Goal: Task Accomplishment & Management: Complete application form

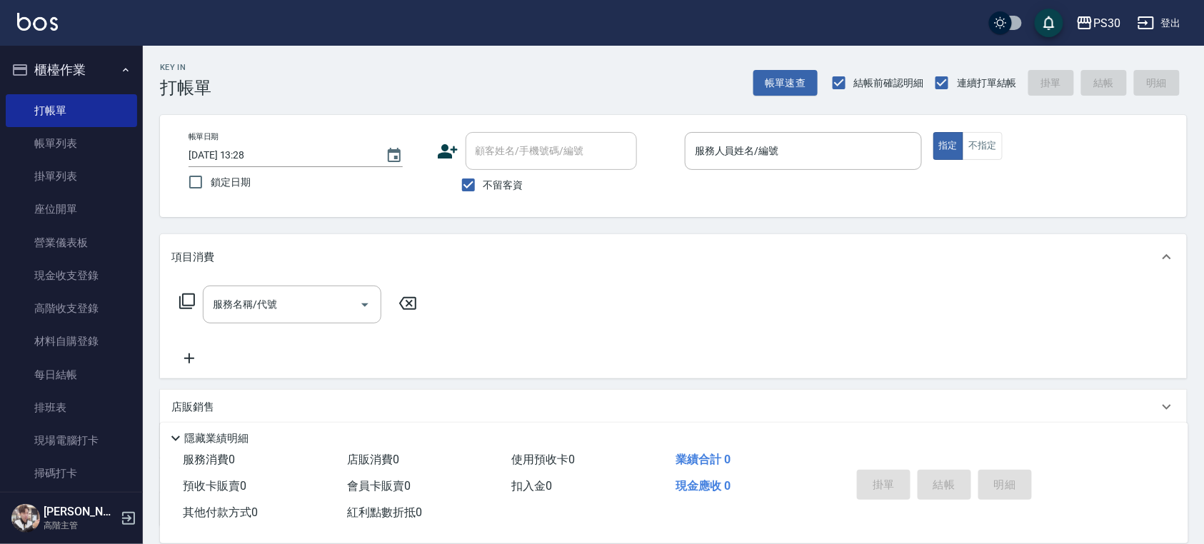
click at [212, 189] on span "鎖定日期" at bounding box center [231, 182] width 40 height 15
click at [211, 189] on input "鎖定日期" at bounding box center [196, 182] width 30 height 30
checkbox input "true"
click at [743, 163] on div "服務人員姓名/編號" at bounding box center [803, 151] width 237 height 38
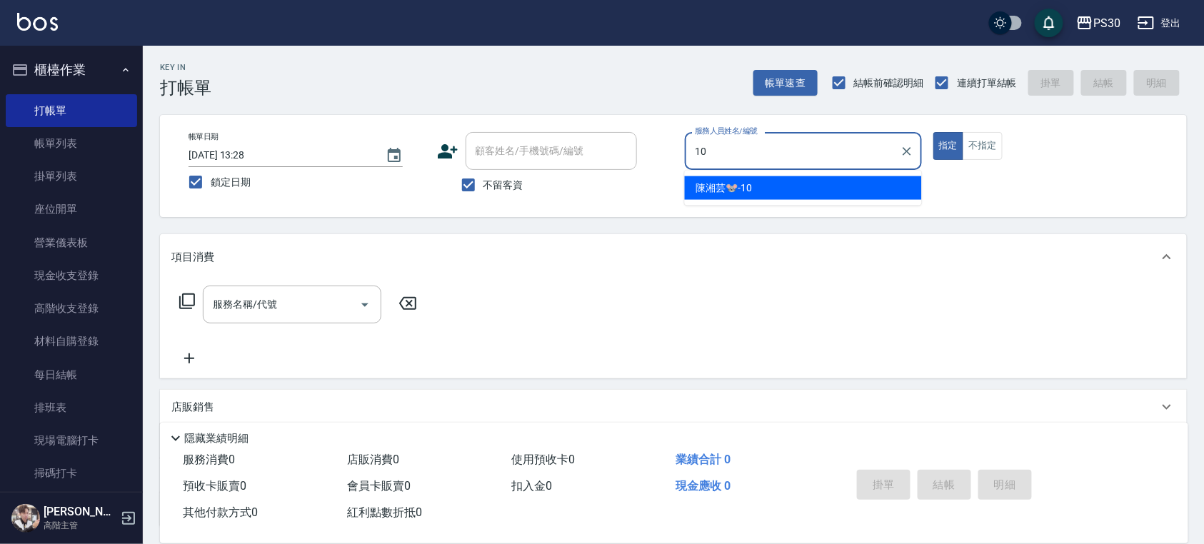
type input "[PERSON_NAME]🐭-10"
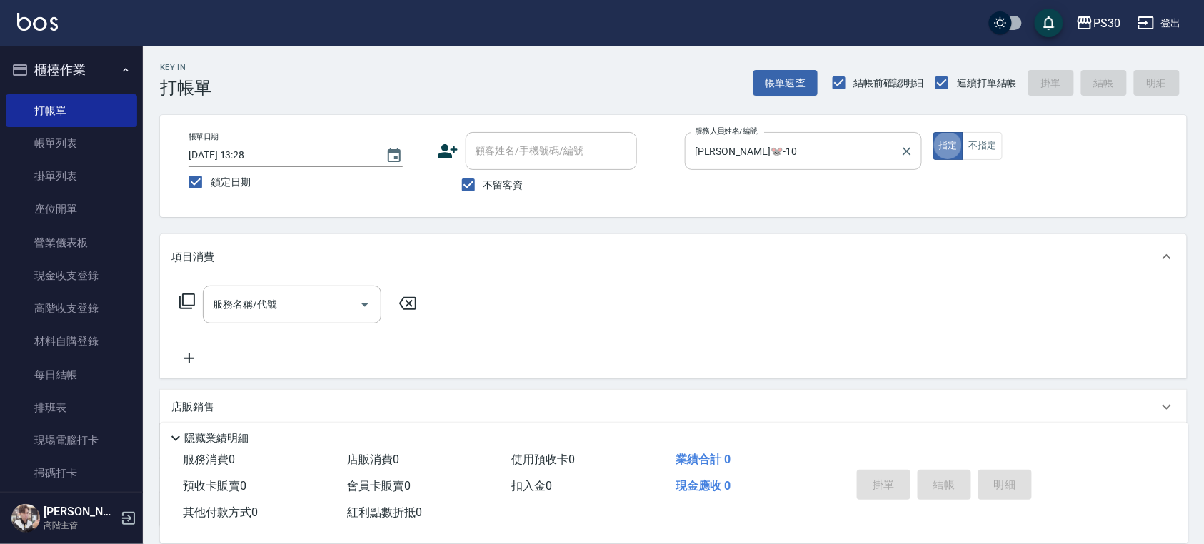
type button "true"
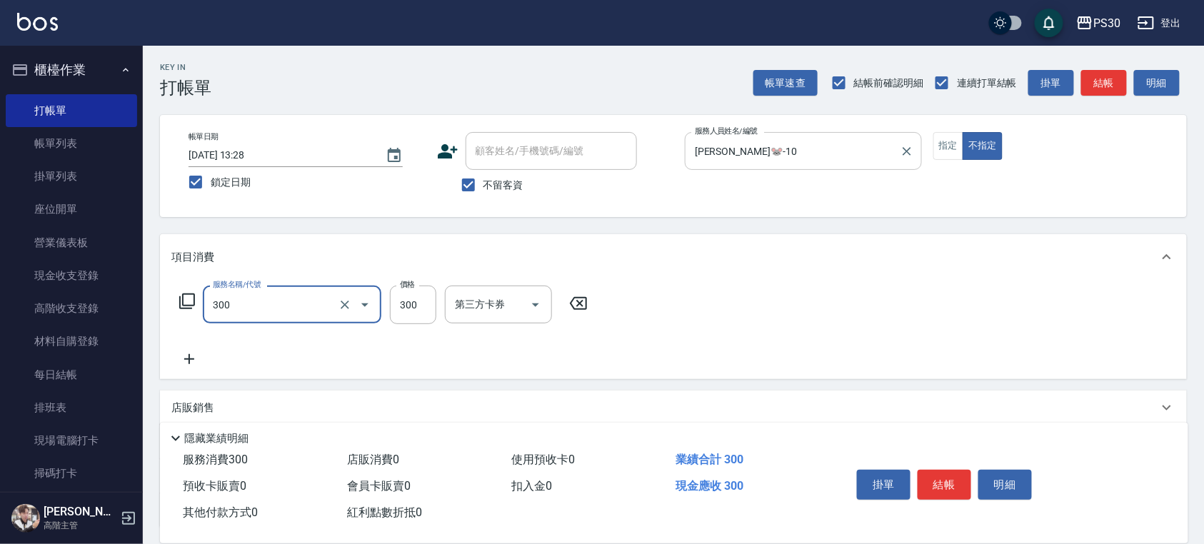
type input "洗剪300(300)"
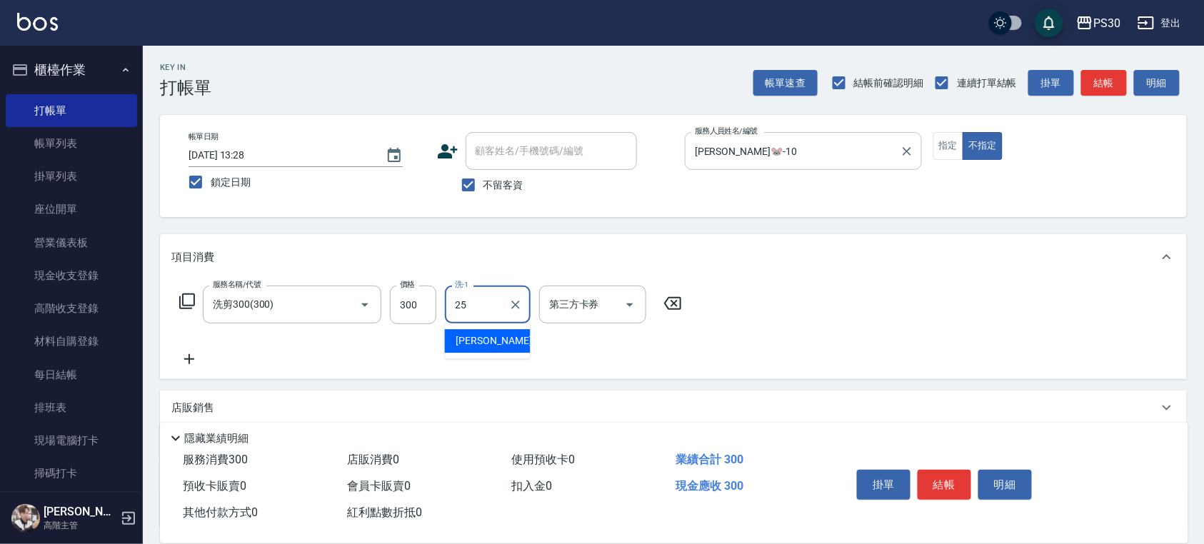
type input "[PERSON_NAME]-25"
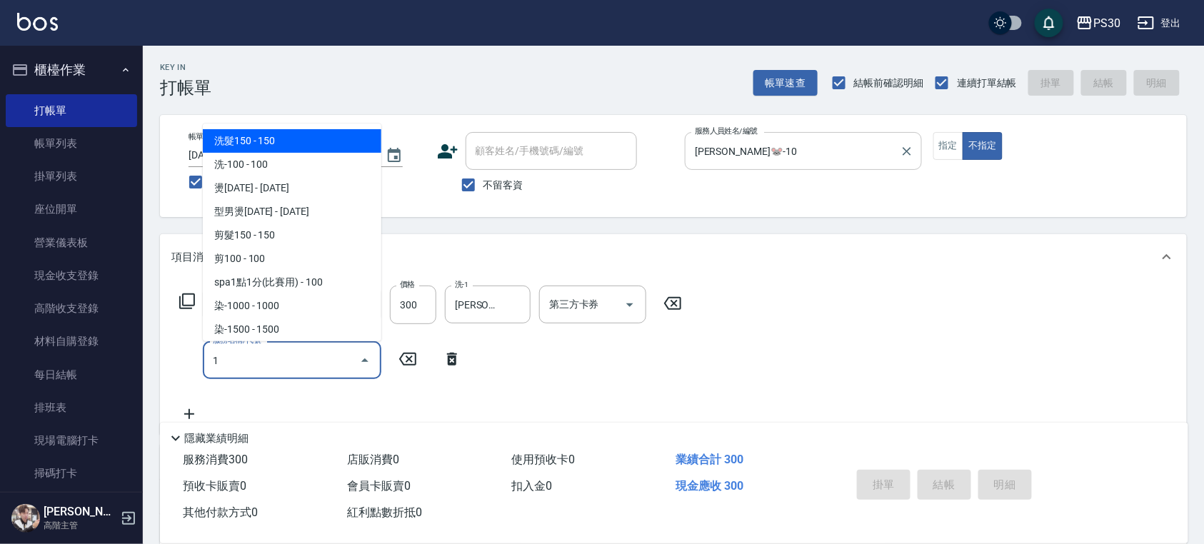
type input "10"
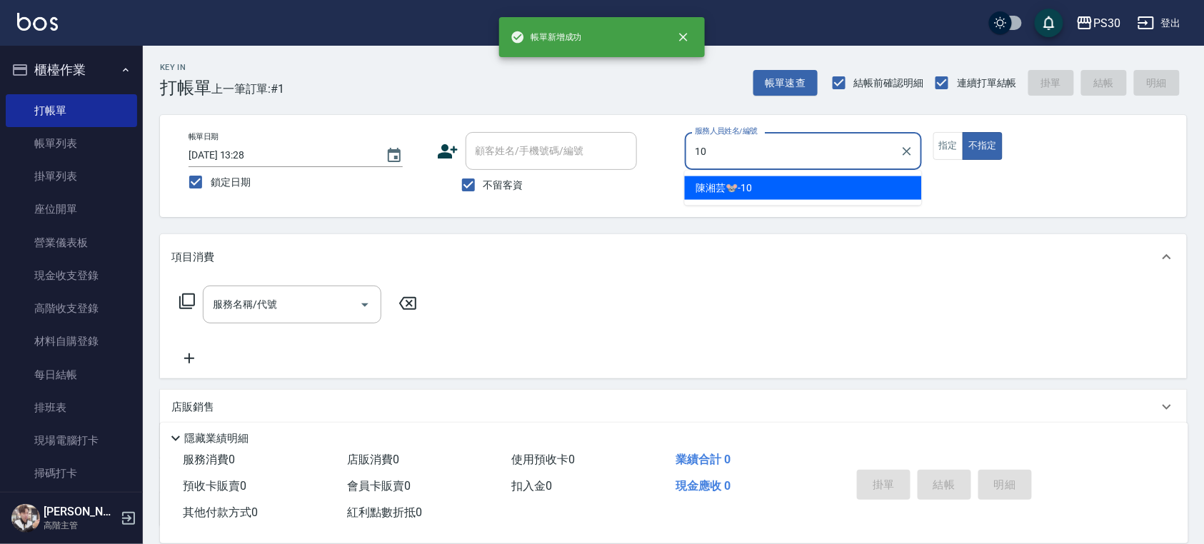
type input "[PERSON_NAME]🐭-10"
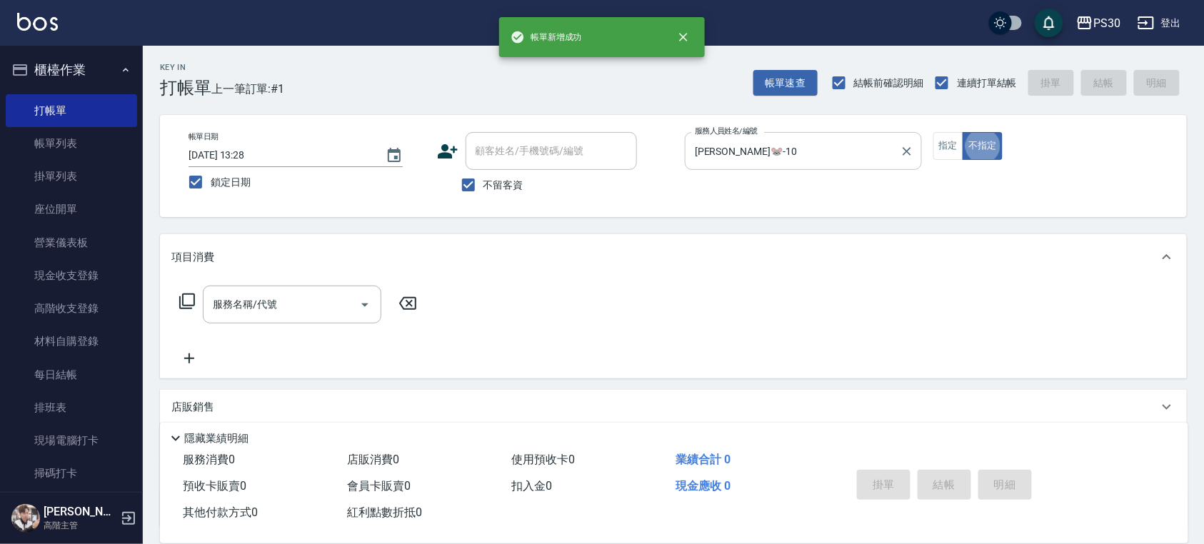
type button "false"
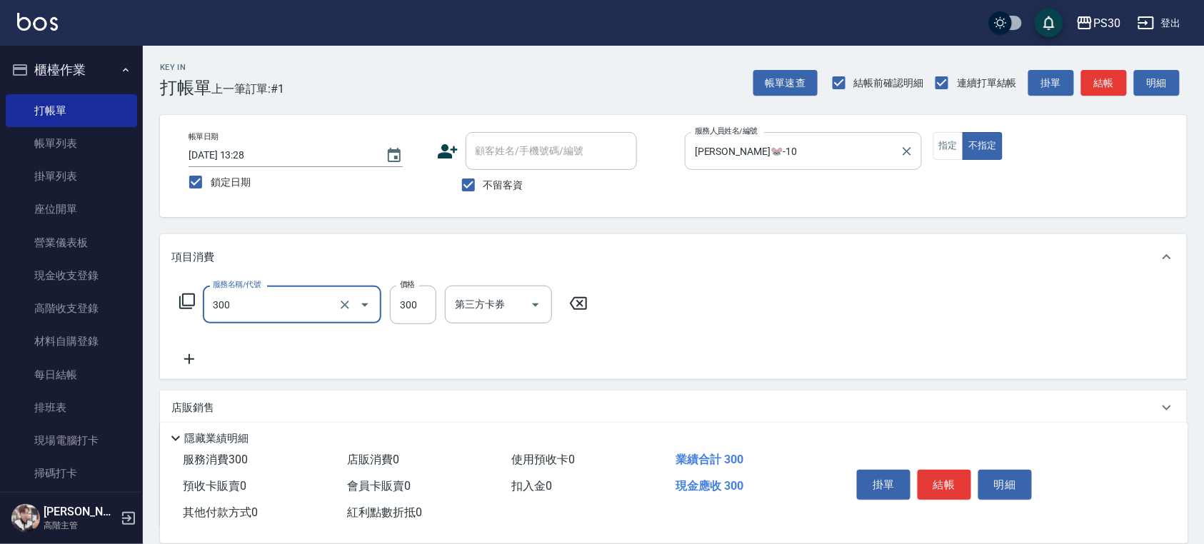
type input "洗剪300(300)"
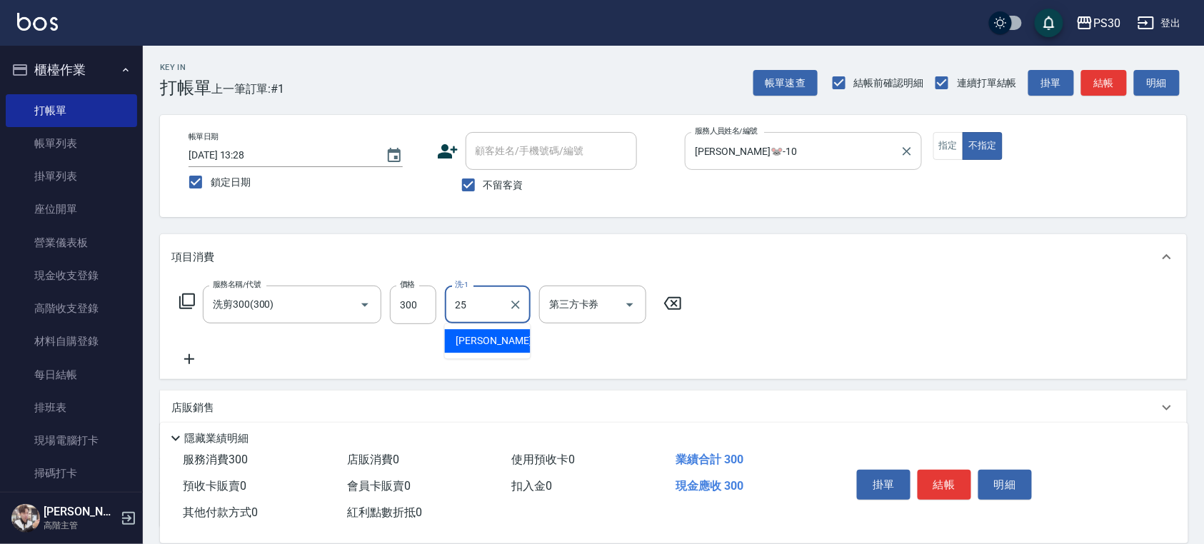
type input "[PERSON_NAME]-25"
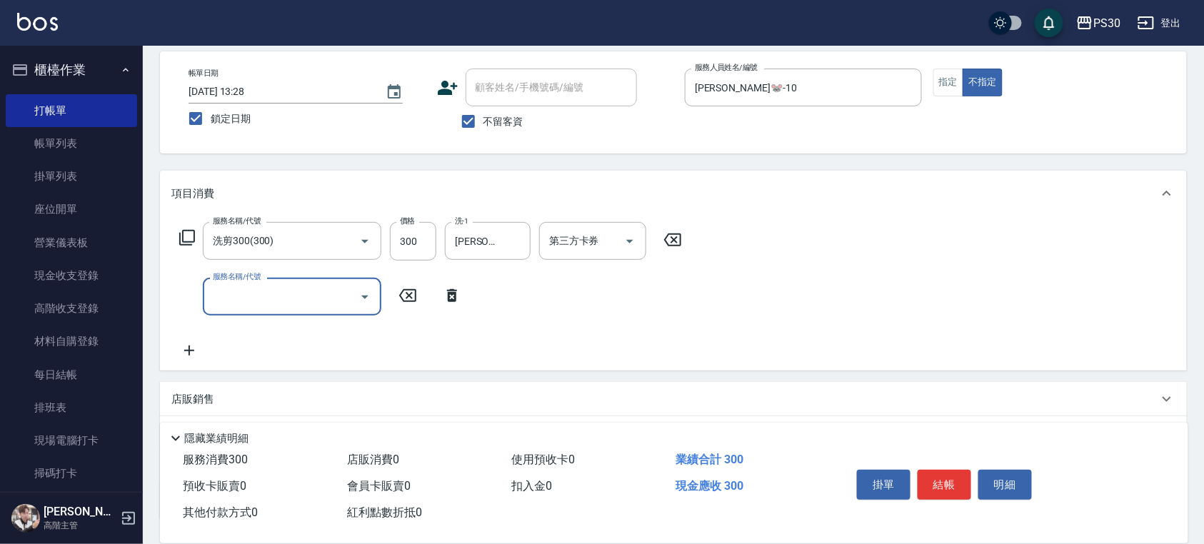
scroll to position [172, 0]
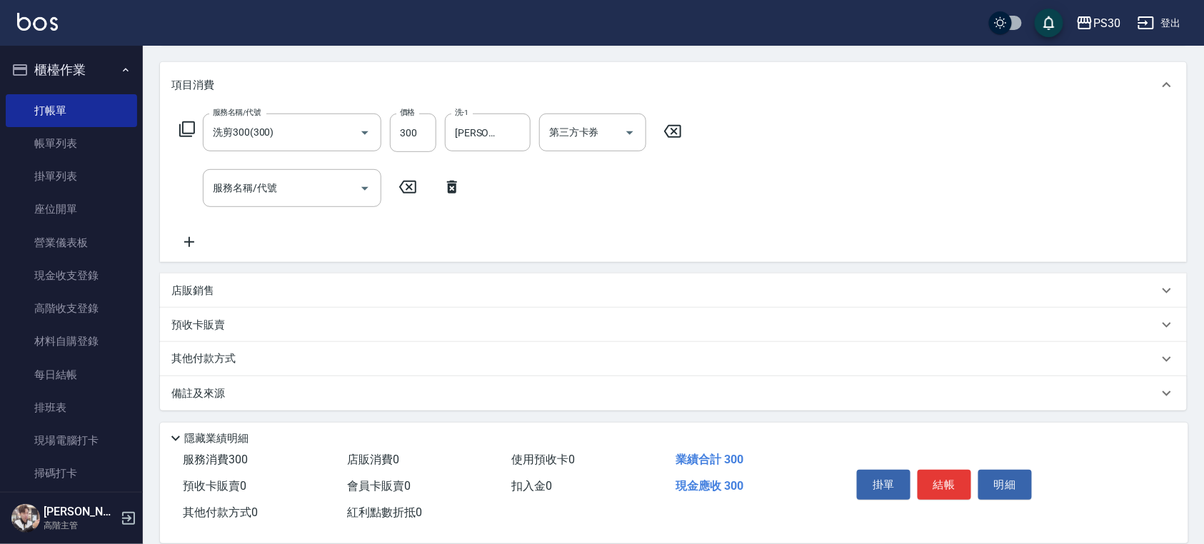
click at [189, 294] on p "店販銷售" at bounding box center [192, 290] width 43 height 15
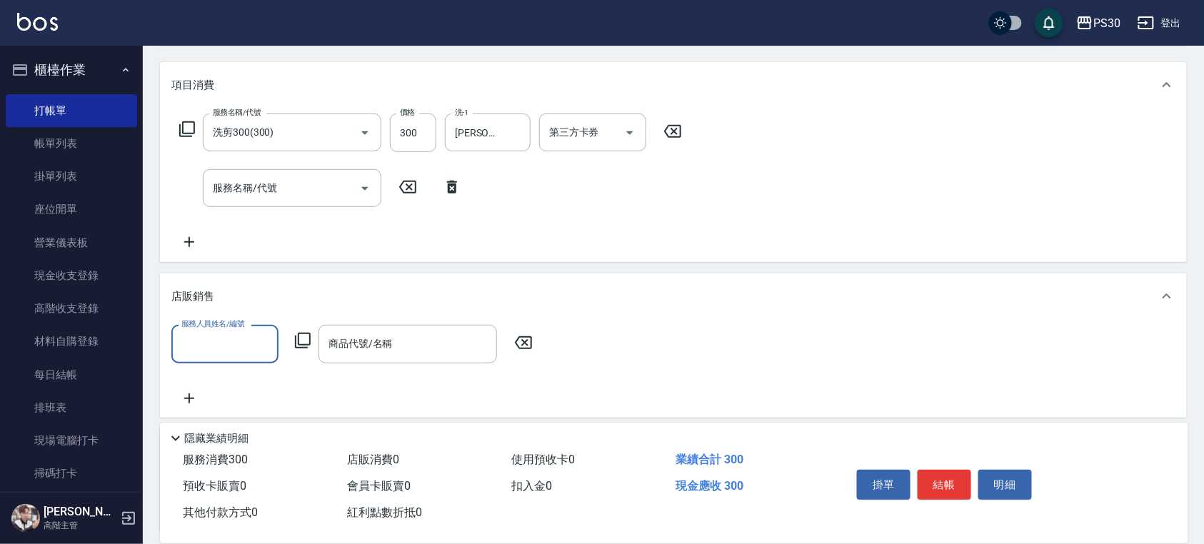
scroll to position [0, 0]
type input "[PERSON_NAME]🐭-10"
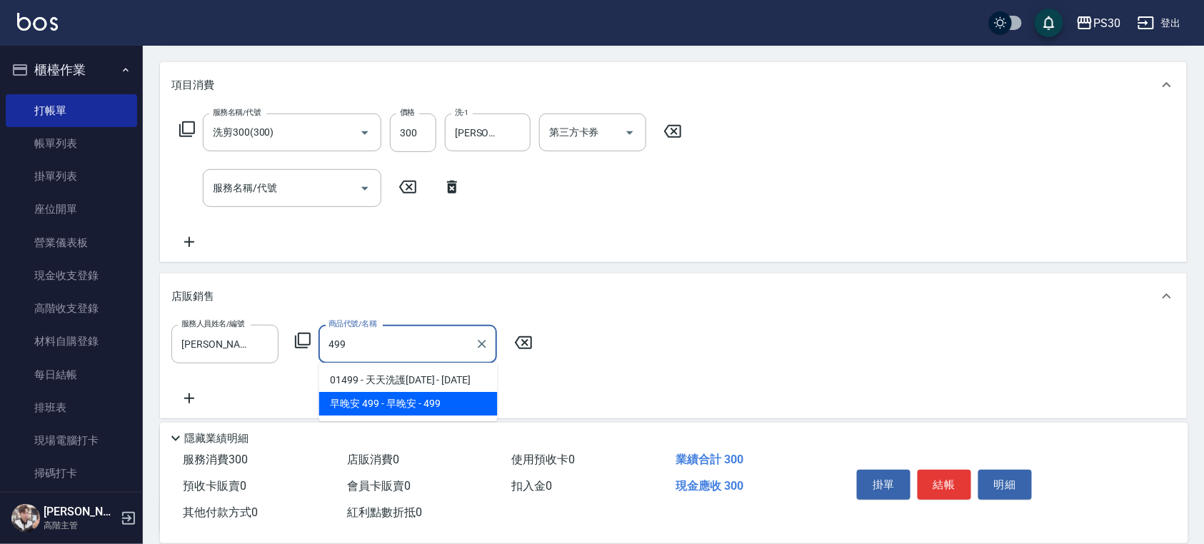
type input "早晚安"
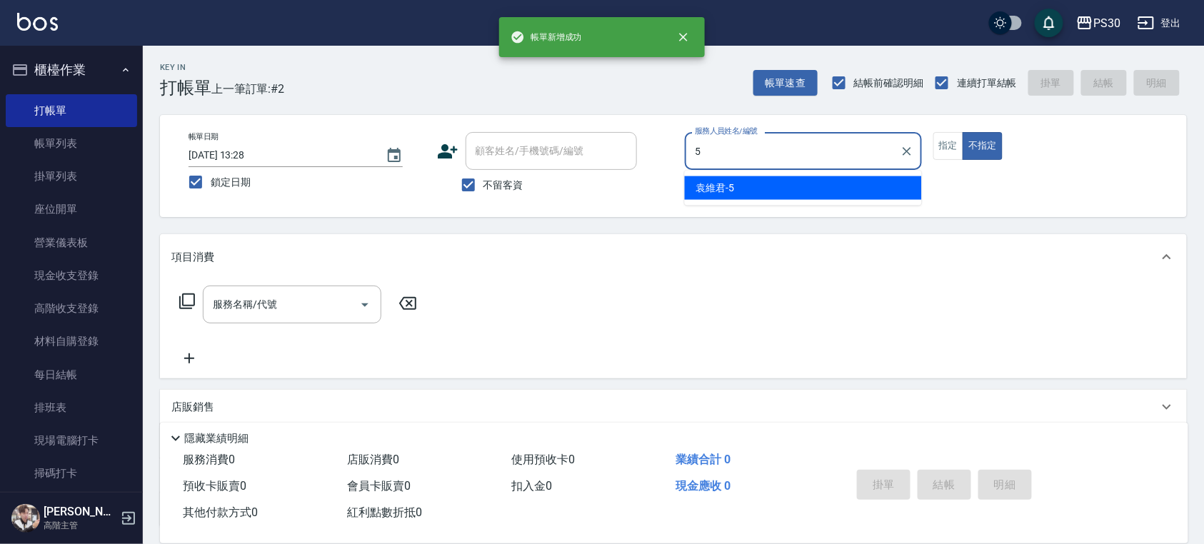
type input "[PERSON_NAME]-5"
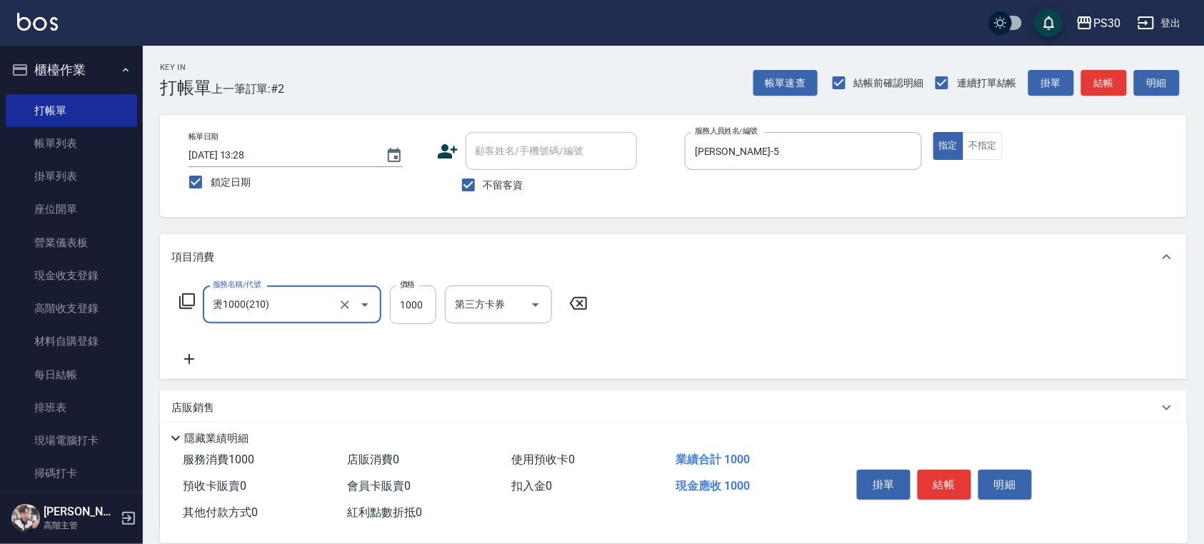
type input "燙1000(210)"
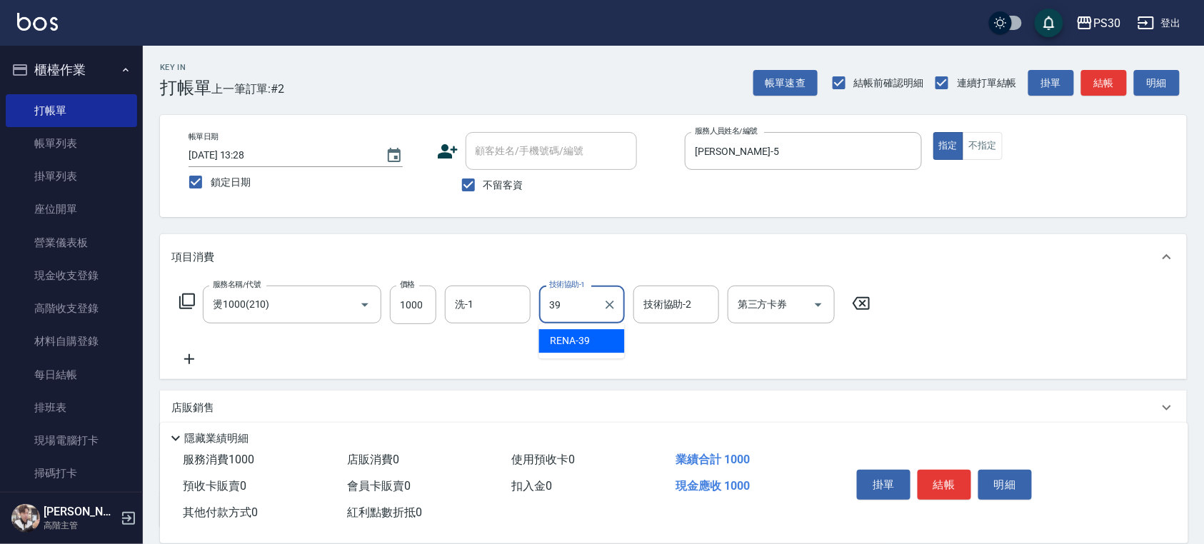
type input "RENA-39"
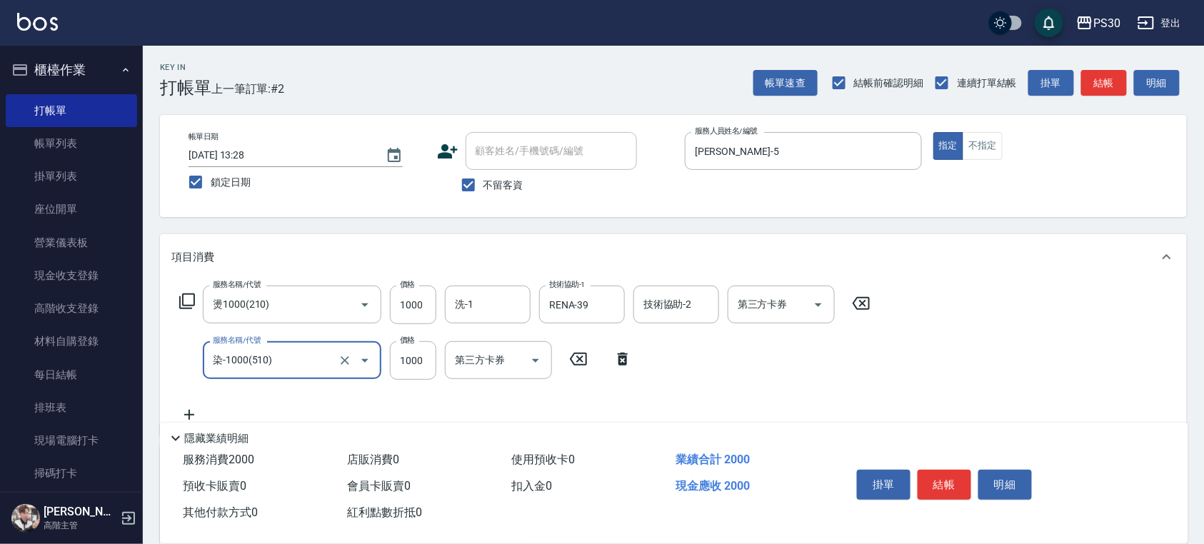
type input "染-1000(510)"
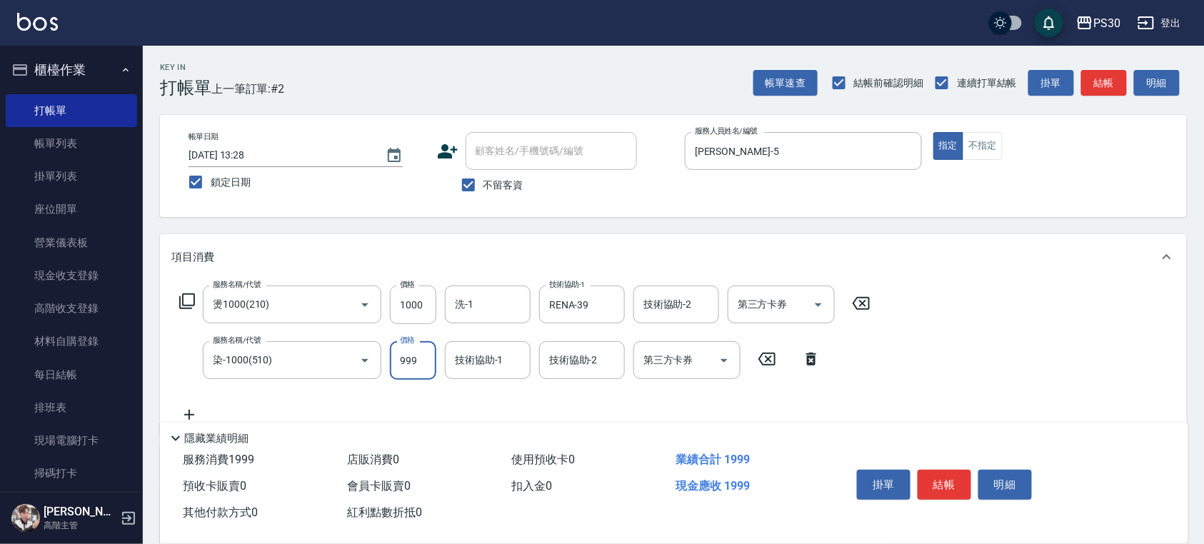
type input "999"
type input "RENA-39"
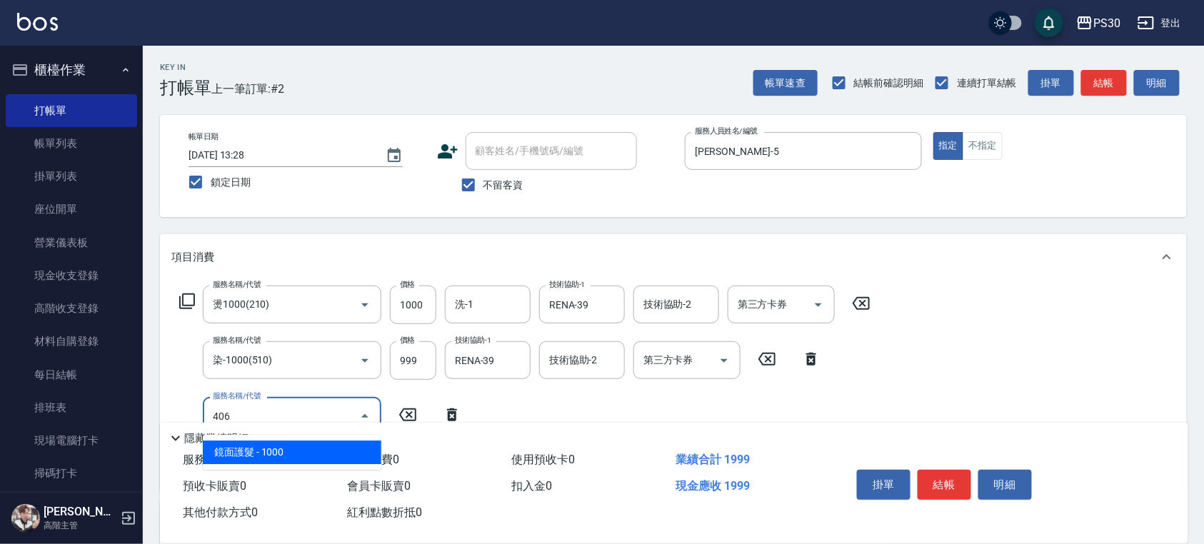
type input "鏡面護髮(406)"
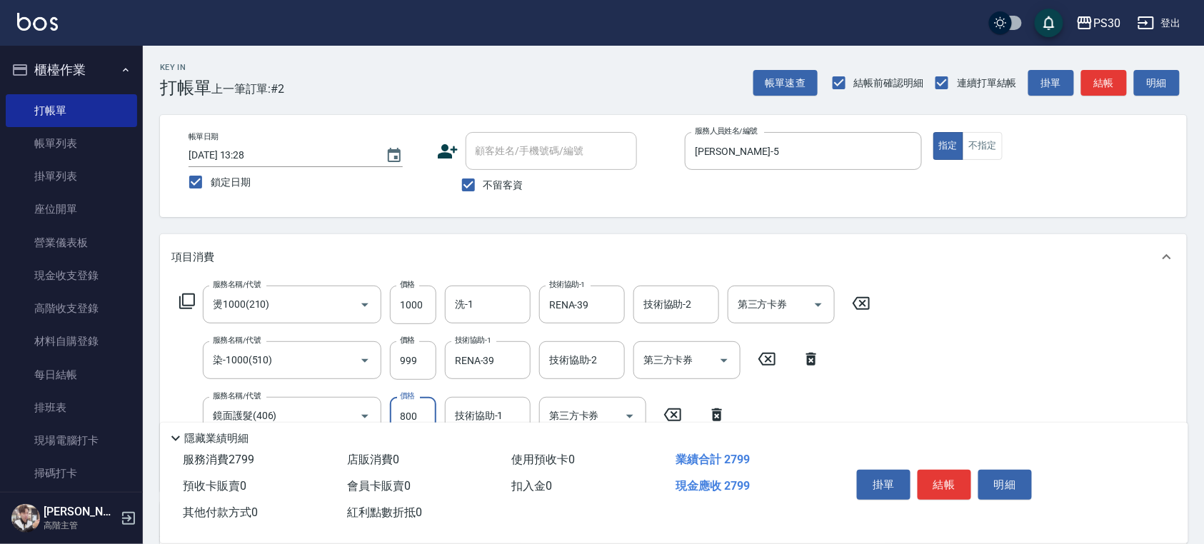
type input "800"
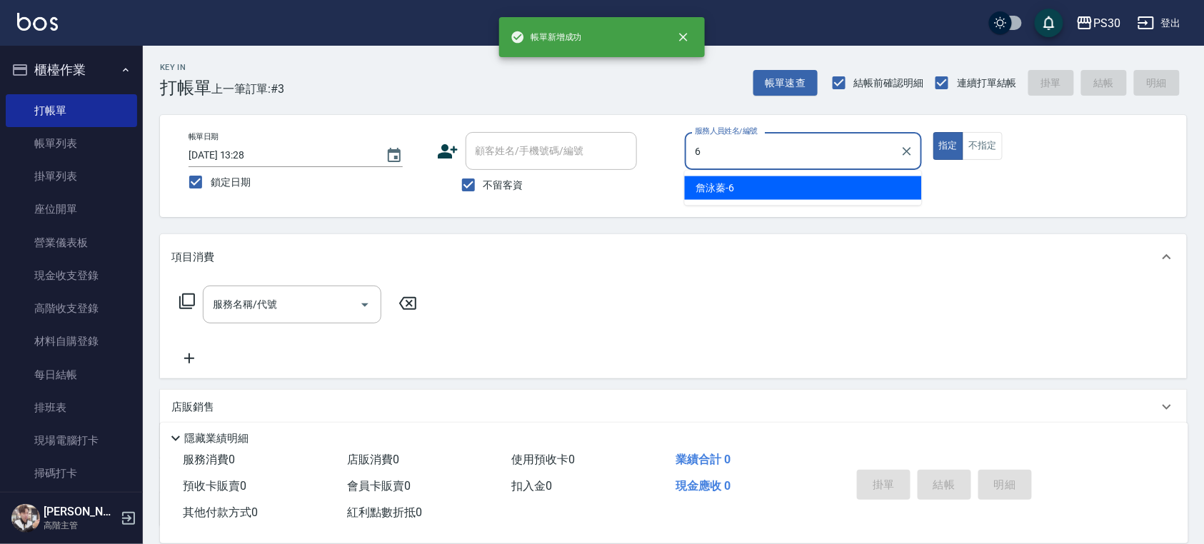
type input "[PERSON_NAME]-6"
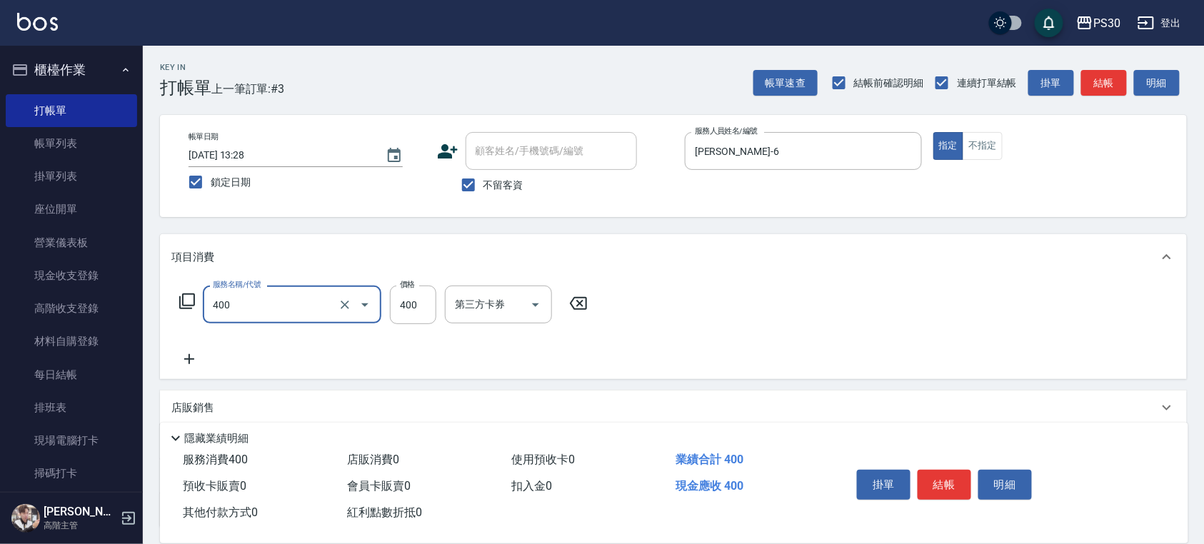
type input "洗剪400(400)"
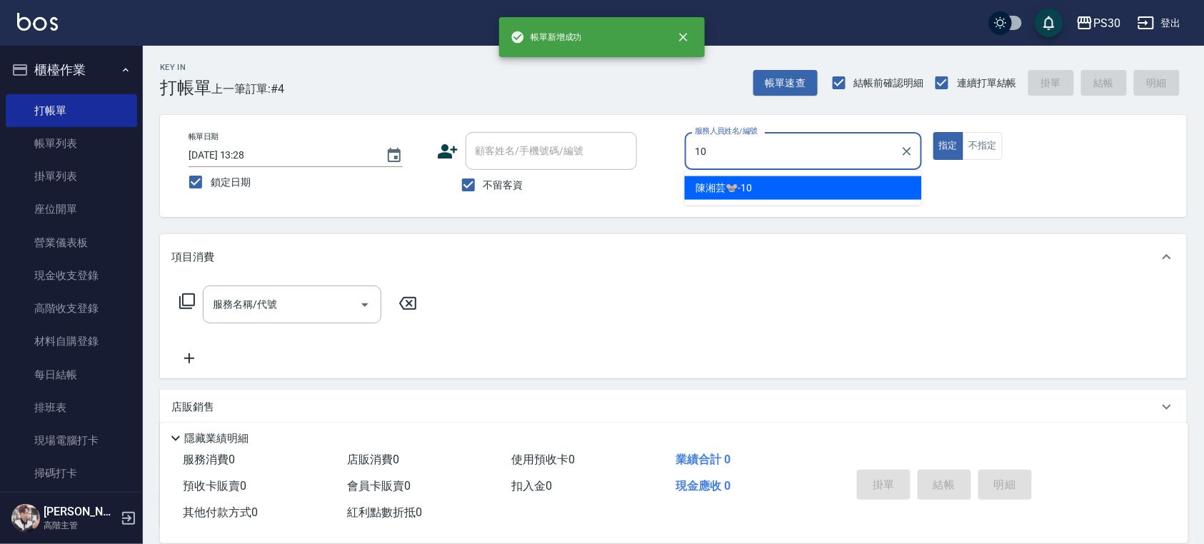
type input "[PERSON_NAME]🐭-10"
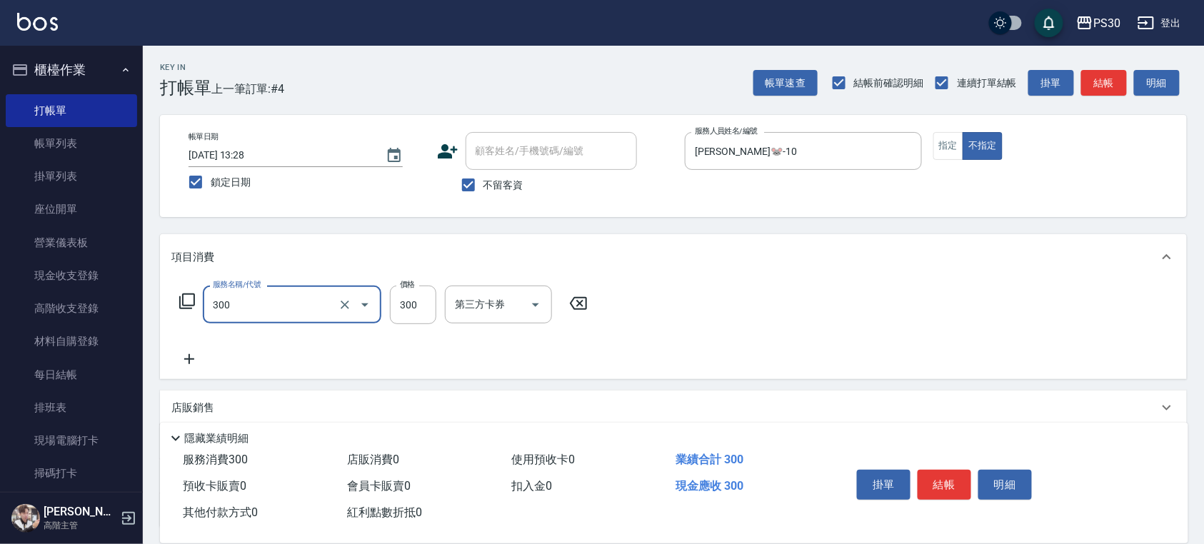
type input "洗剪300(300)"
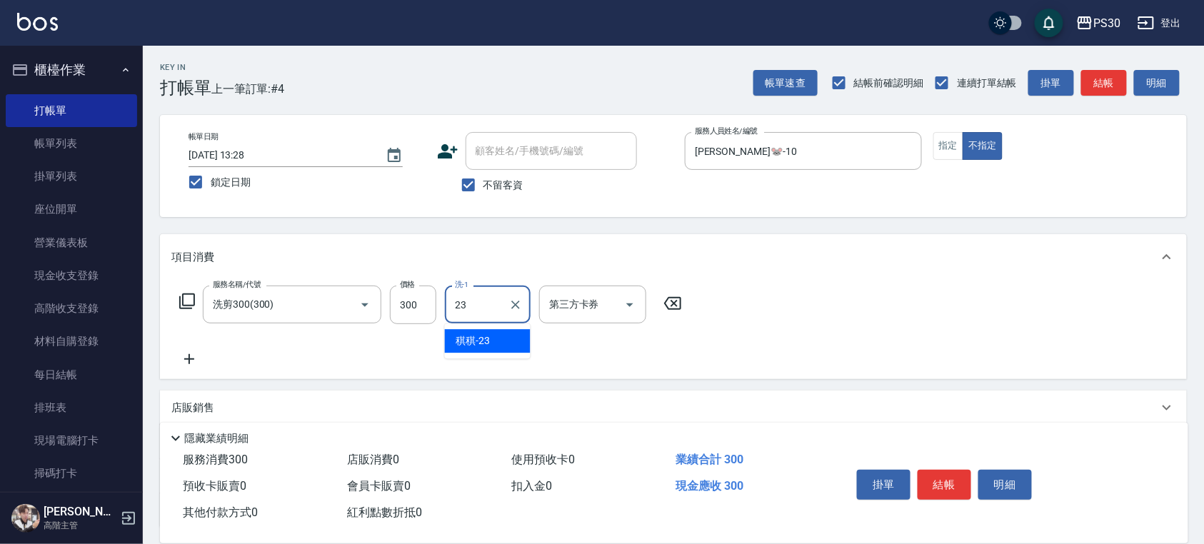
type input "稘稘-23"
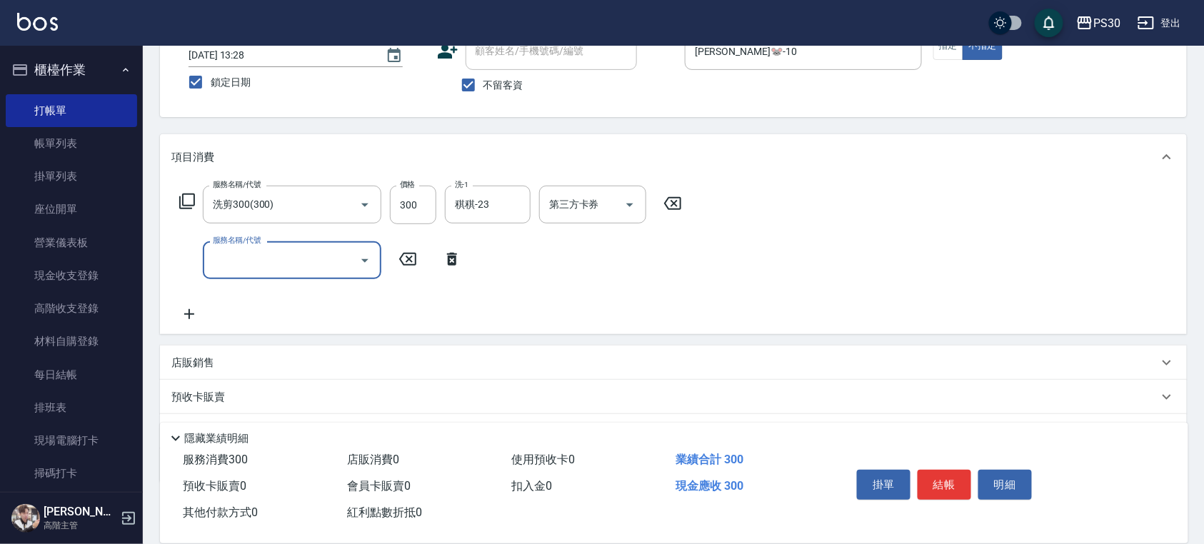
scroll to position [172, 0]
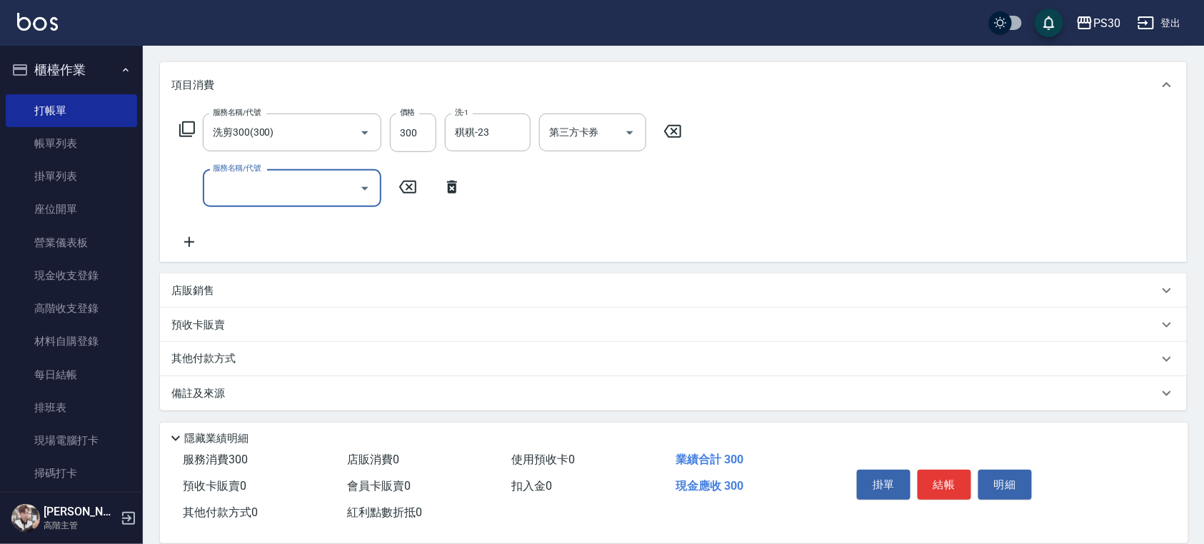
click at [233, 291] on div "店販銷售" at bounding box center [664, 290] width 987 height 15
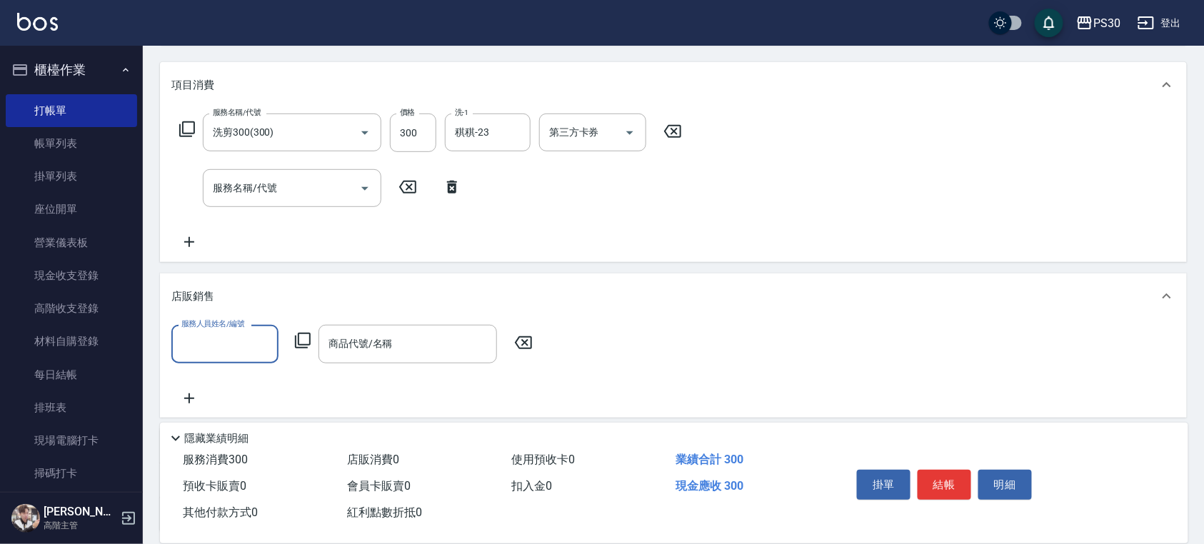
scroll to position [0, 0]
type input "[PERSON_NAME]🐭-10"
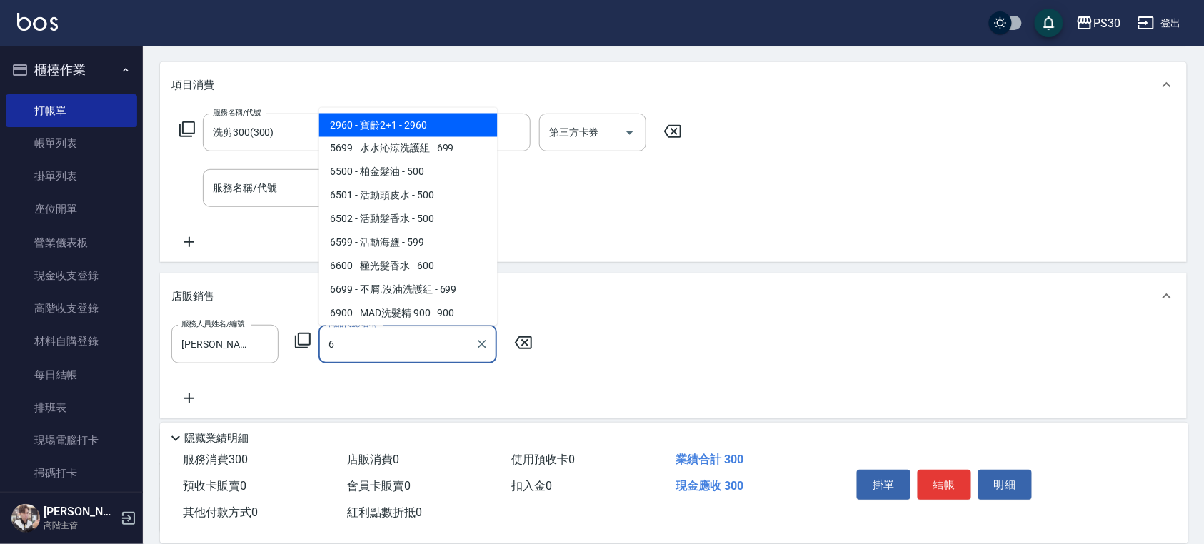
scroll to position [310, 0]
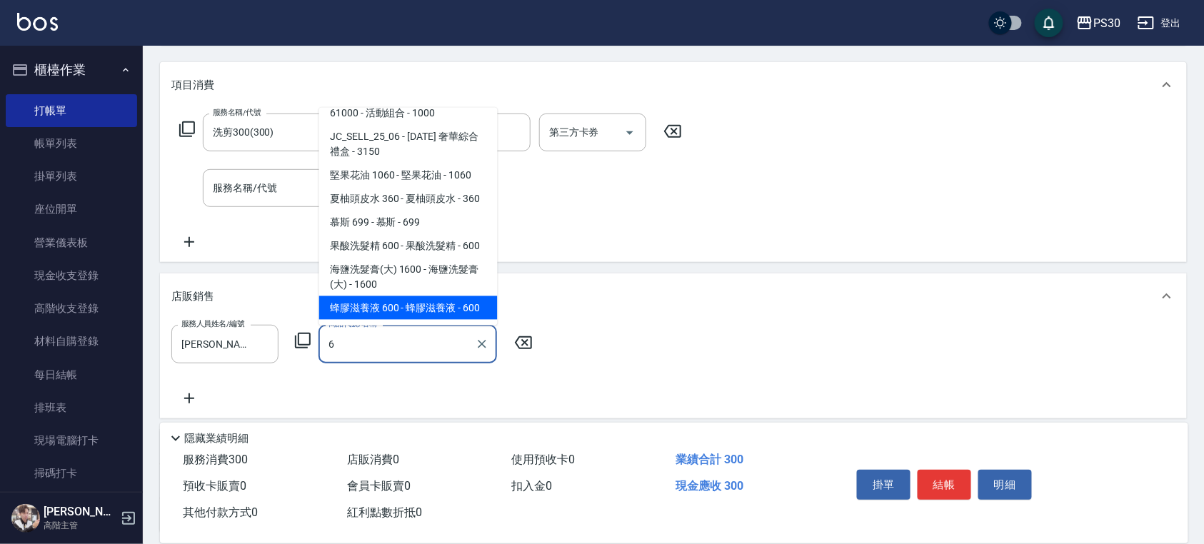
type input "蜂膠滋養液"
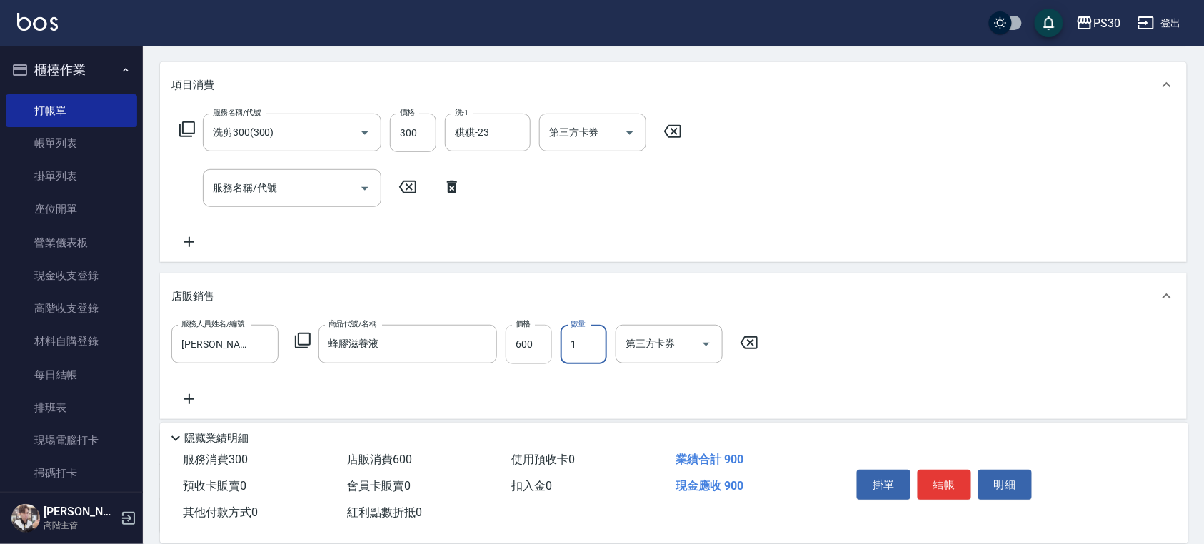
click at [523, 349] on input "600" at bounding box center [528, 344] width 46 height 39
type input "680"
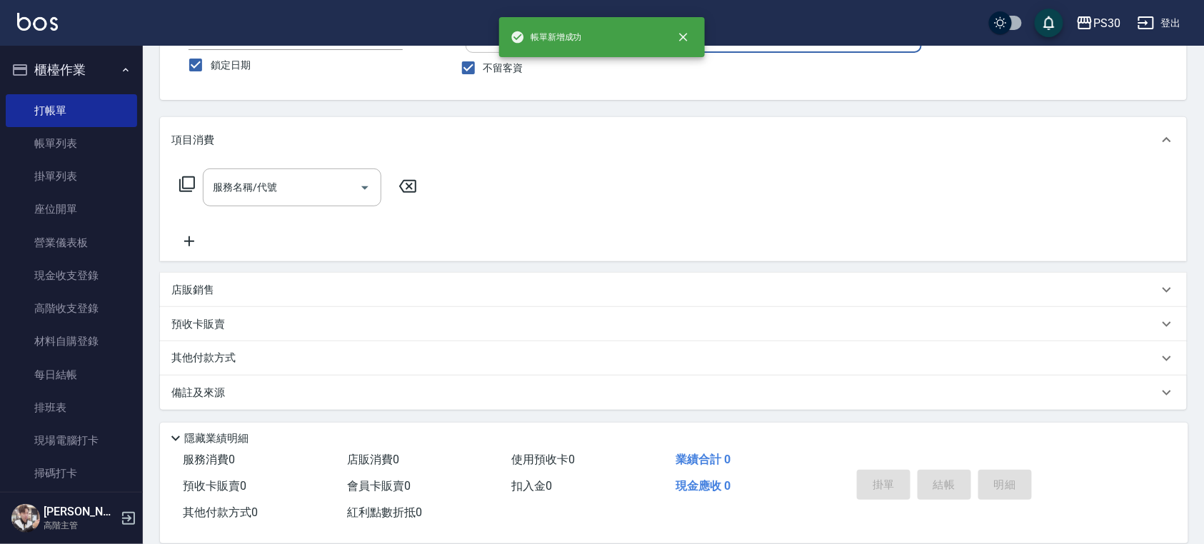
scroll to position [0, 0]
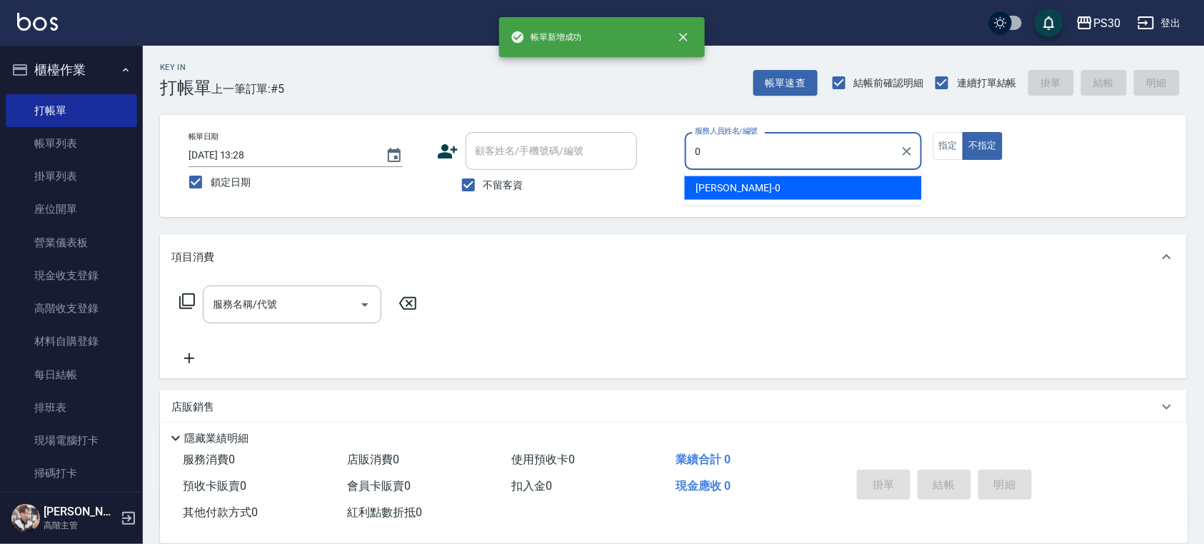
type input "[PERSON_NAME]-0"
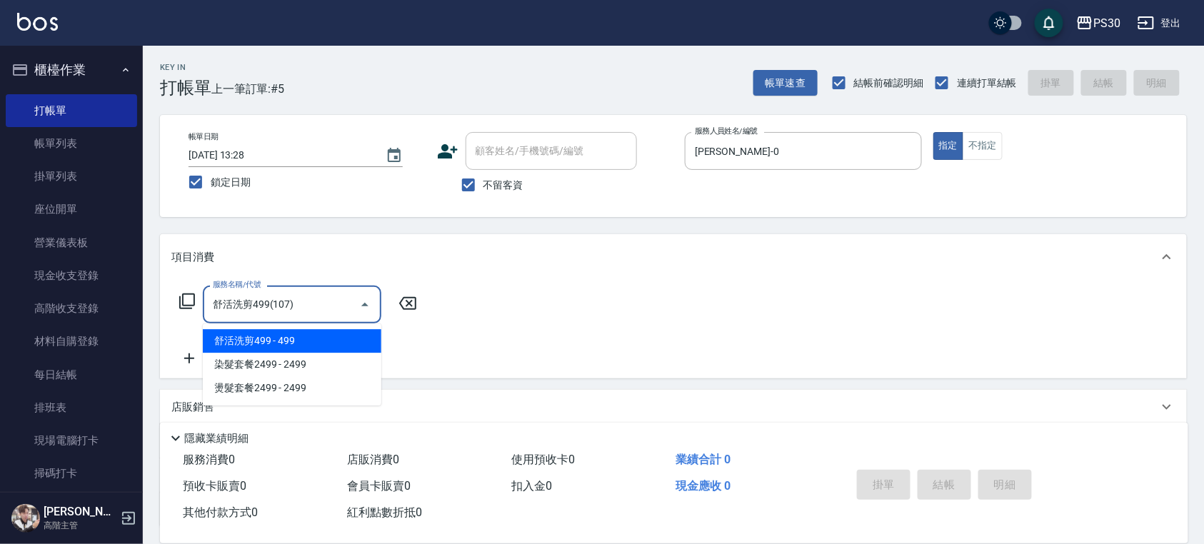
type input "舒活洗剪499(107)"
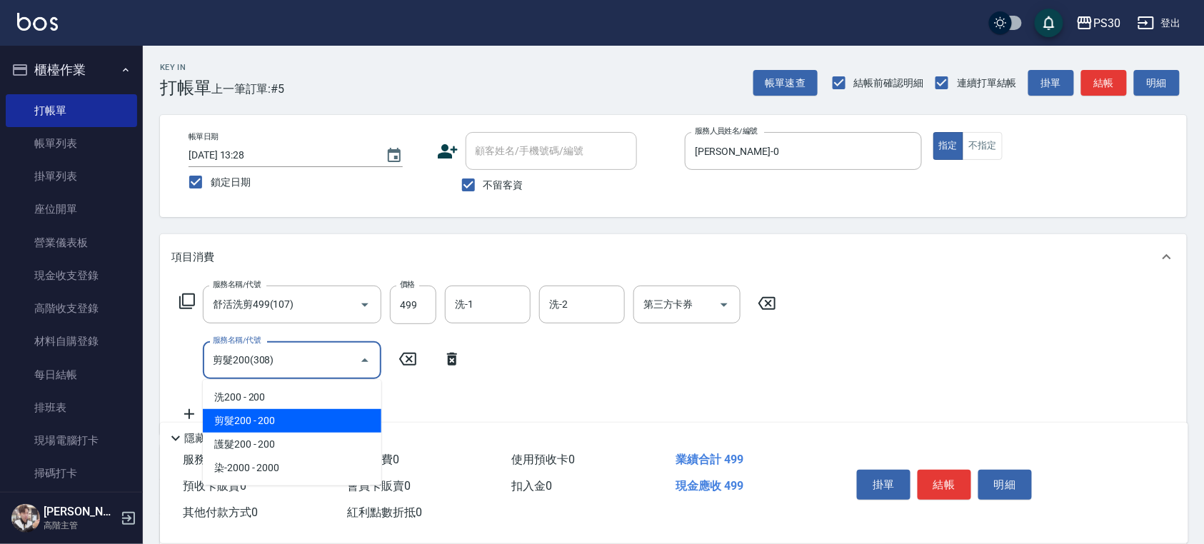
type input "剪髮200(308)"
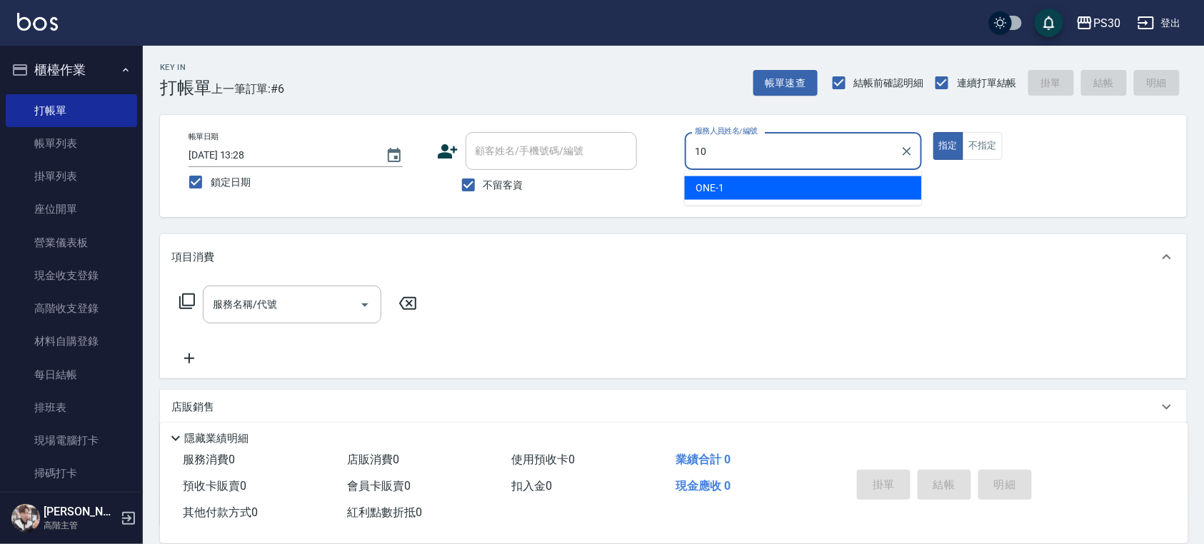
type input "[PERSON_NAME]🐭-10"
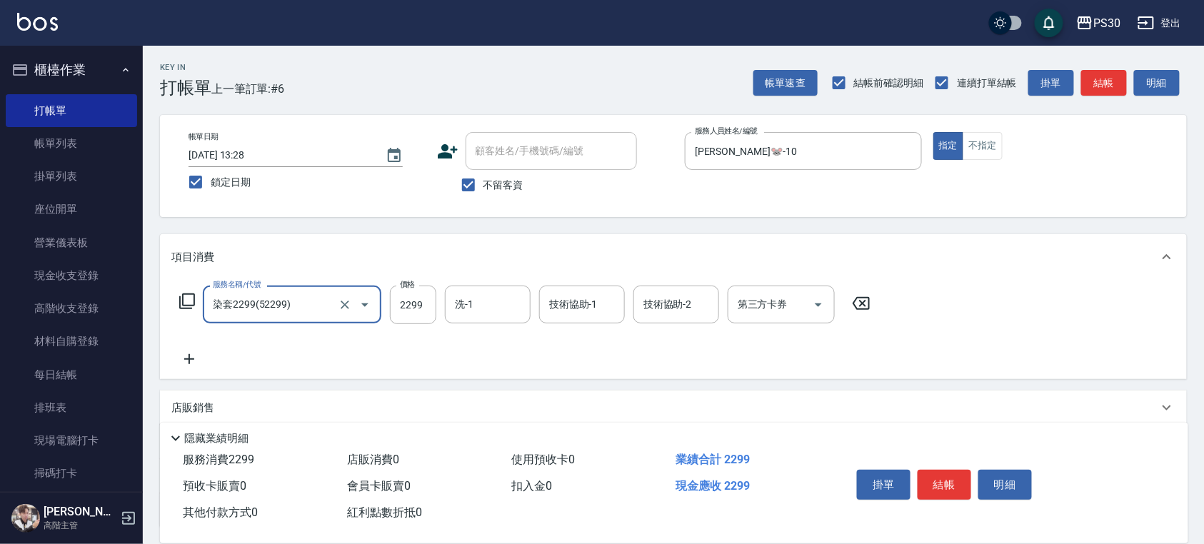
type input "染套2299(52299)"
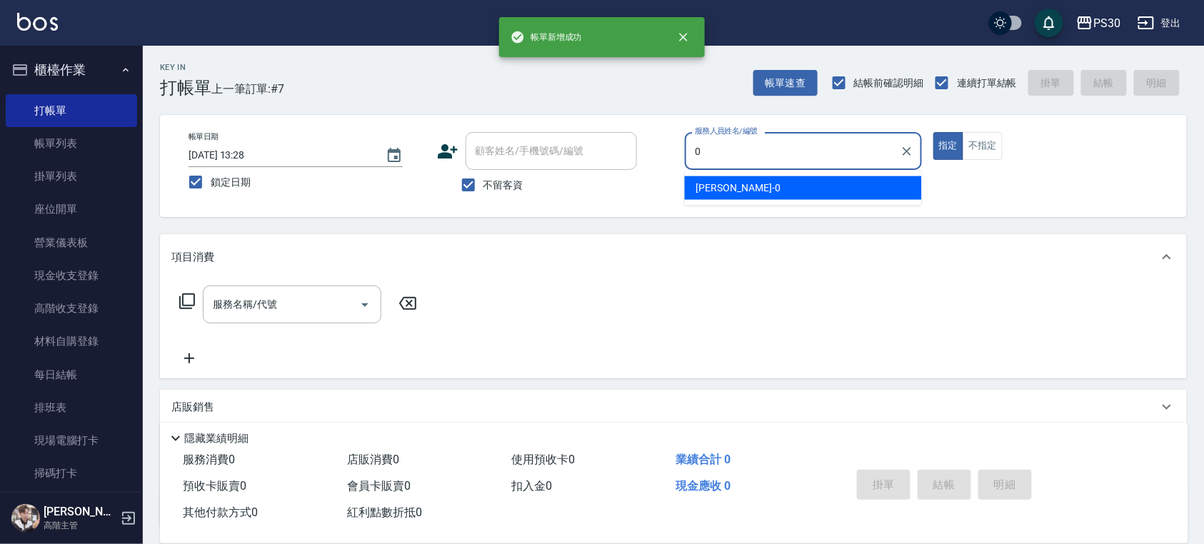
type input "[PERSON_NAME]-0"
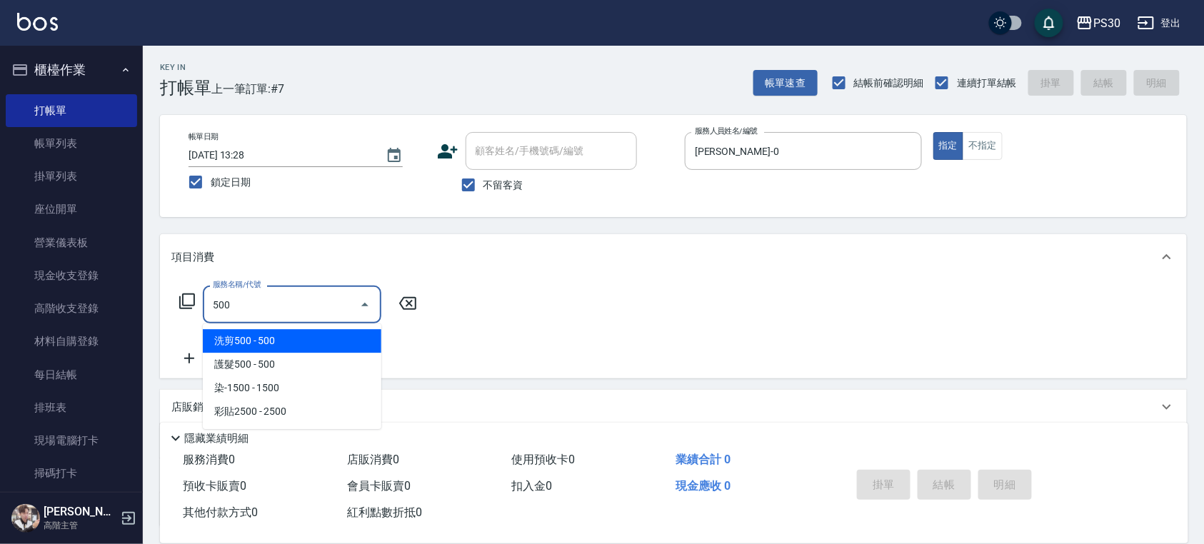
type input "洗剪500(500)"
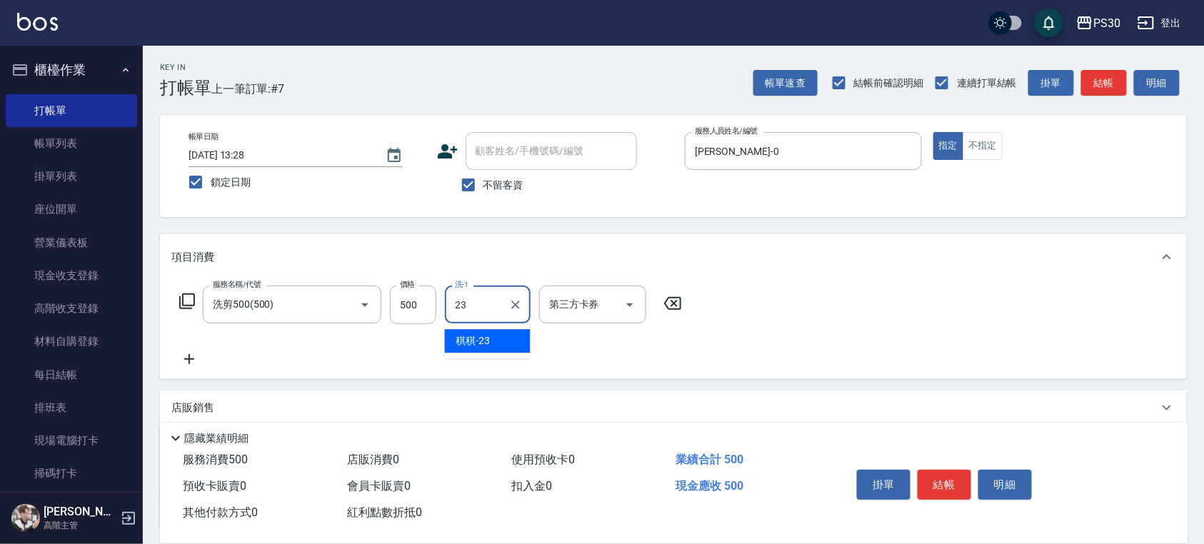
type input "稘稘-23"
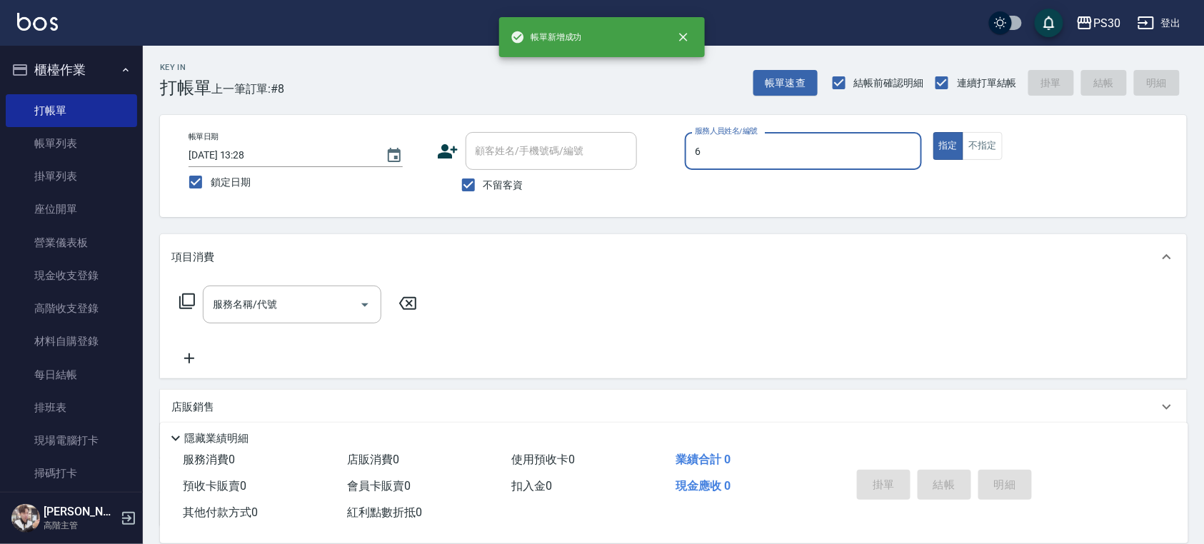
type input "[PERSON_NAME]-6"
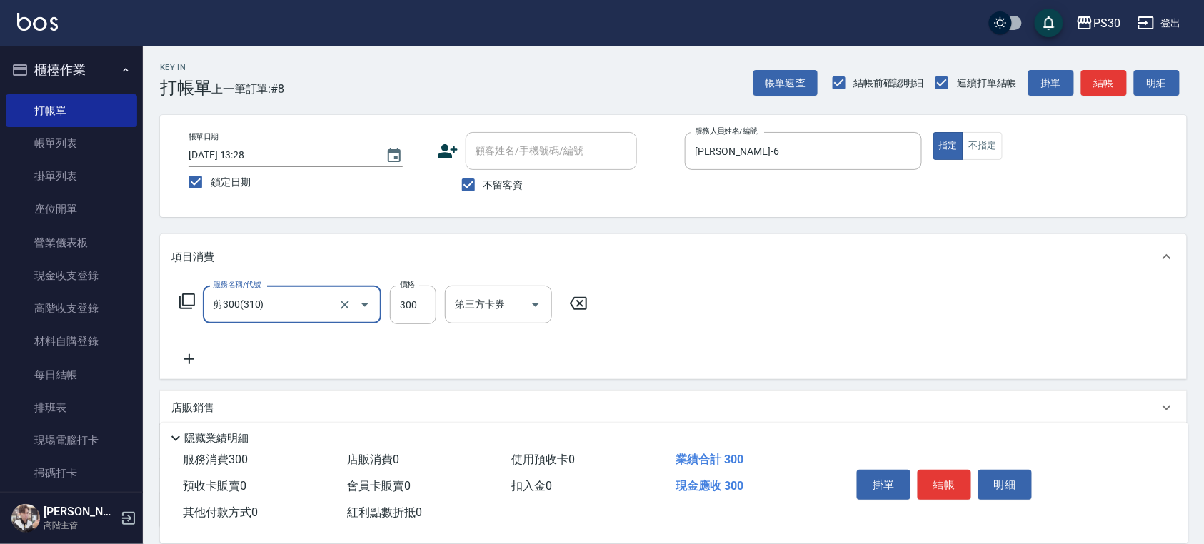
type input "剪300(310)"
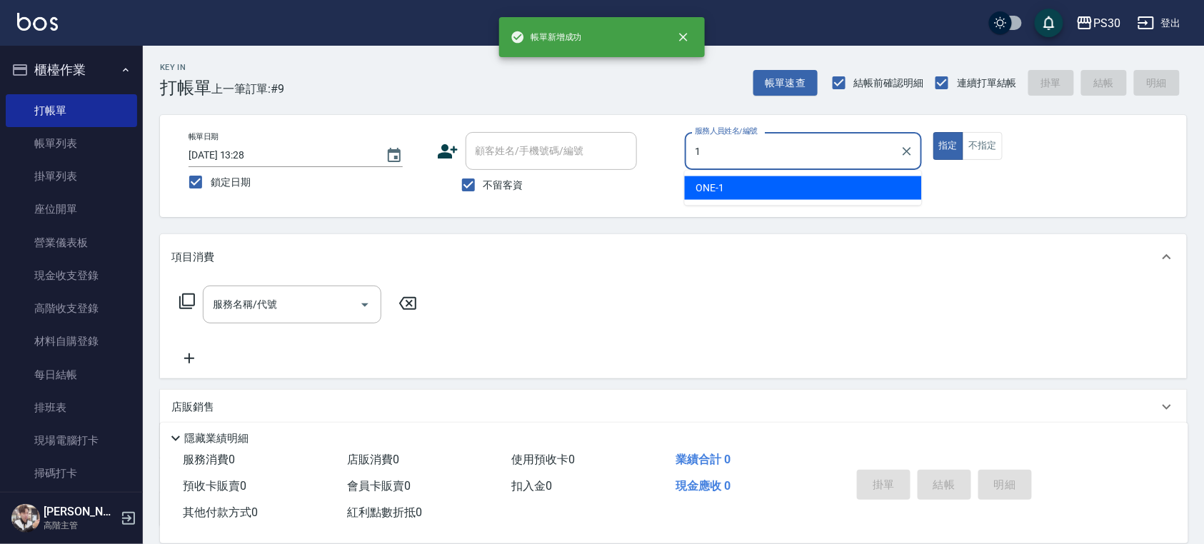
type input "ONE-1"
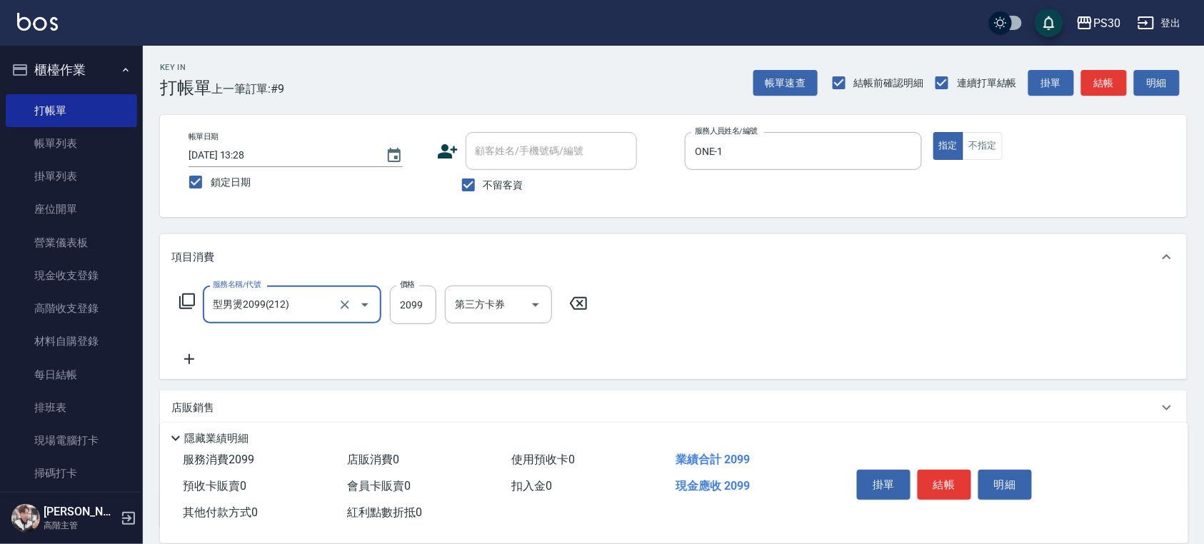
type input "型男燙2099(212)"
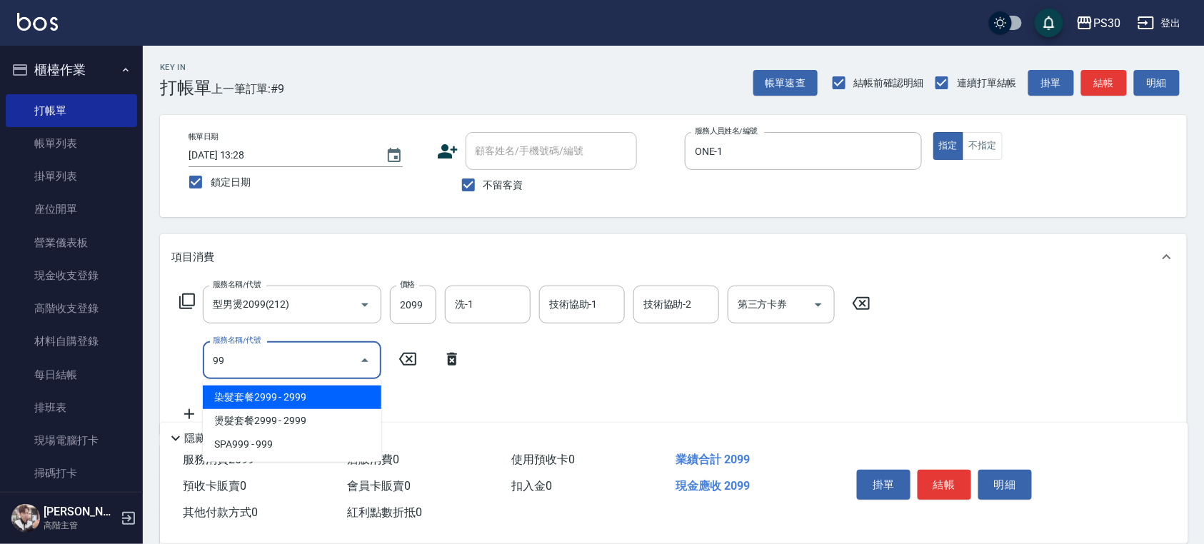
type input "9"
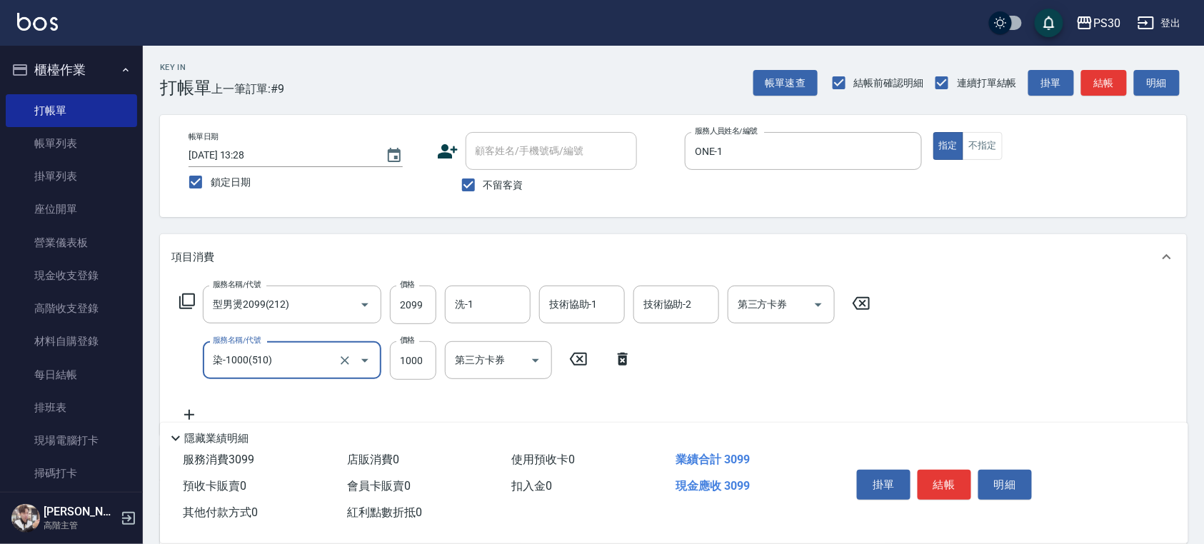
type input "染-1000(510)"
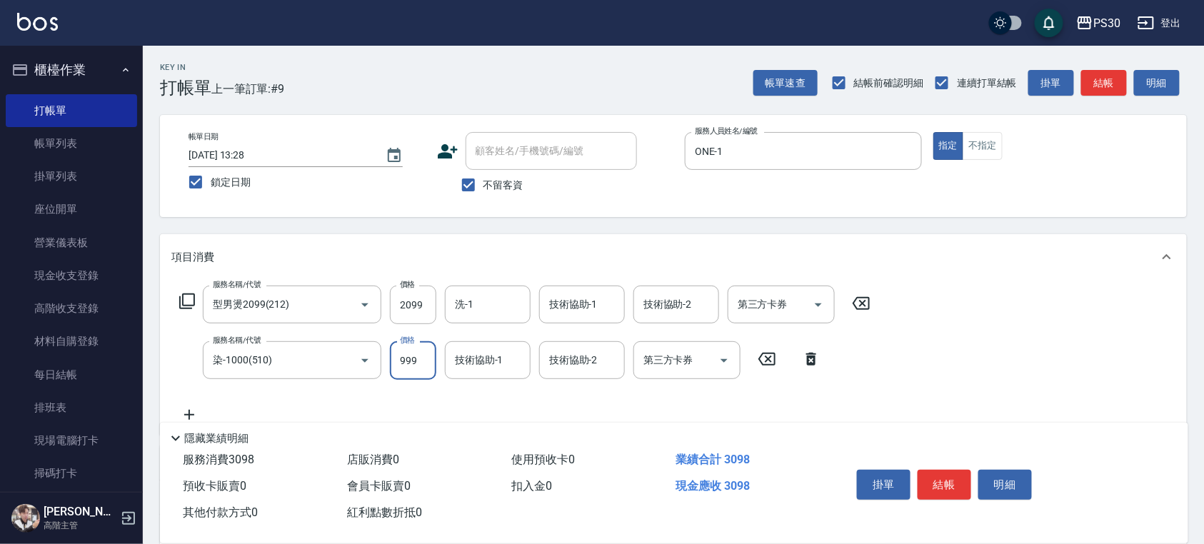
type input "999"
click at [508, 357] on input "技術協助-1" at bounding box center [487, 360] width 73 height 25
type input "稘稘-23"
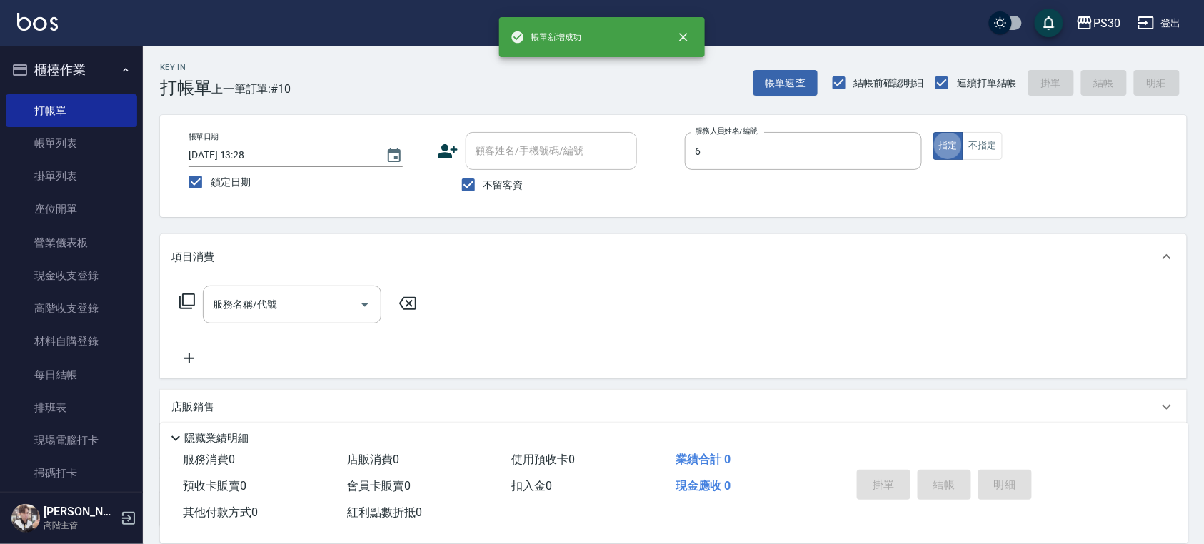
type input "[PERSON_NAME]-6"
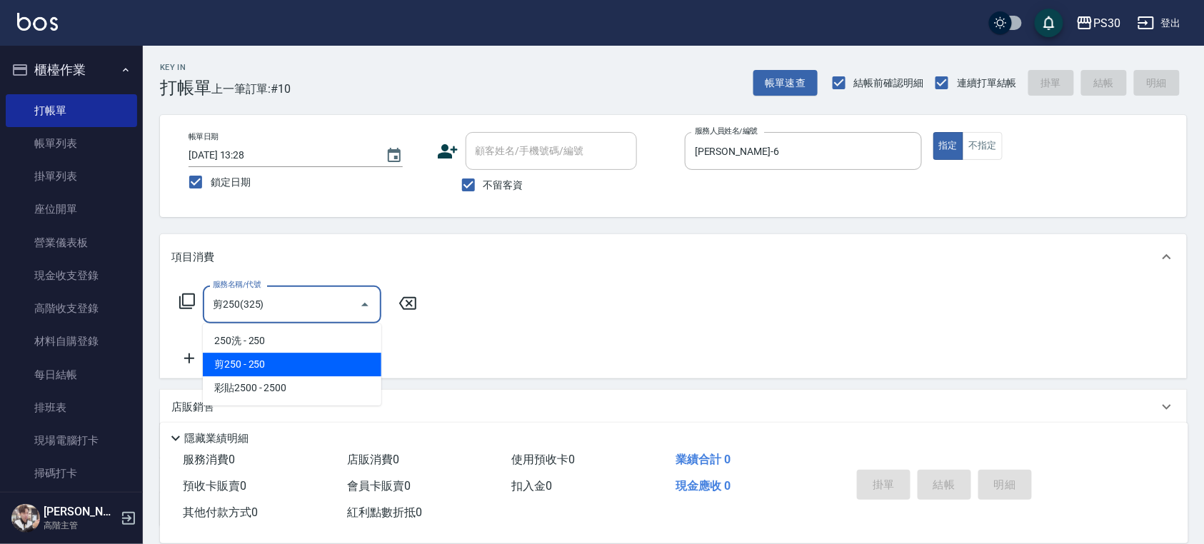
type input "剪250(325)"
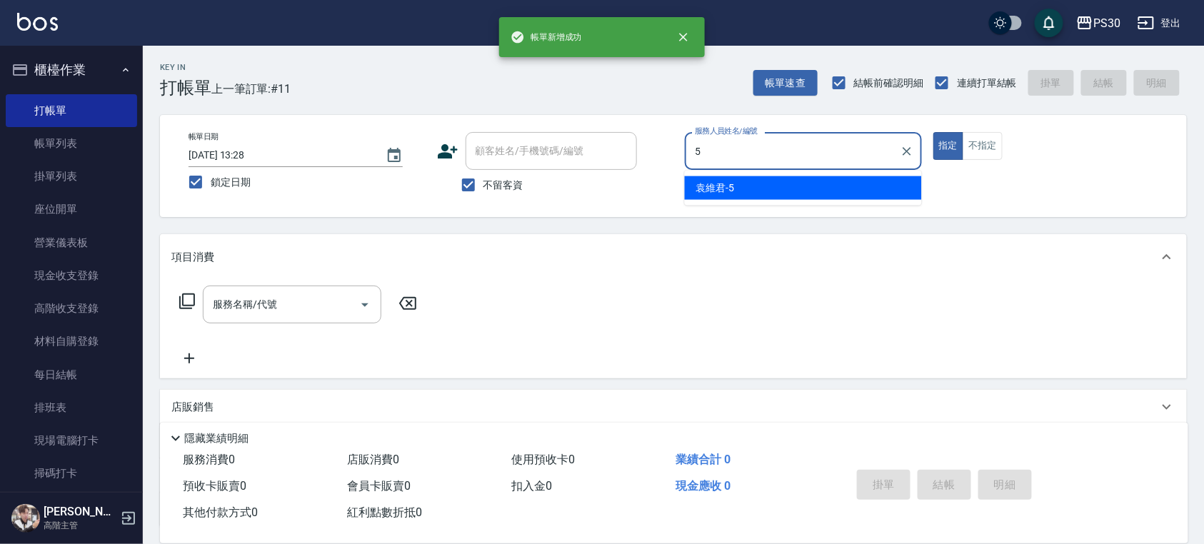
type input "[PERSON_NAME]-5"
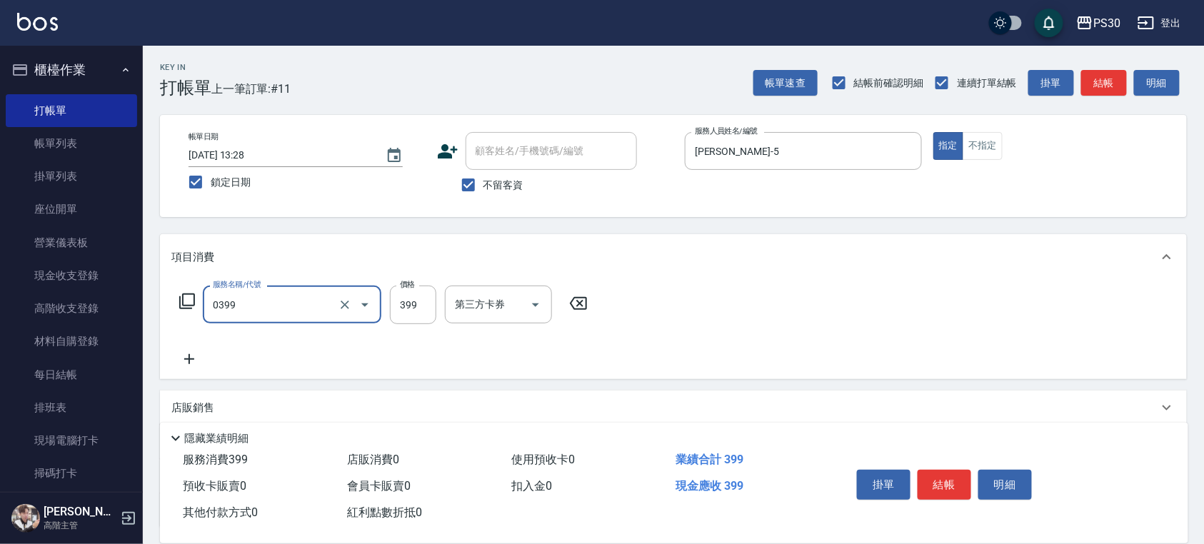
type input "海鹽洗(0399)"
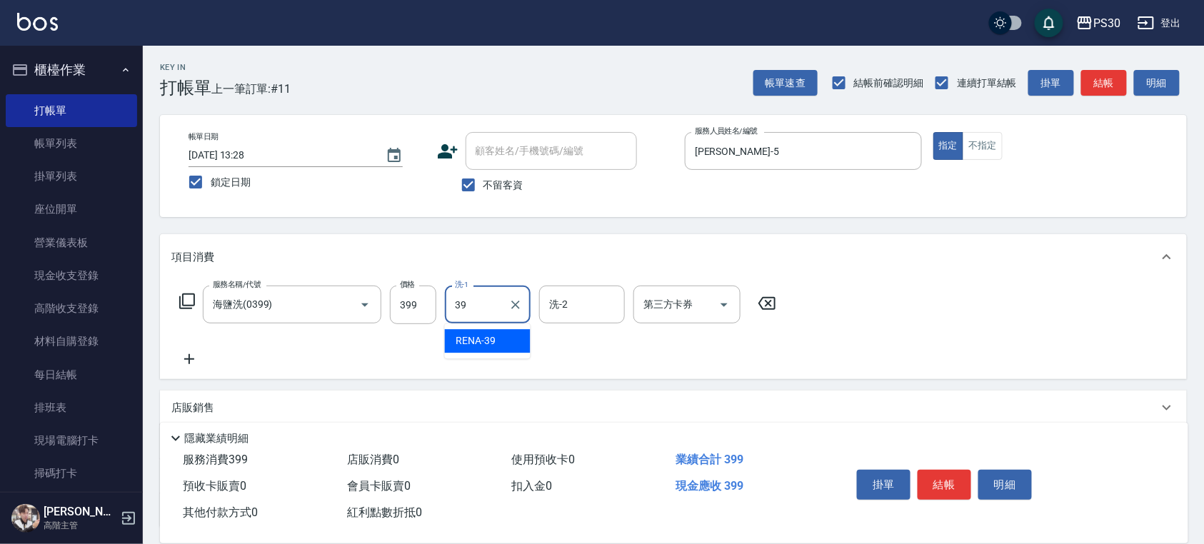
type input "RENA-39"
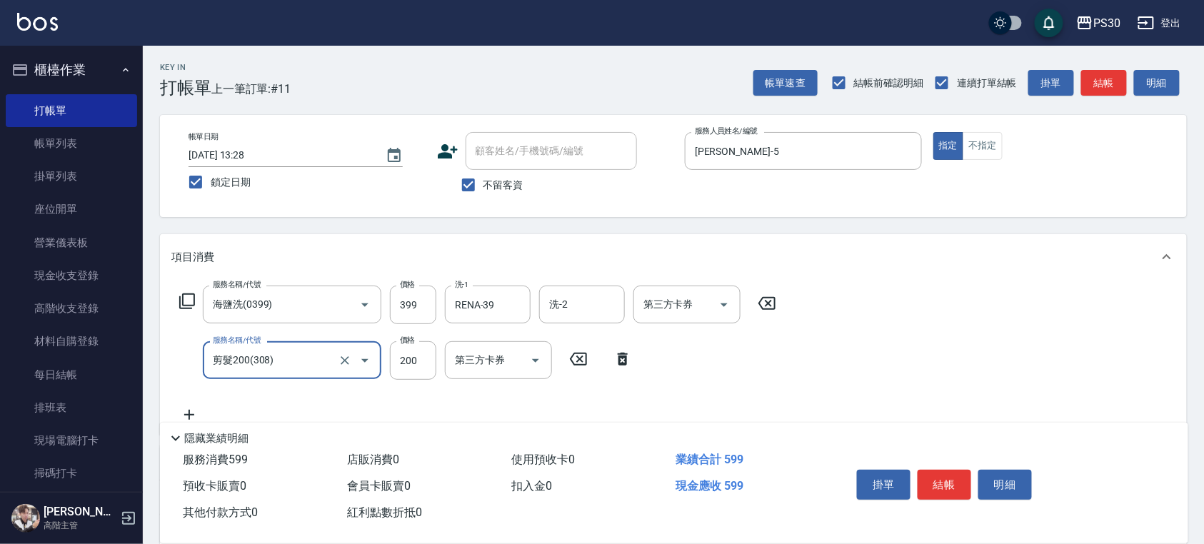
type input "剪髮200(308)"
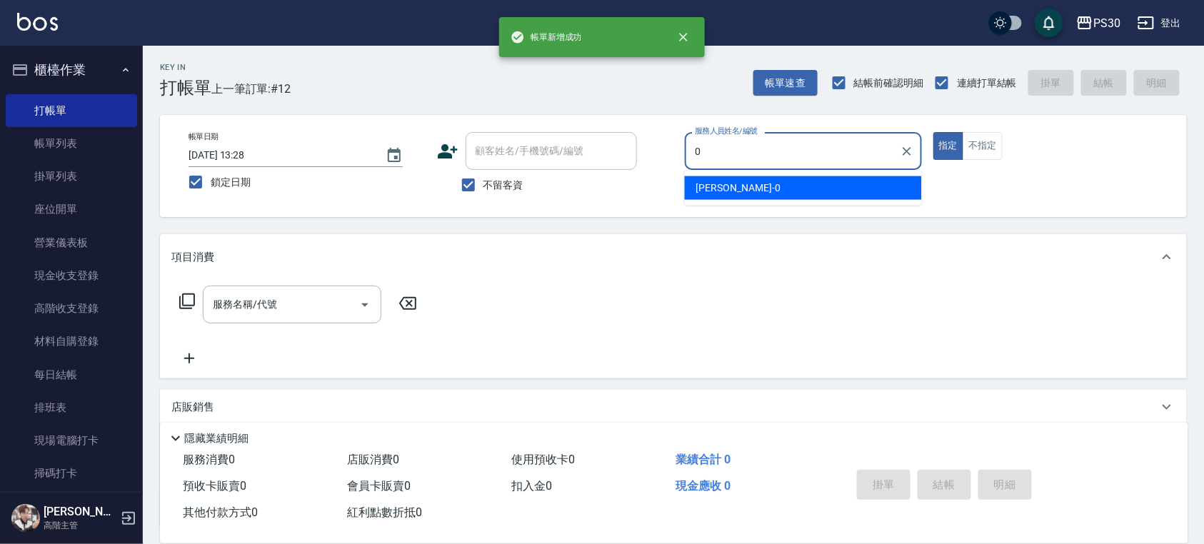
type input "[PERSON_NAME]-0"
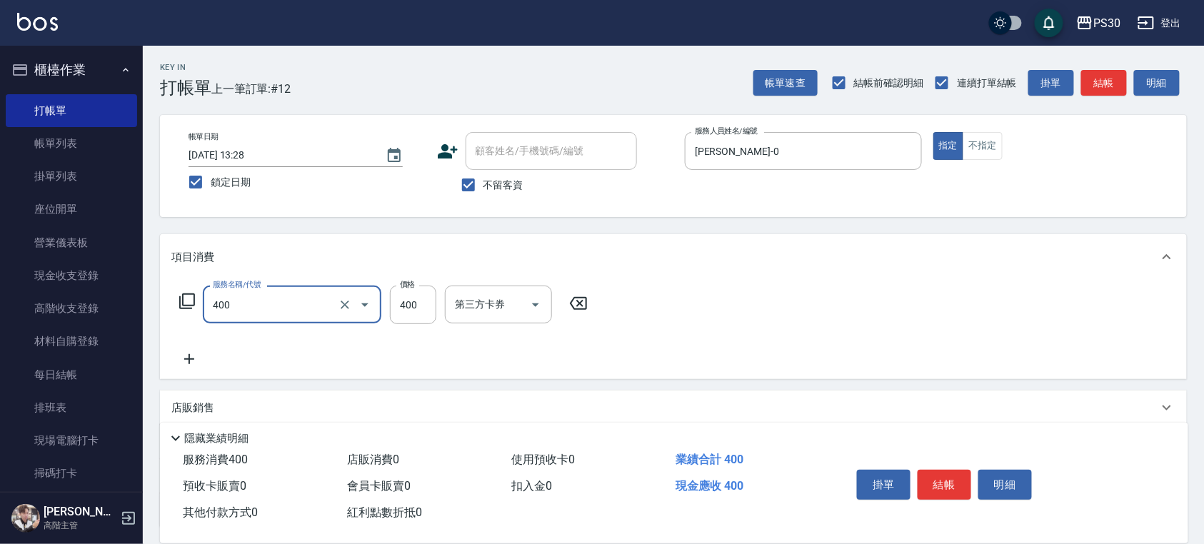
type input "洗剪400(400)"
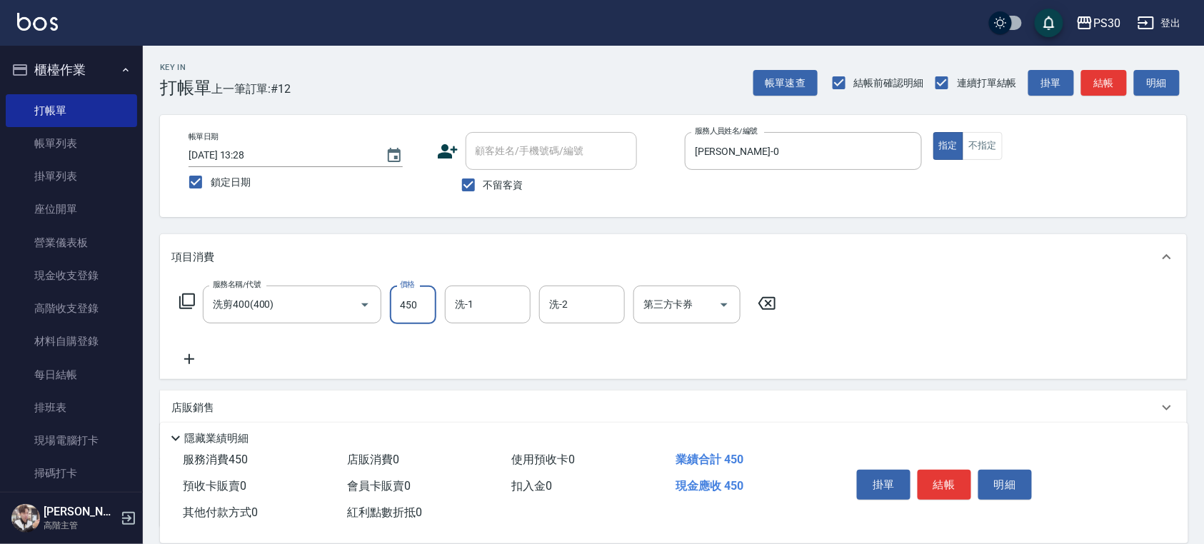
type input "450"
type input "稘稘-23"
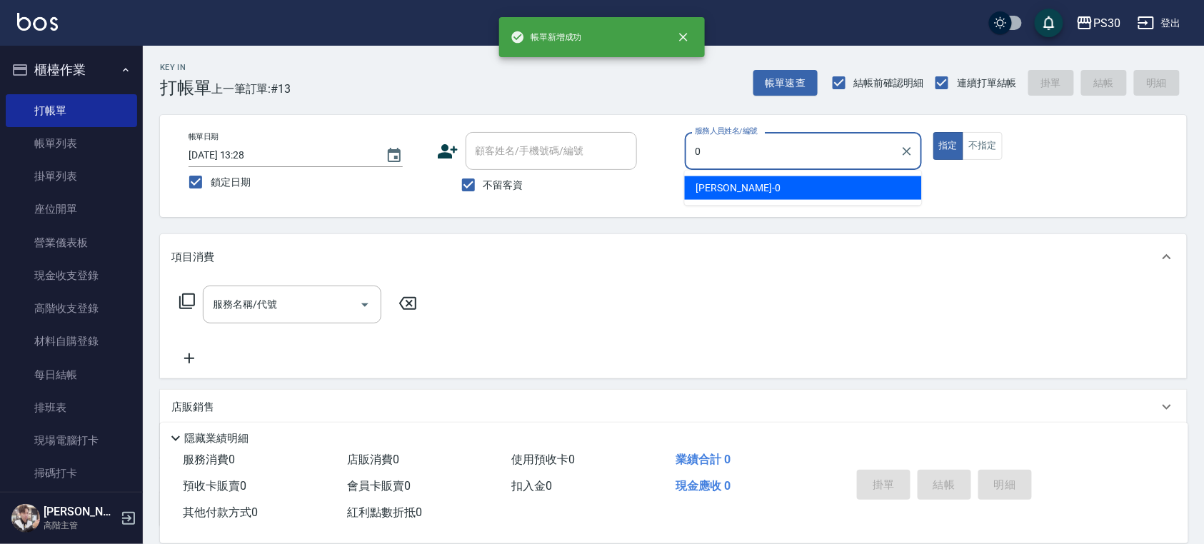
type input "[PERSON_NAME]-0"
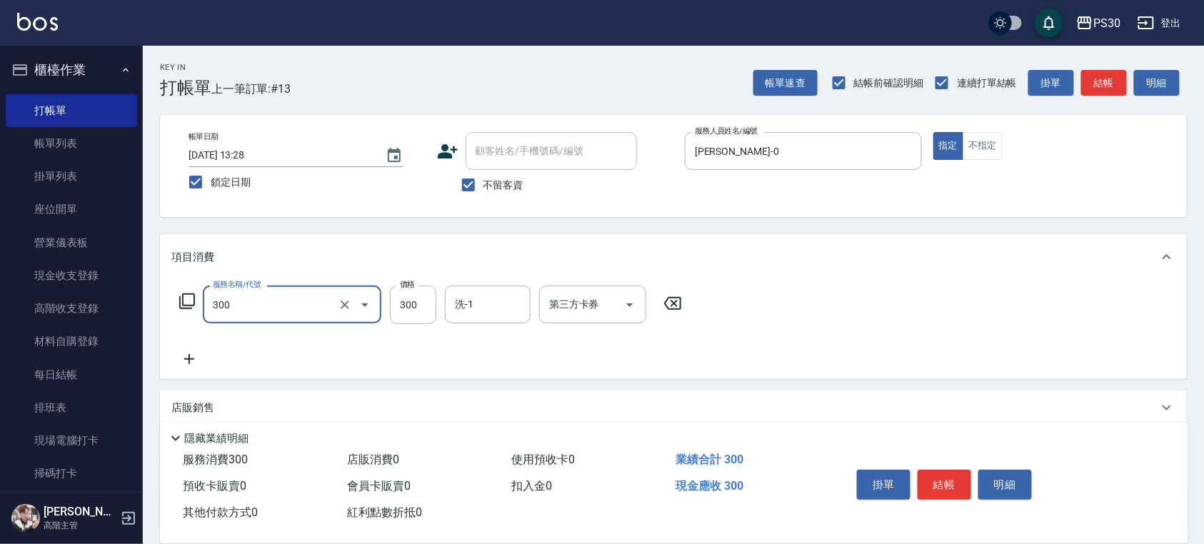
type input "洗剪300(300)"
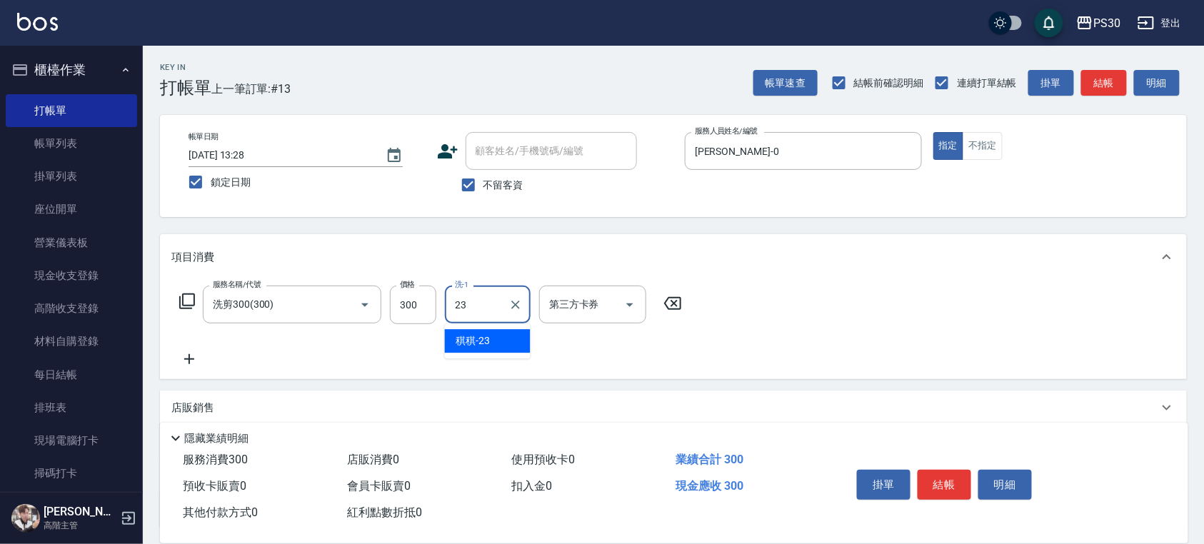
type input "稘稘-23"
click at [998, 132] on button "不指定" at bounding box center [982, 146] width 40 height 28
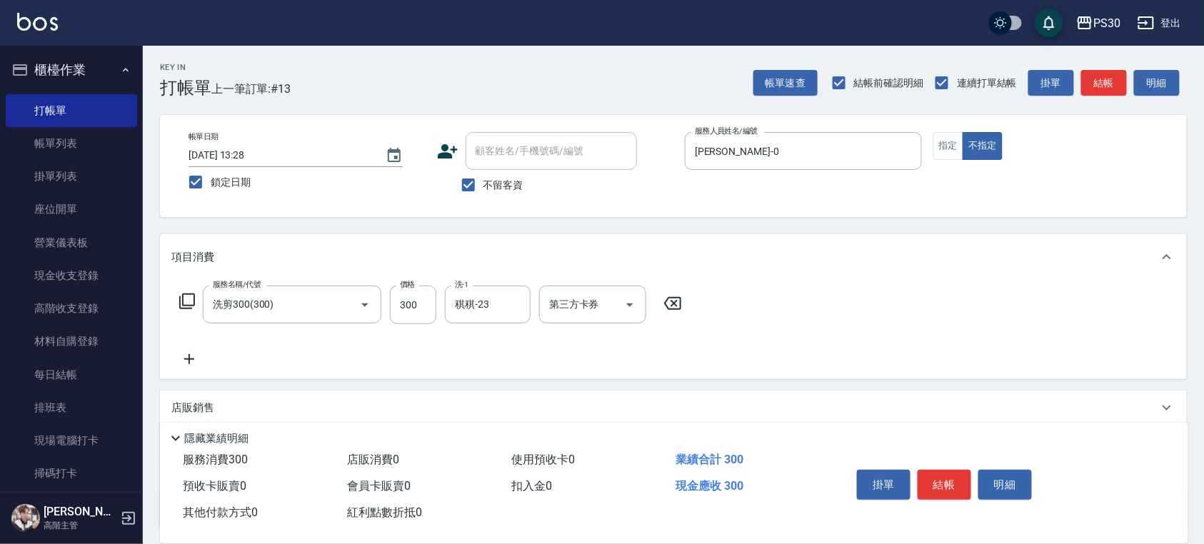
click at [882, 336] on div "服務名稱/代號 洗剪300(300) 服務名稱/代號 價格 300 價格 洗-1 稘稘-23 洗-1 第三方卡券 第三方卡券" at bounding box center [673, 329] width 1027 height 99
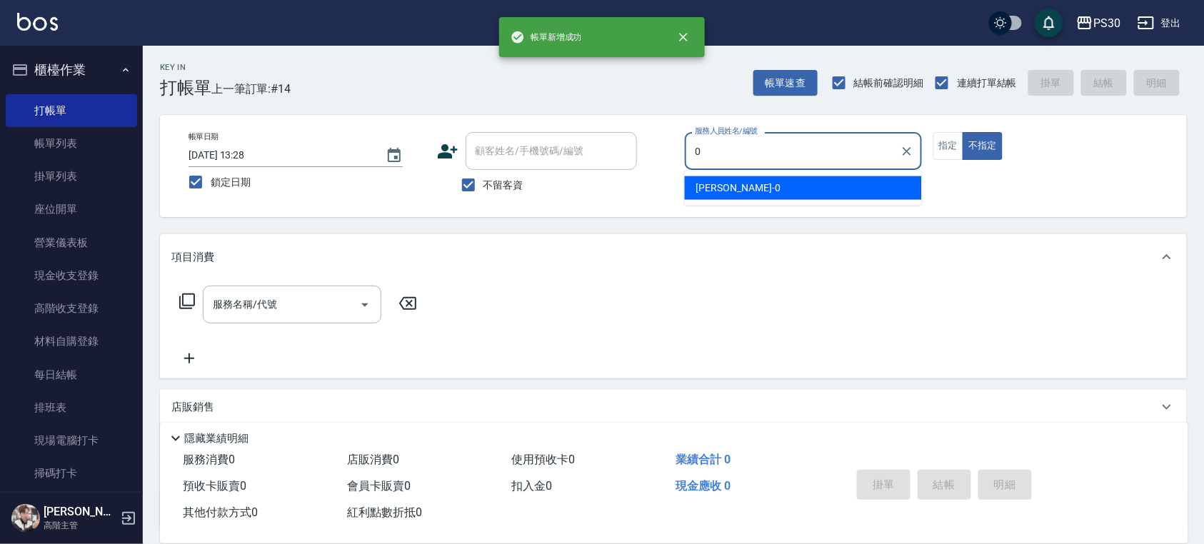
type input "[PERSON_NAME]-0"
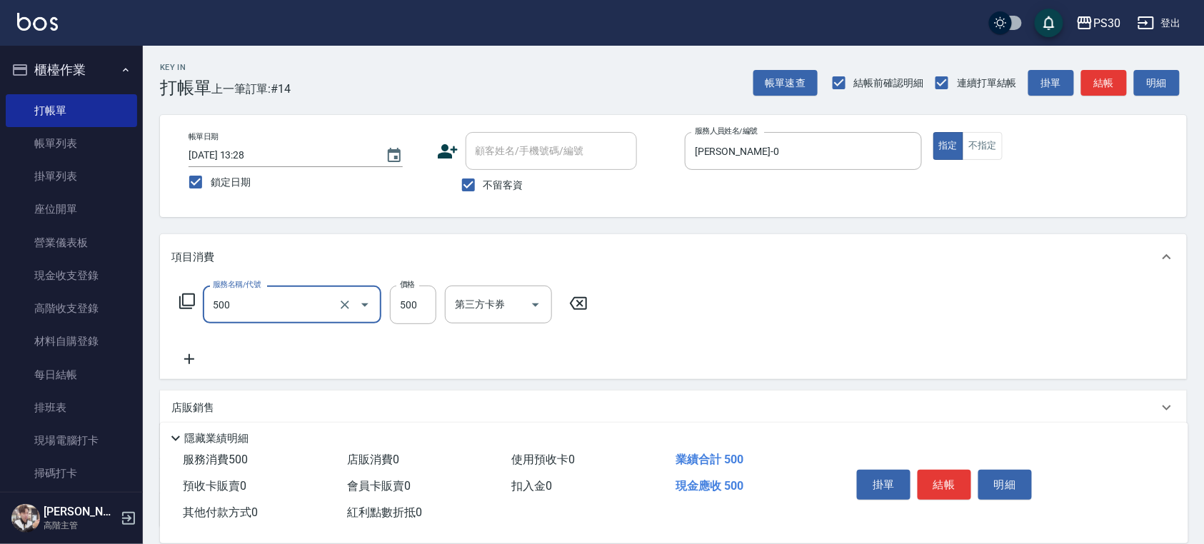
type input "洗剪500(500)"
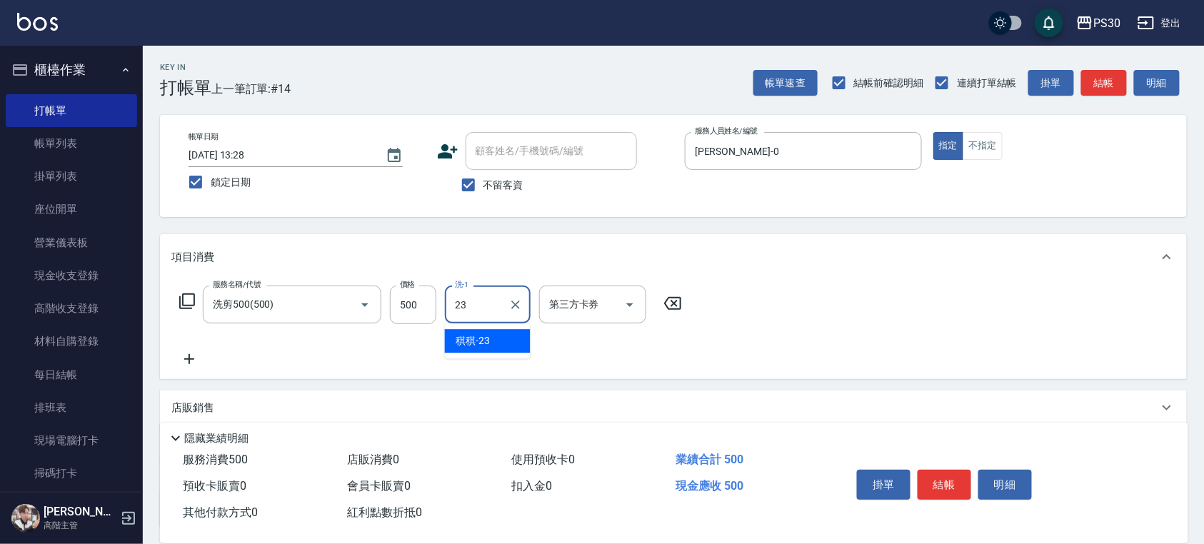
type input "稘稘-23"
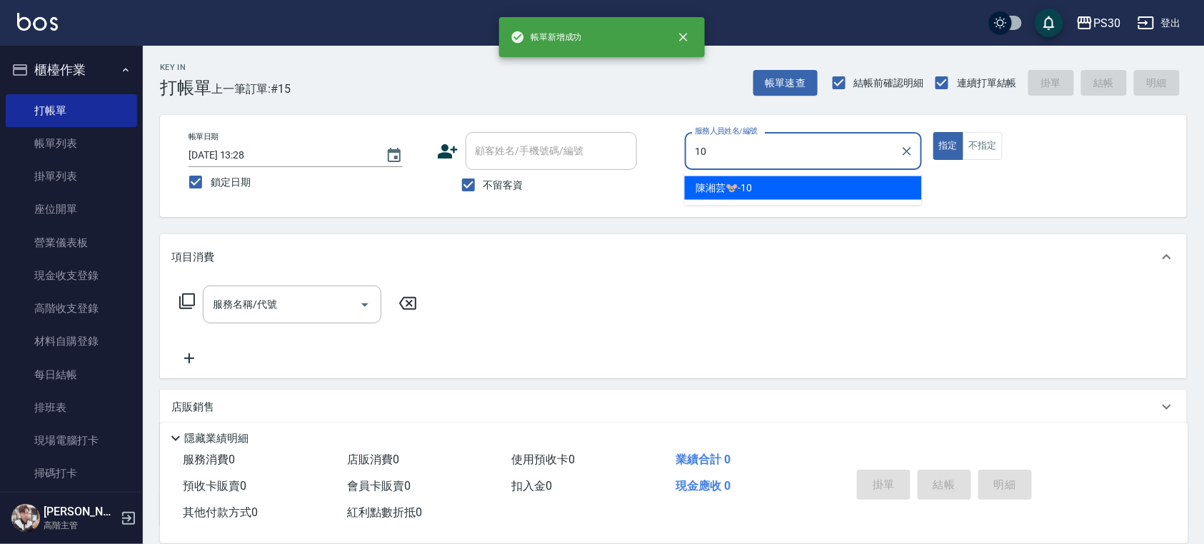
type input "[PERSON_NAME]🐭-10"
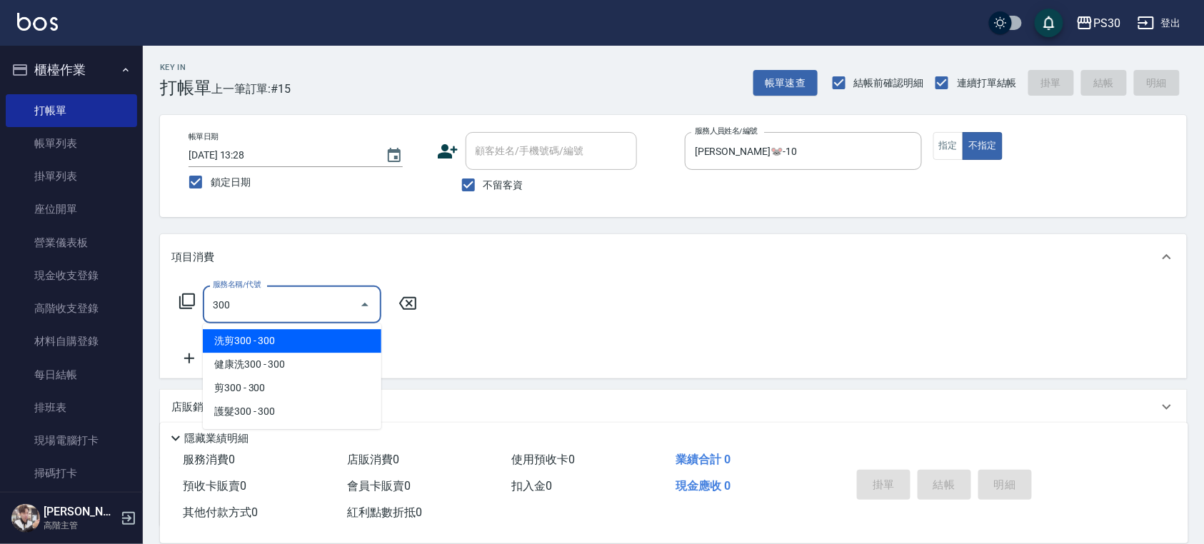
type input "洗剪300(300)"
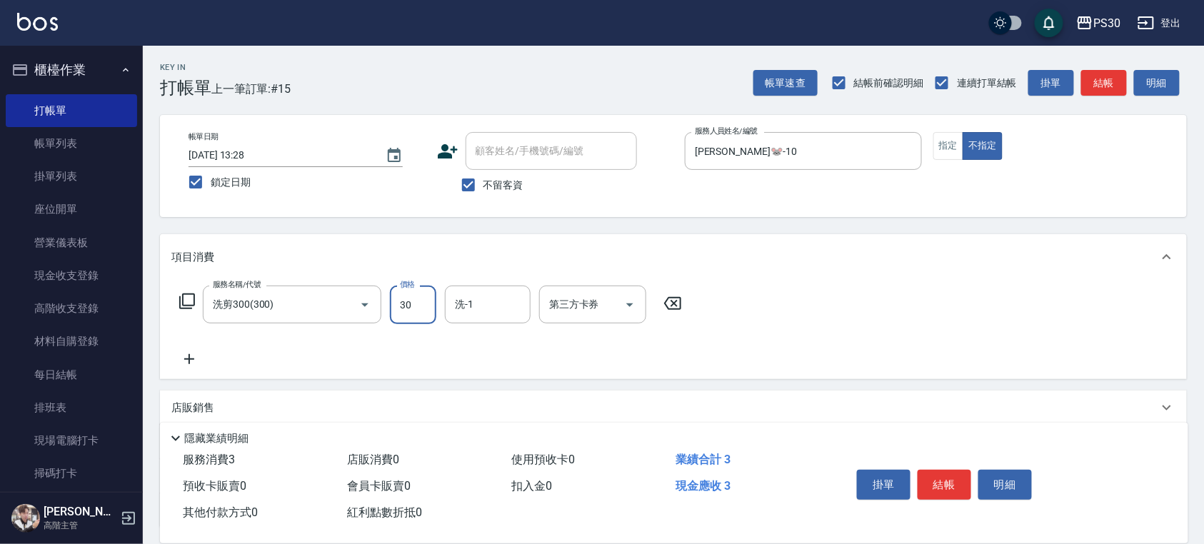
type input "300"
type input "稘稘-23"
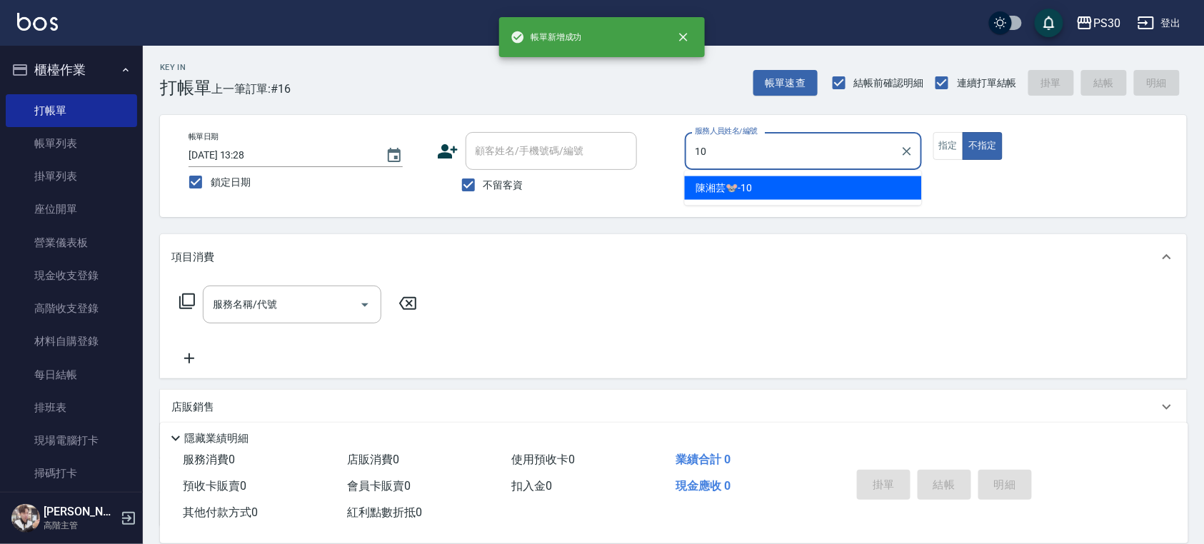
type input "[PERSON_NAME]🐭-10"
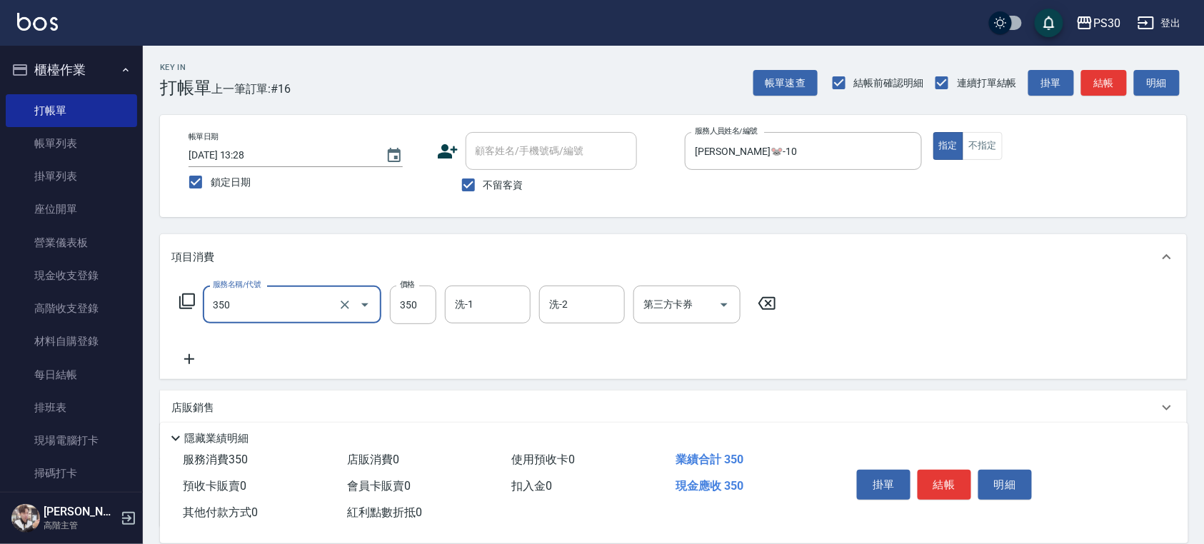
type input "洗剪350(350)"
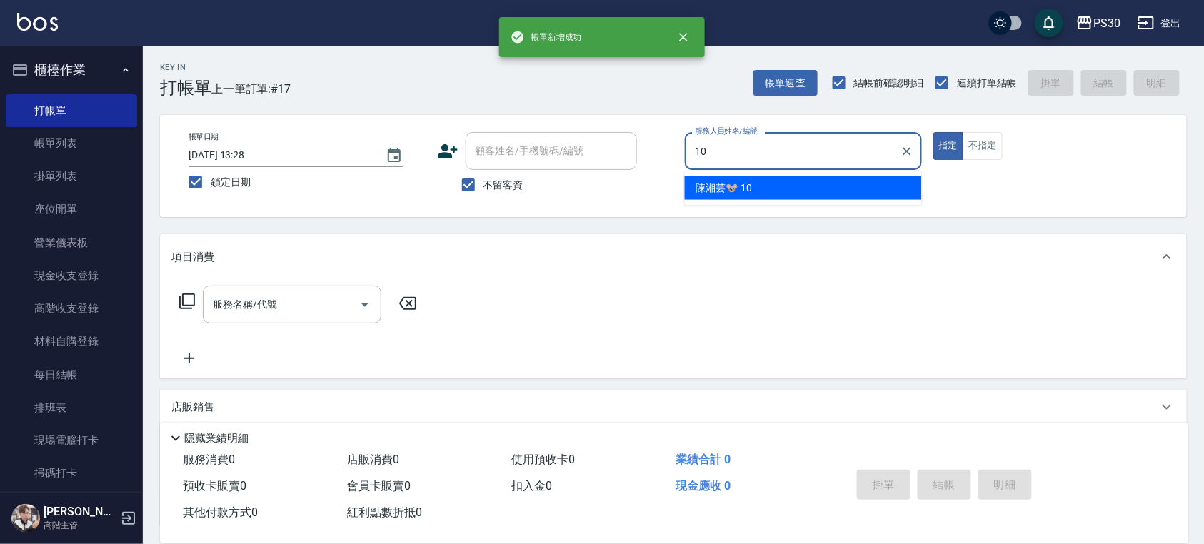
type input "[PERSON_NAME]🐭-10"
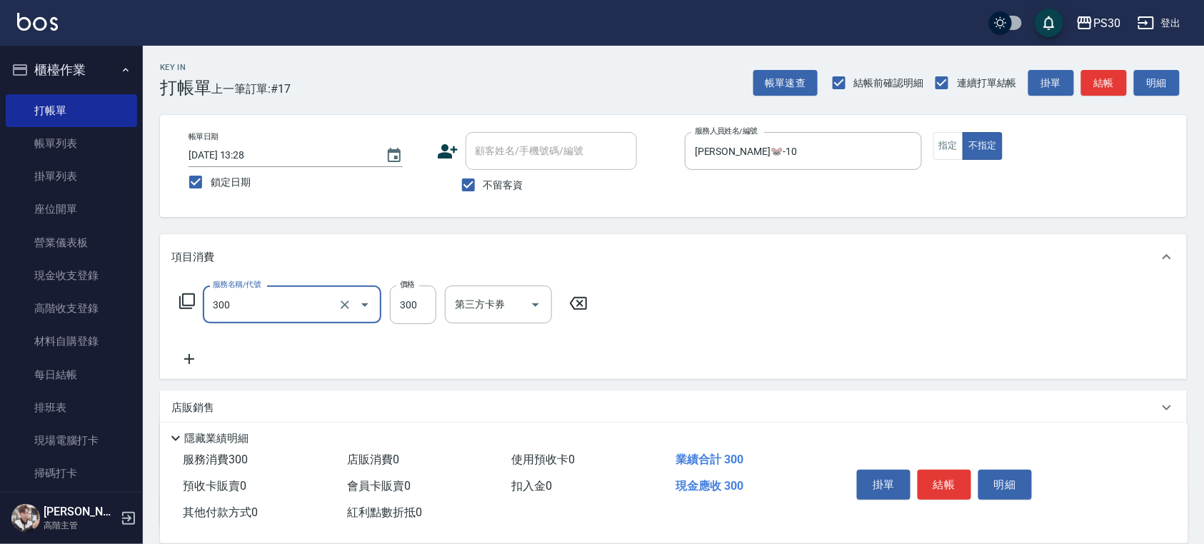
type input "洗剪300(300)"
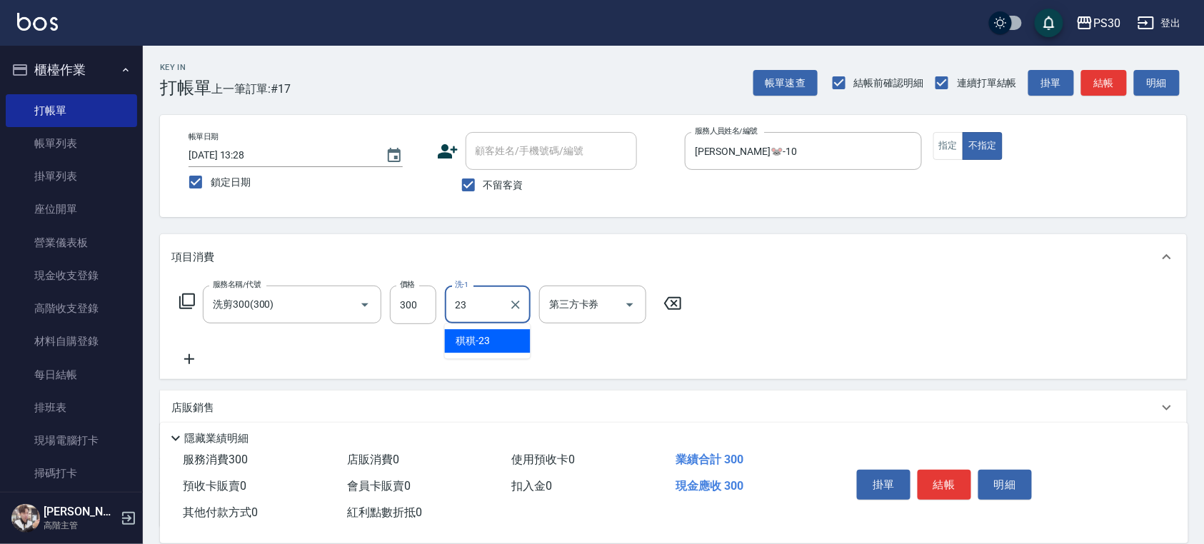
type input "稘稘-23"
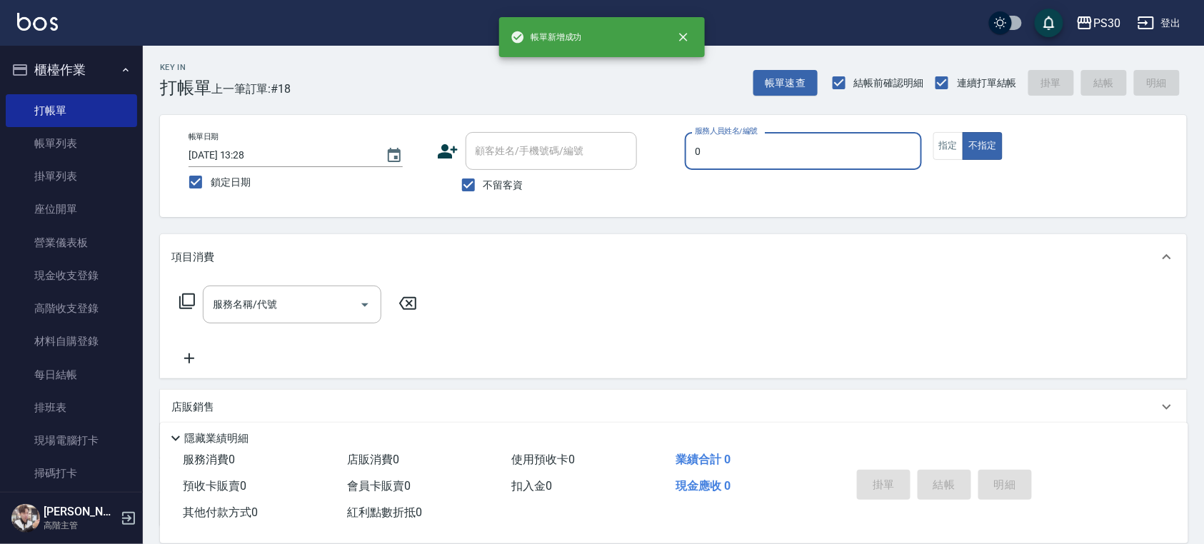
type input "[PERSON_NAME]-0"
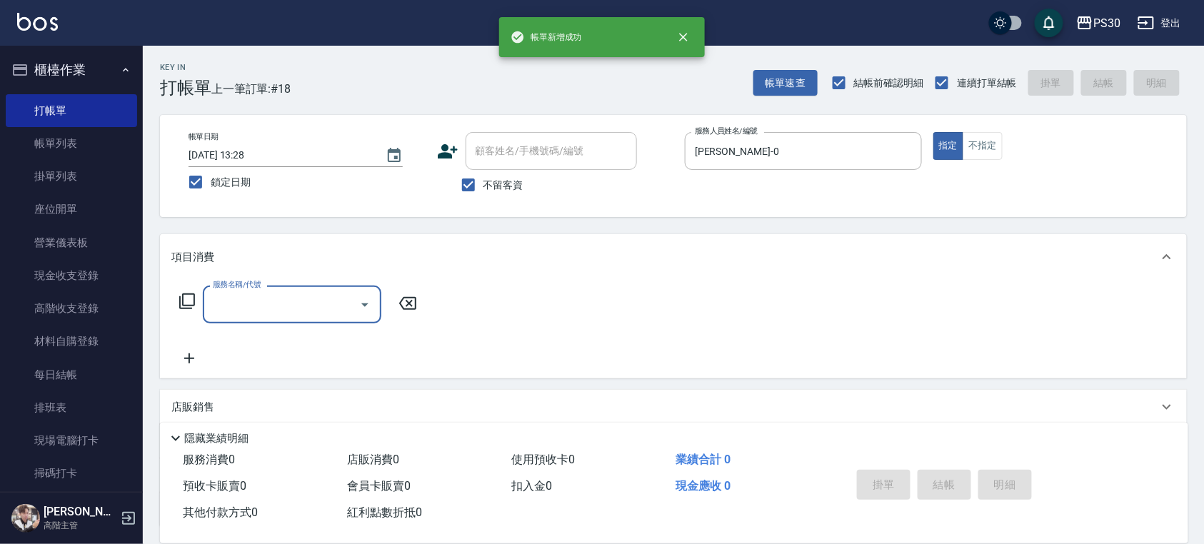
type input "2"
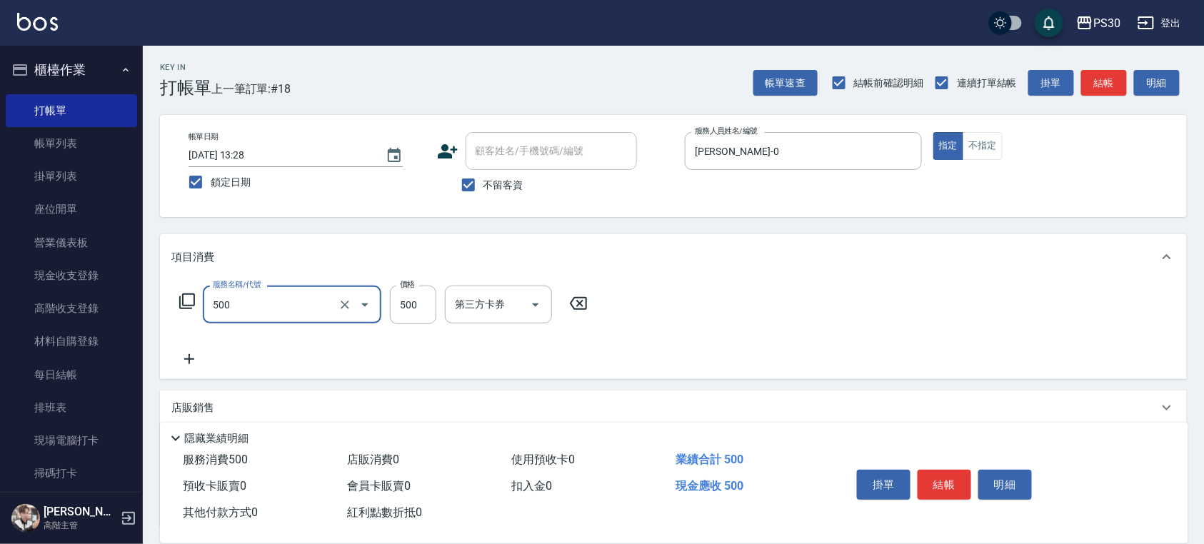
type input "洗剪500(500)"
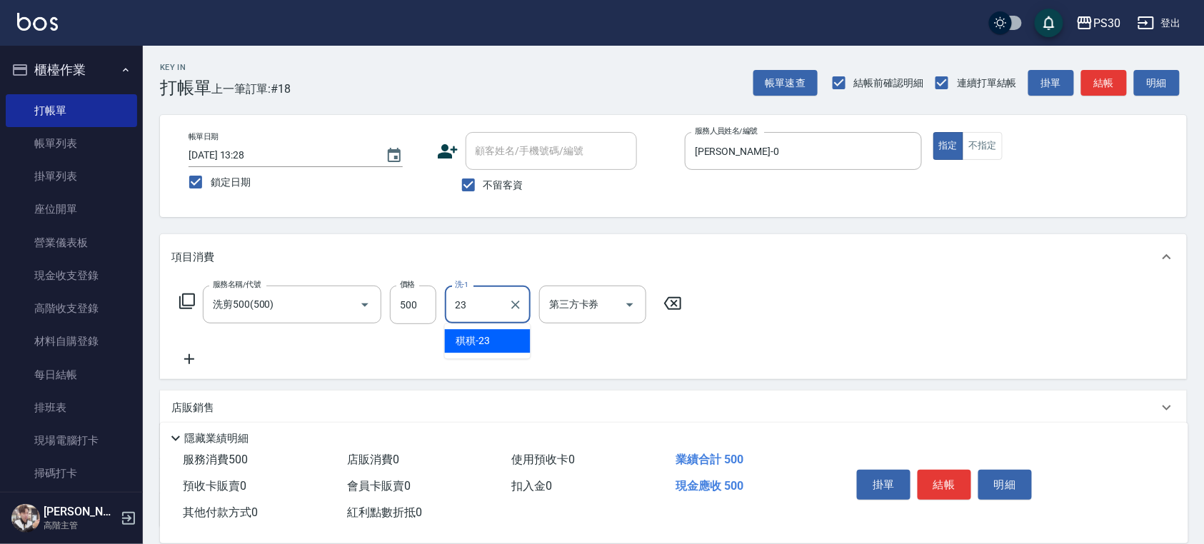
type input "稘稘-23"
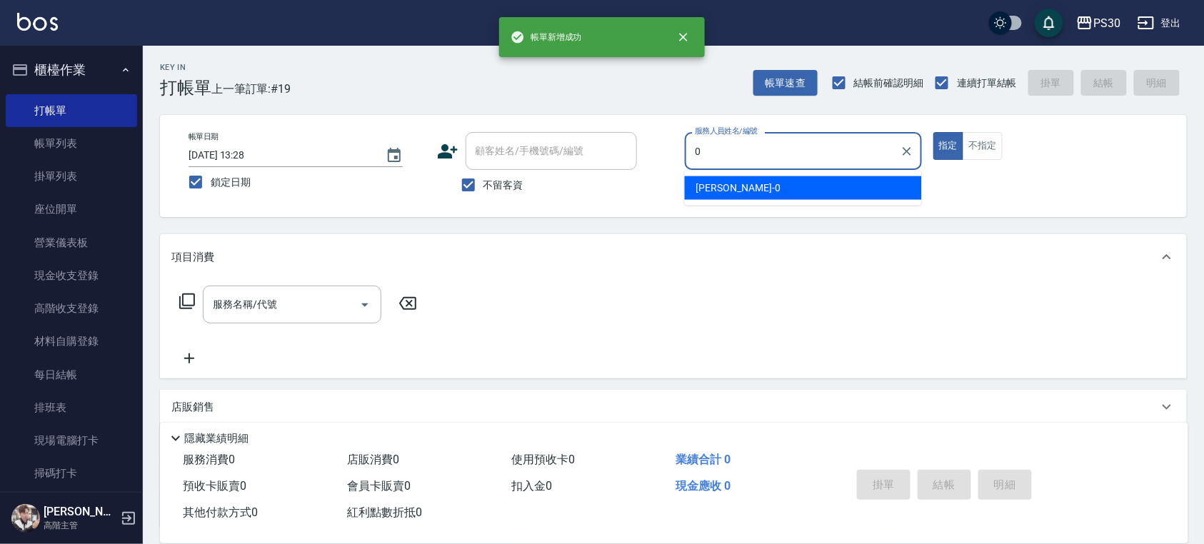
type input "[PERSON_NAME]-0"
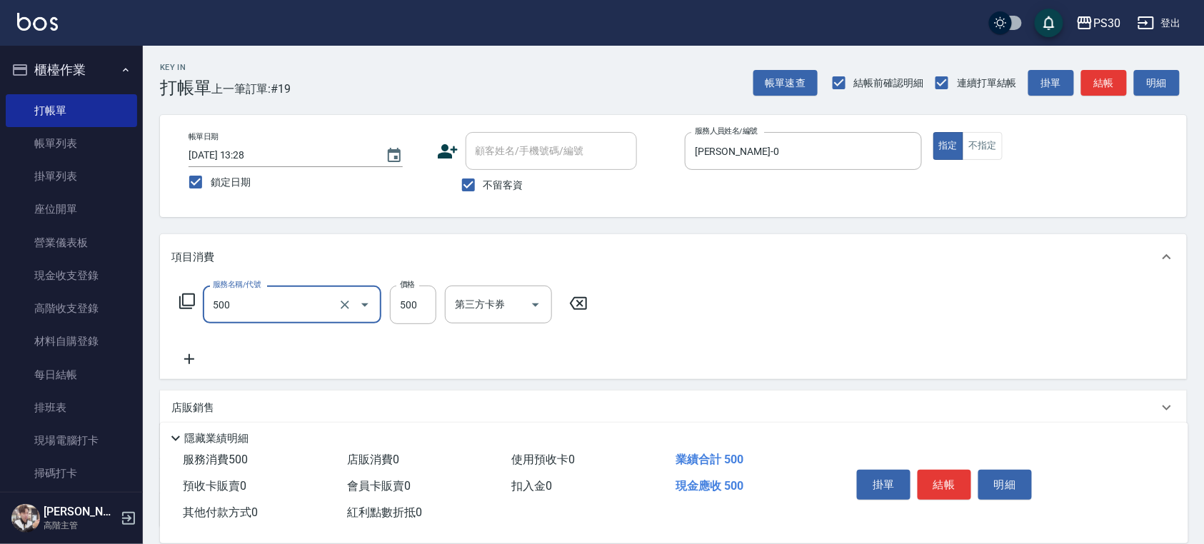
type input "洗剪500(500)"
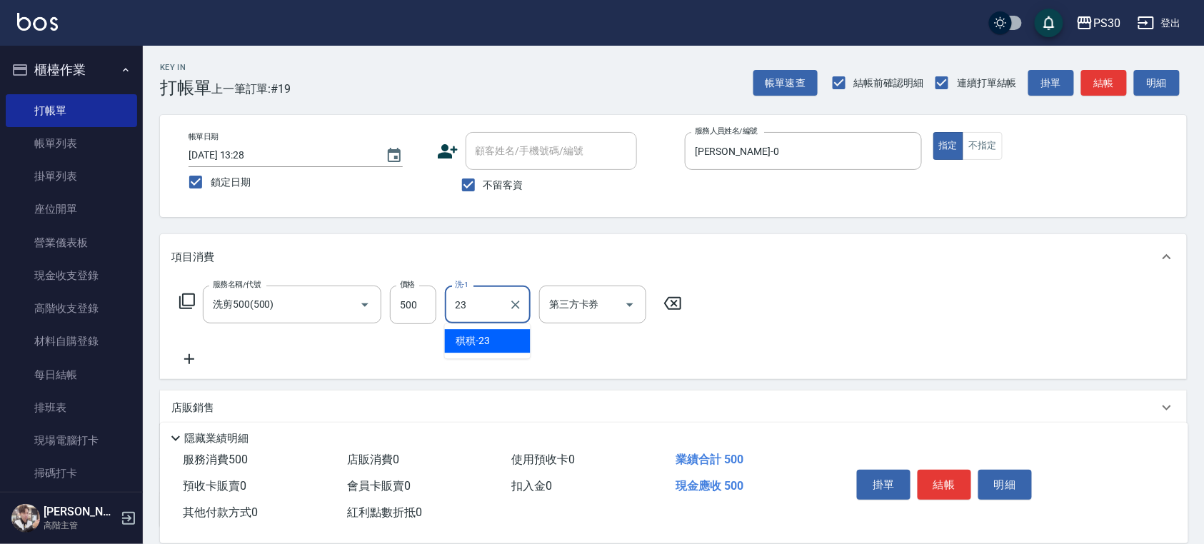
type input "稘稘-23"
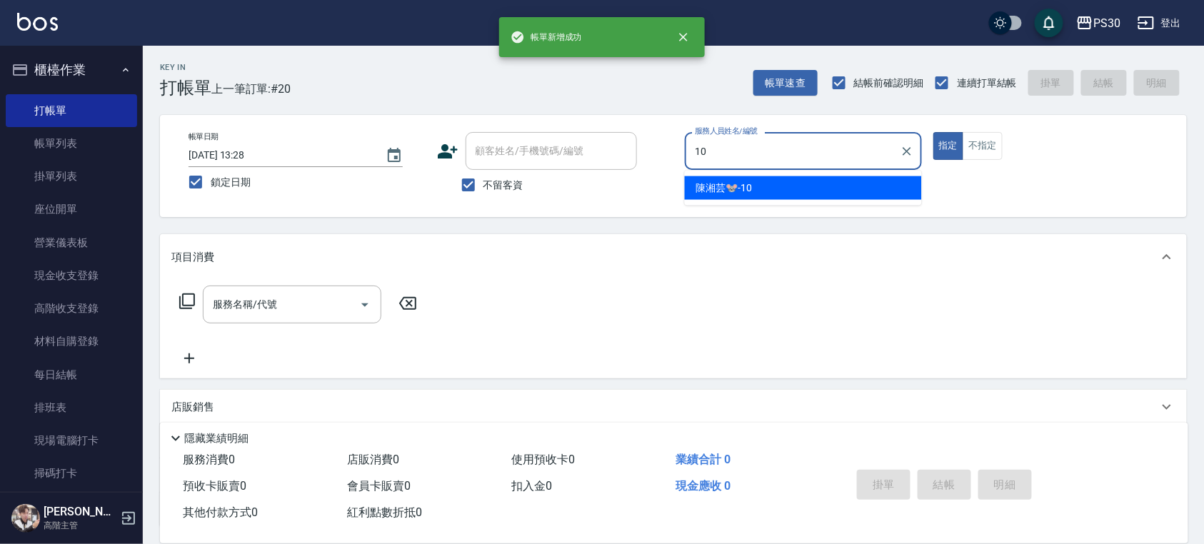
type input "[PERSON_NAME]🐭-10"
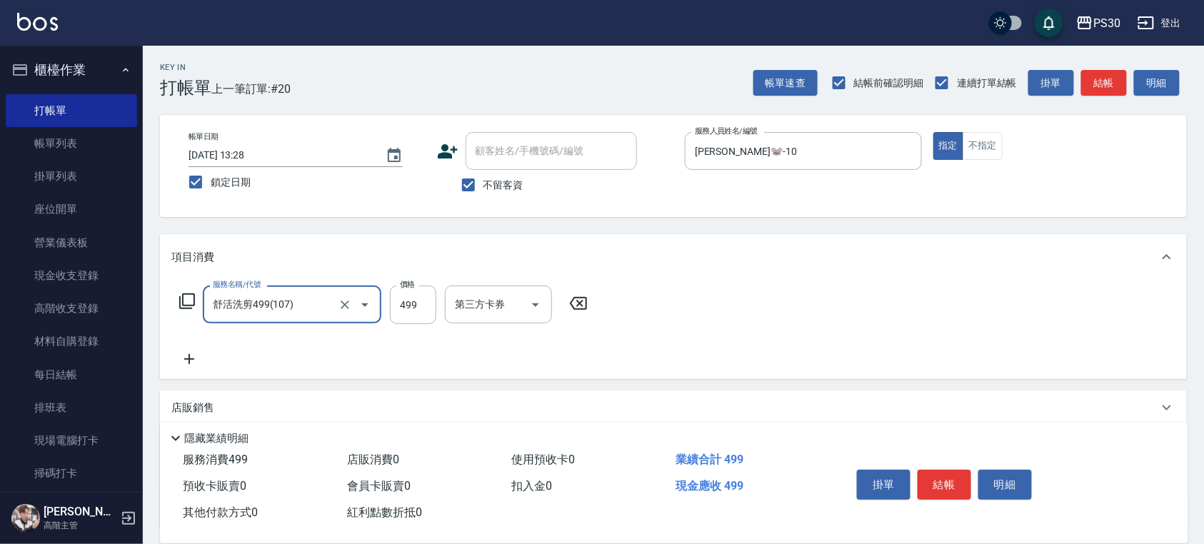
type input "舒活洗剪499(107)"
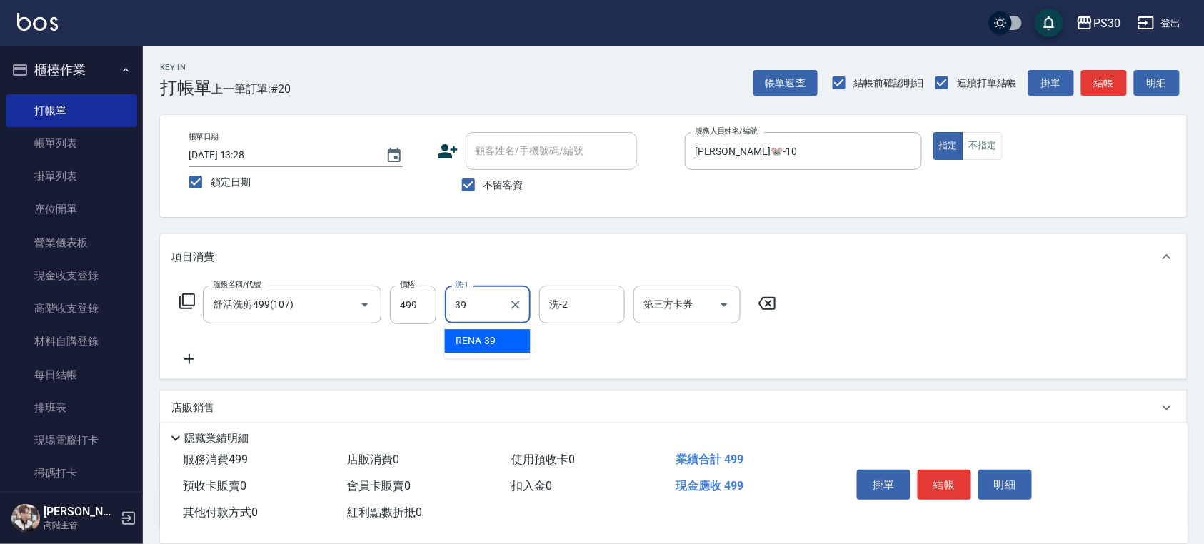
type input "RENA-39"
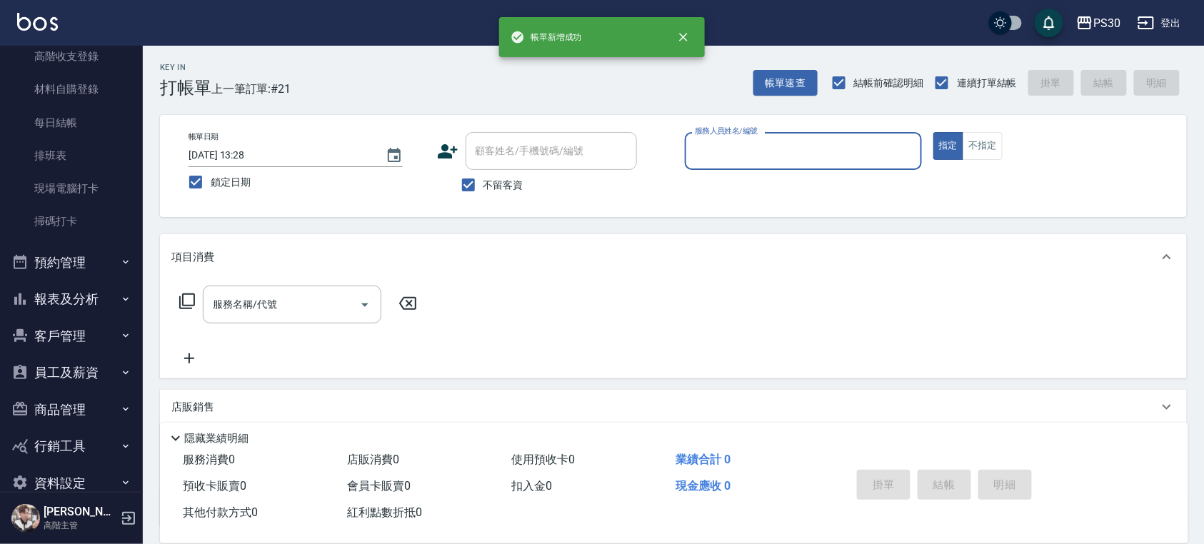
scroll to position [278, 0]
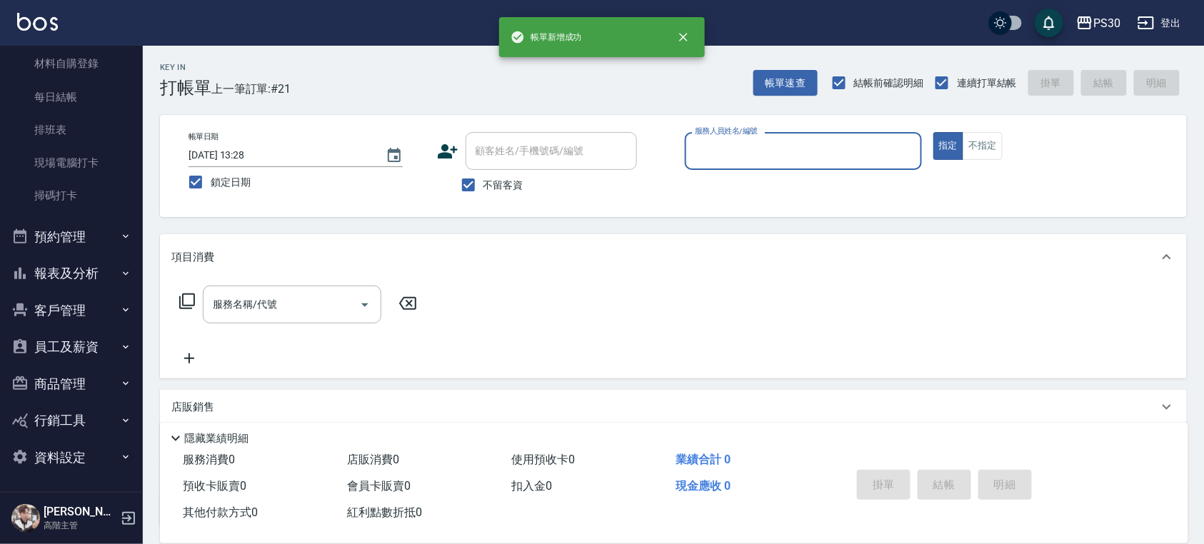
click at [80, 281] on button "報表及分析" at bounding box center [71, 273] width 131 height 37
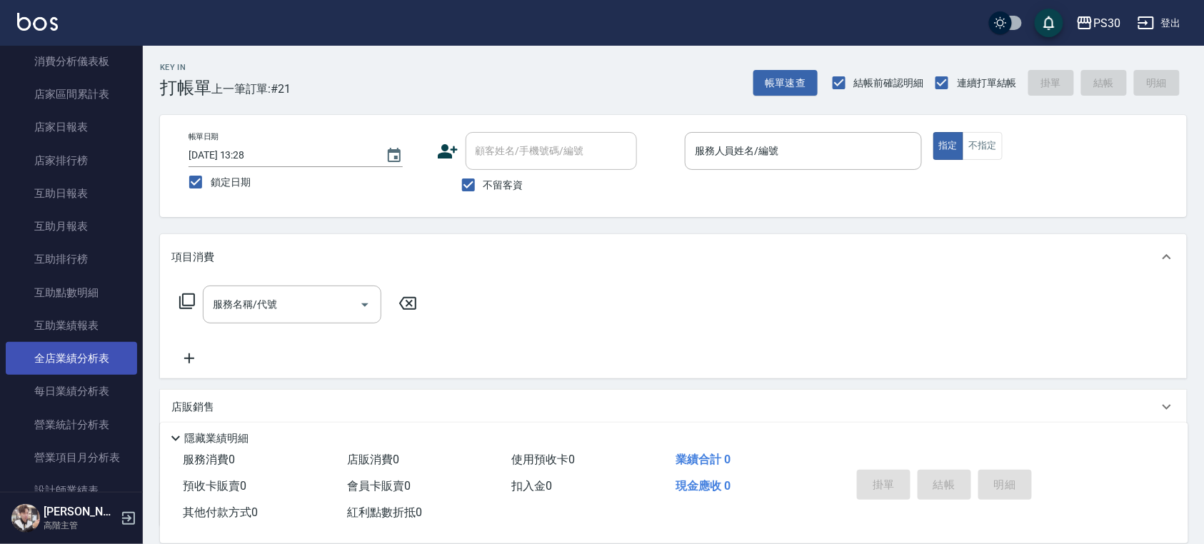
scroll to position [658, 0]
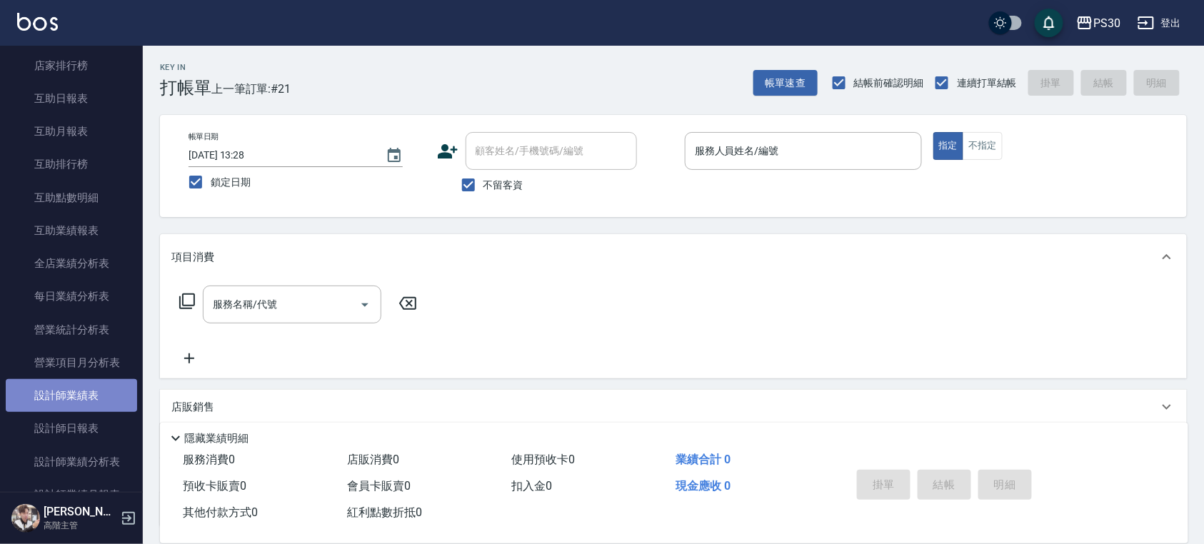
click at [87, 410] on link "設計師業績表" at bounding box center [71, 395] width 131 height 33
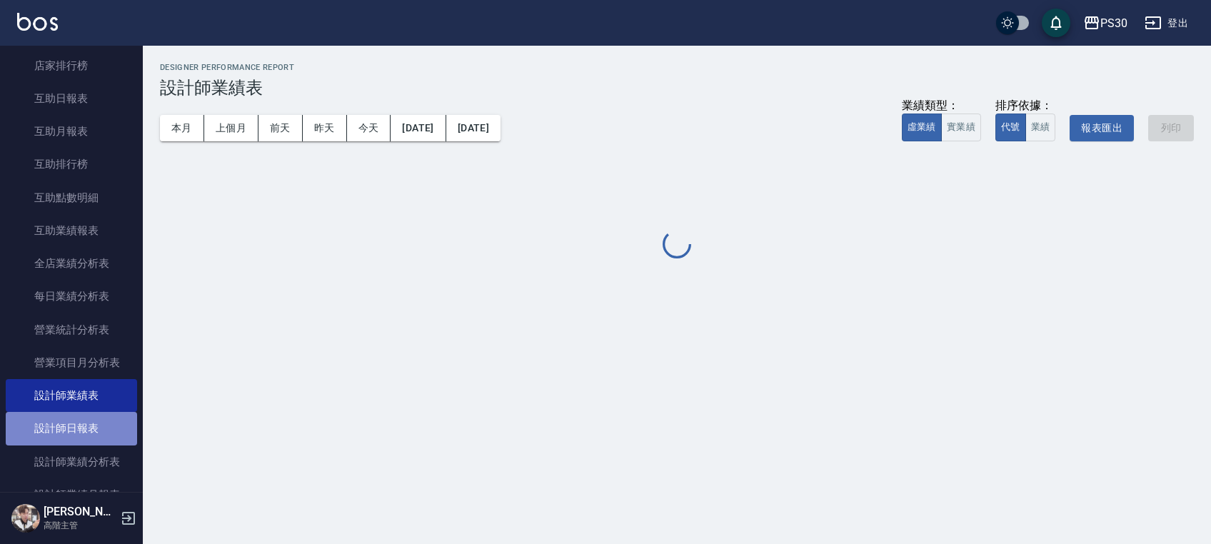
click at [89, 421] on link "設計師日報表" at bounding box center [71, 428] width 131 height 33
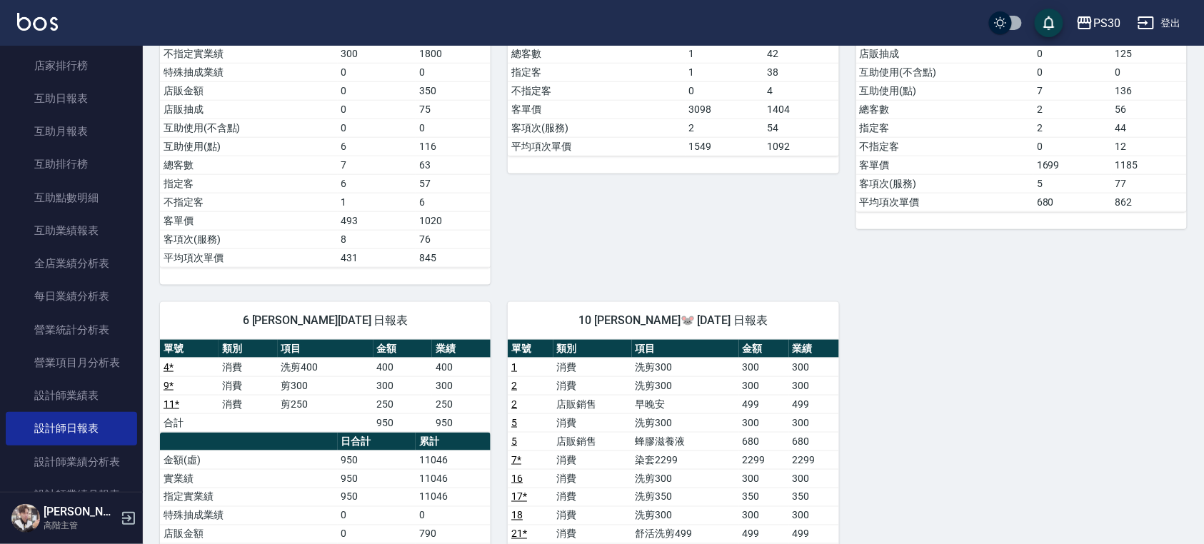
scroll to position [221, 0]
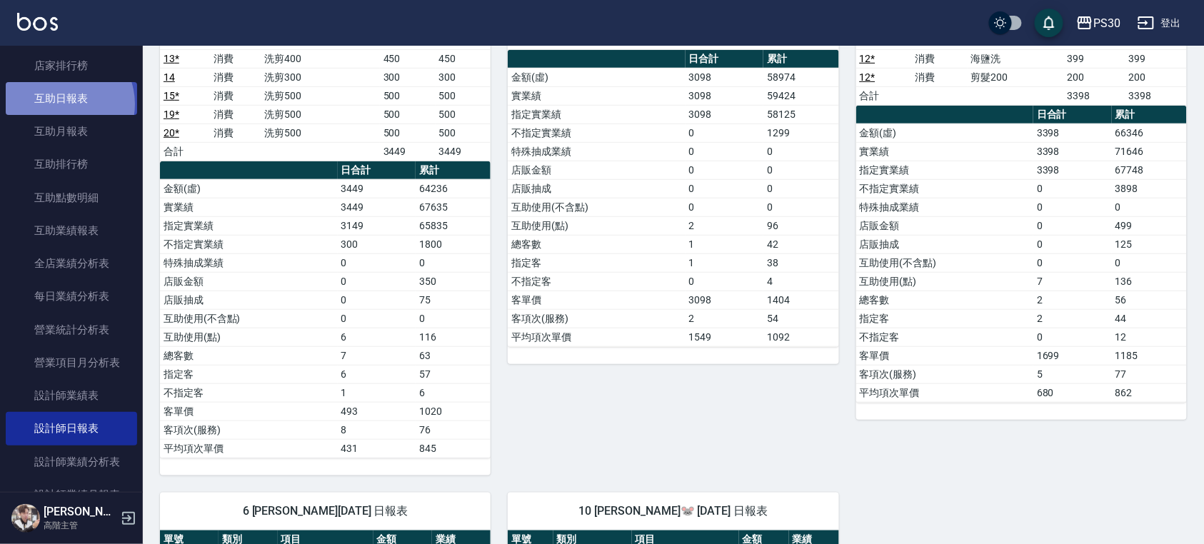
click at [64, 104] on link "互助日報表" at bounding box center [71, 98] width 131 height 33
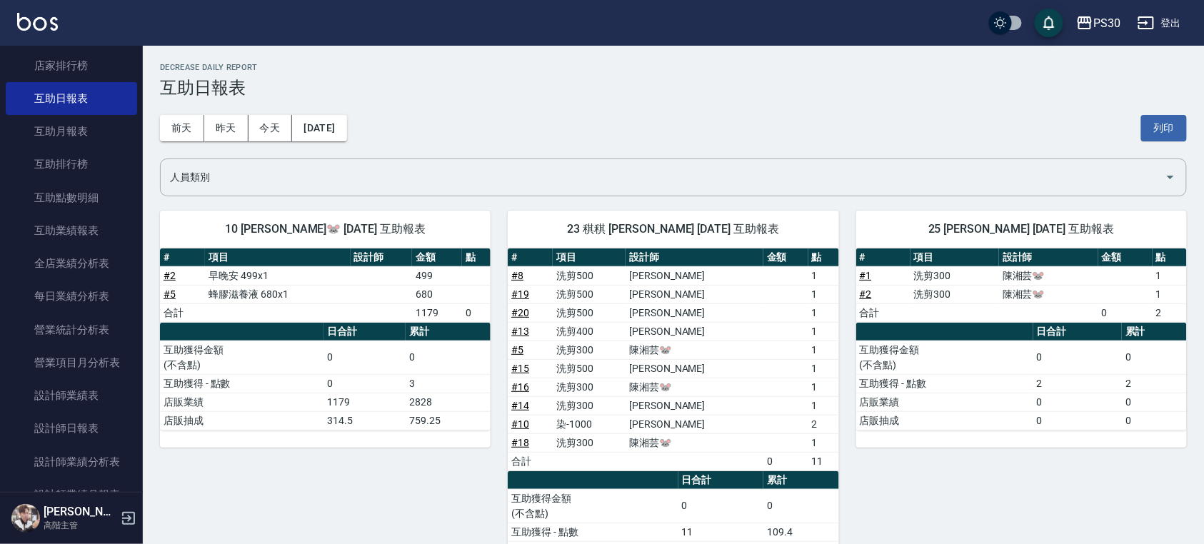
scroll to position [95, 0]
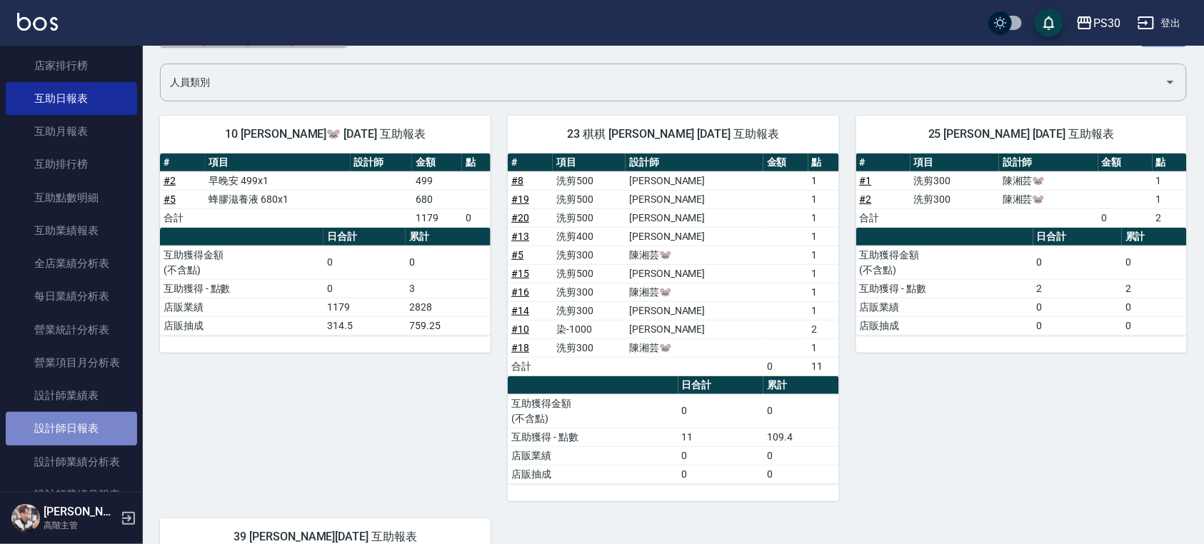
click at [81, 435] on link "設計師日報表" at bounding box center [71, 428] width 131 height 33
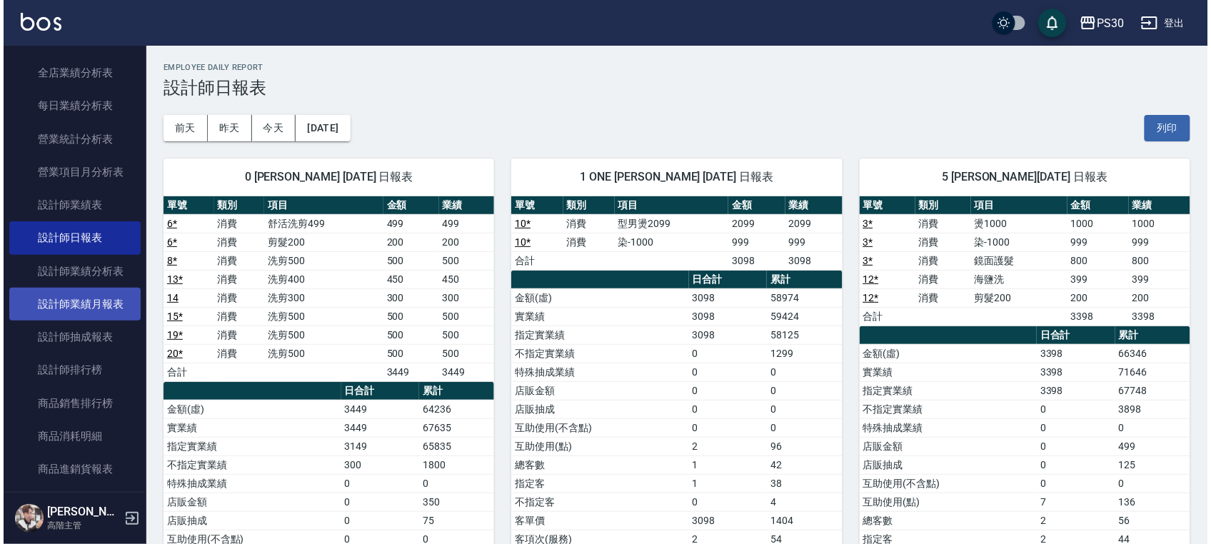
scroll to position [1039, 0]
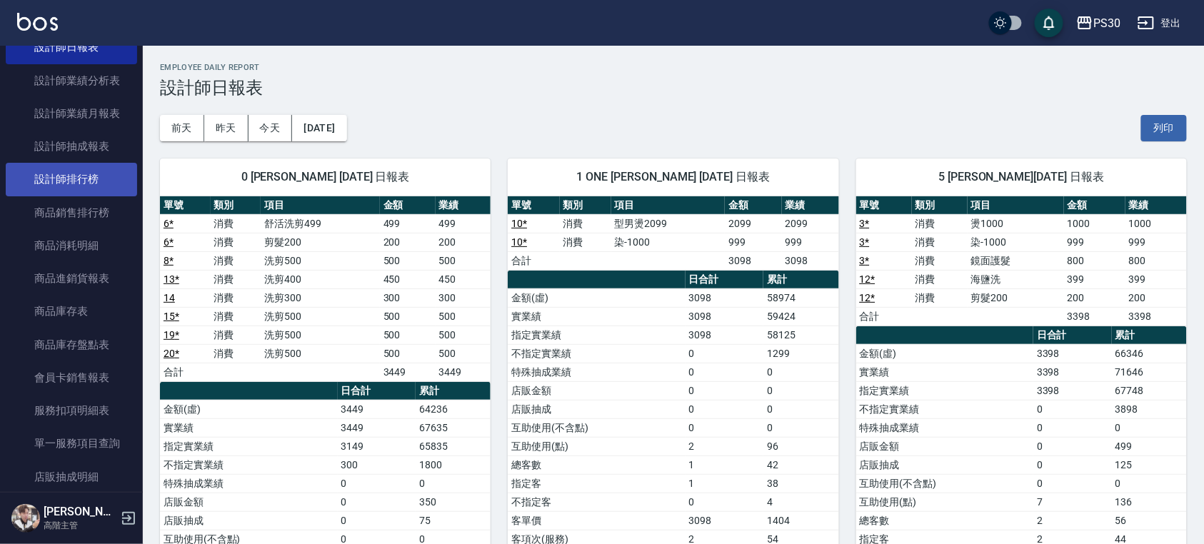
click at [84, 184] on link "設計師排行榜" at bounding box center [71, 179] width 131 height 33
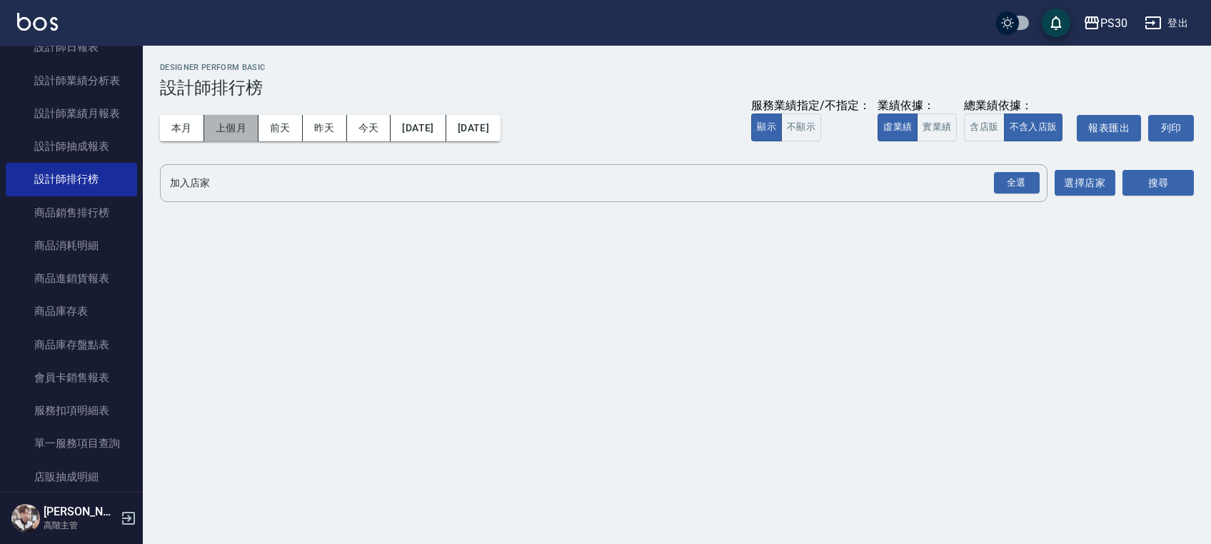
click at [218, 121] on button "上個月" at bounding box center [231, 128] width 54 height 26
click at [1023, 189] on div "全選" at bounding box center [1017, 183] width 46 height 22
click at [1168, 181] on button "搜尋" at bounding box center [1157, 184] width 71 height 26
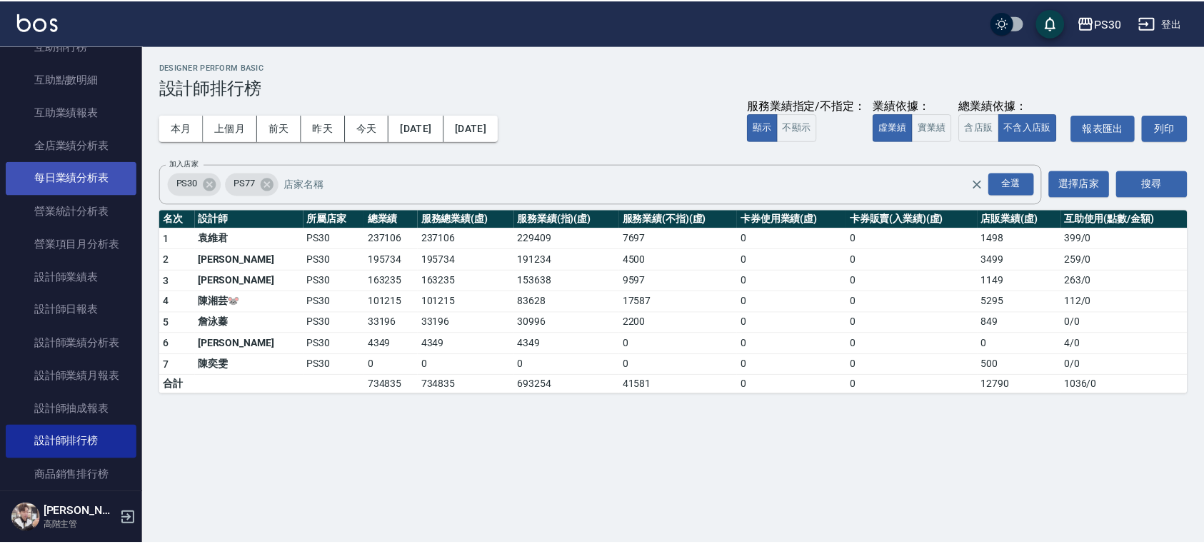
scroll to position [754, 0]
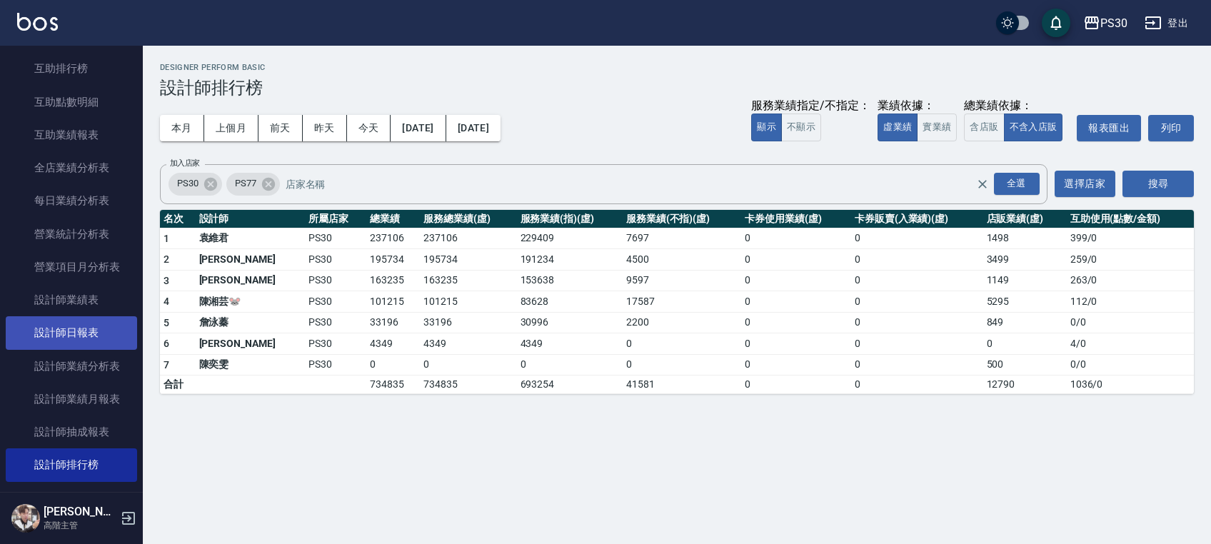
drag, startPoint x: 93, startPoint y: 330, endPoint x: 104, endPoint y: 323, distance: 13.5
click at [93, 330] on link "設計師日報表" at bounding box center [71, 332] width 131 height 33
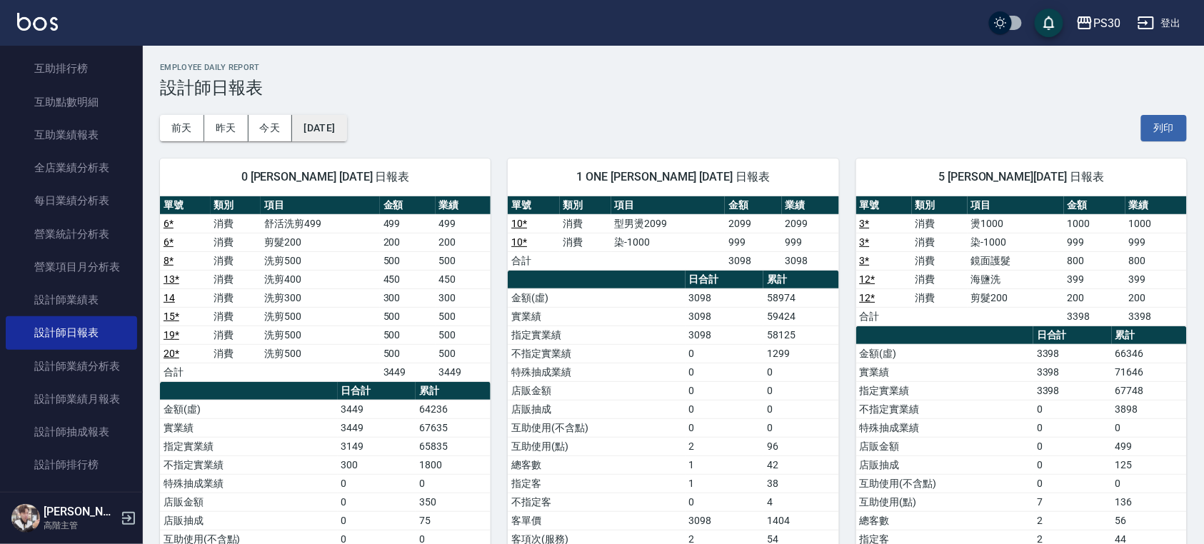
click at [343, 133] on button "[DATE]" at bounding box center [319, 128] width 54 height 26
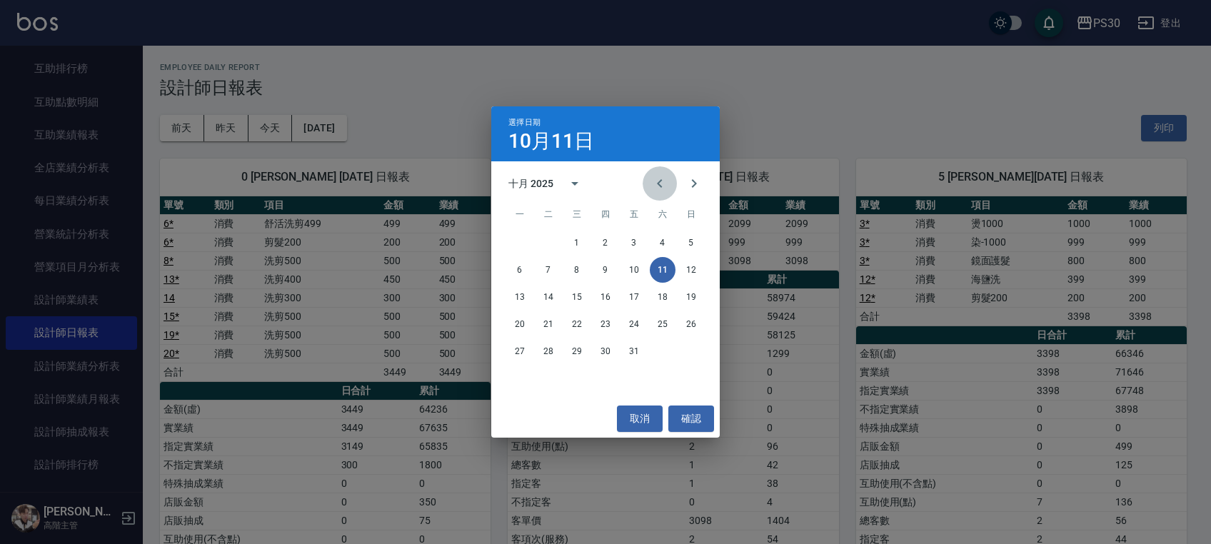
click at [661, 186] on icon "Previous month" at bounding box center [659, 183] width 17 height 17
click at [600, 266] on button "11" at bounding box center [606, 270] width 26 height 26
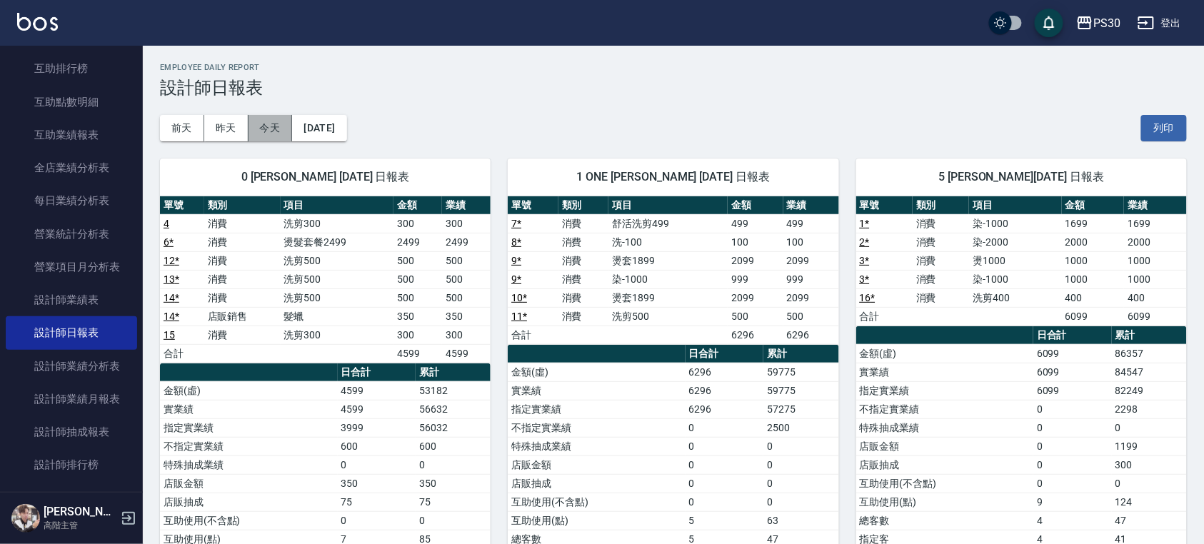
click at [274, 124] on button "今天" at bounding box center [270, 128] width 44 height 26
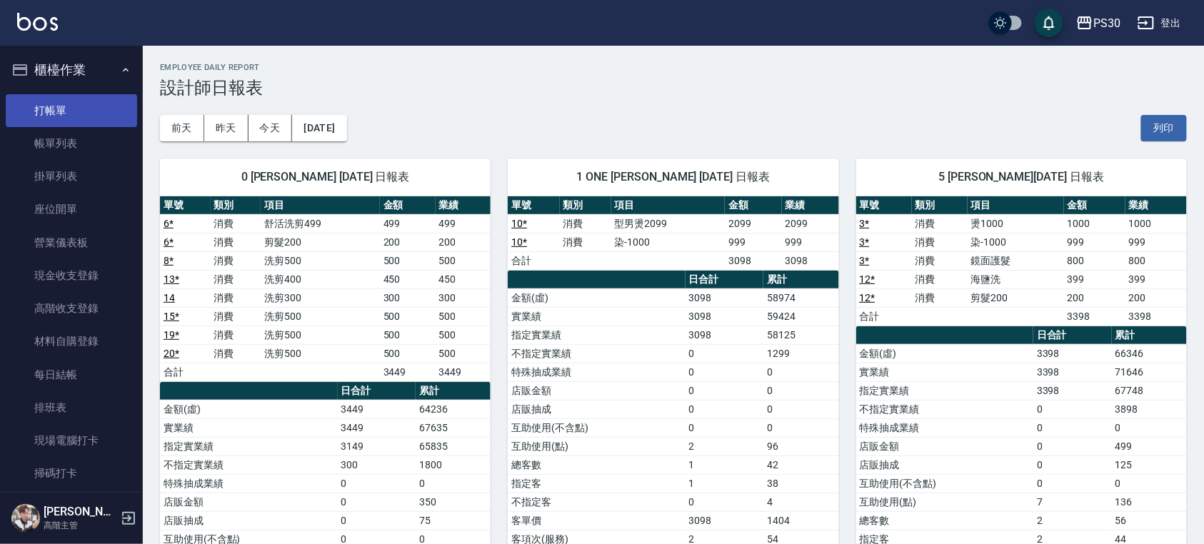
click at [89, 104] on link "打帳單" at bounding box center [71, 110] width 131 height 33
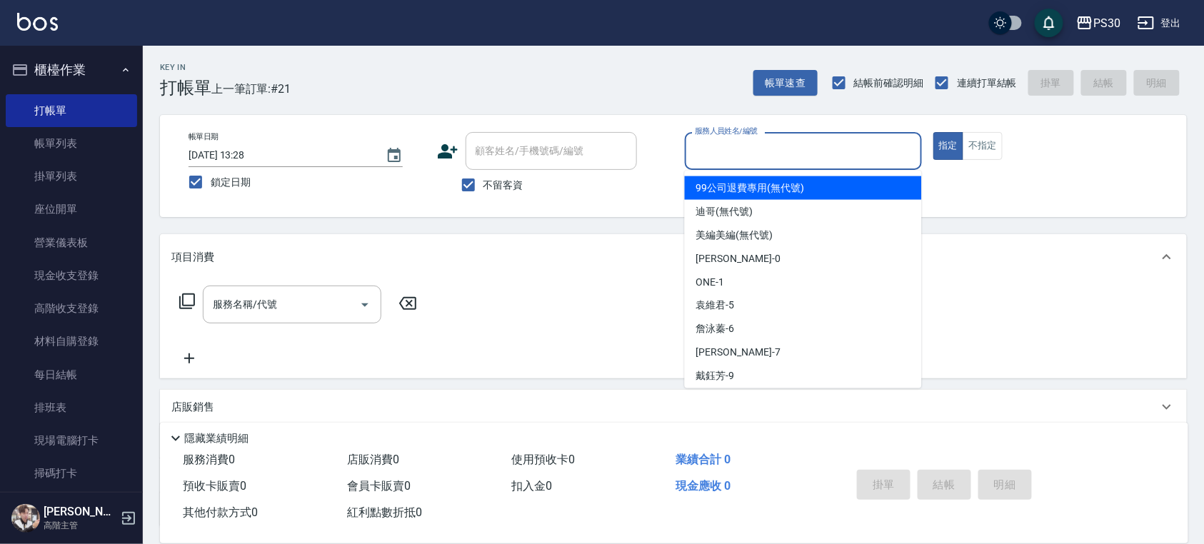
click at [815, 148] on input "服務人員姓名/編號" at bounding box center [803, 150] width 224 height 25
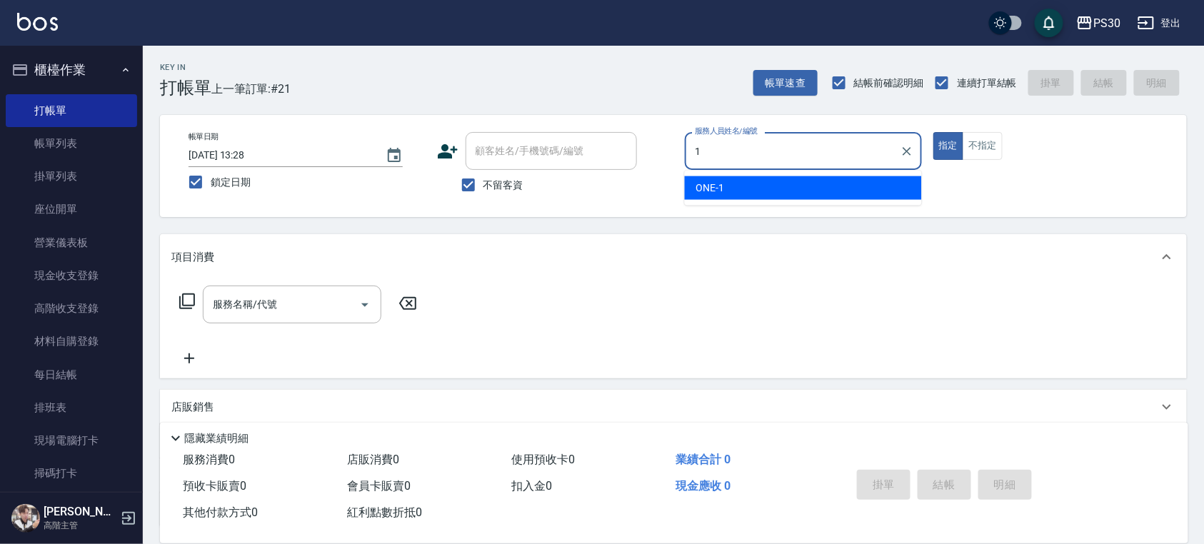
type input "ONE-1"
type button "true"
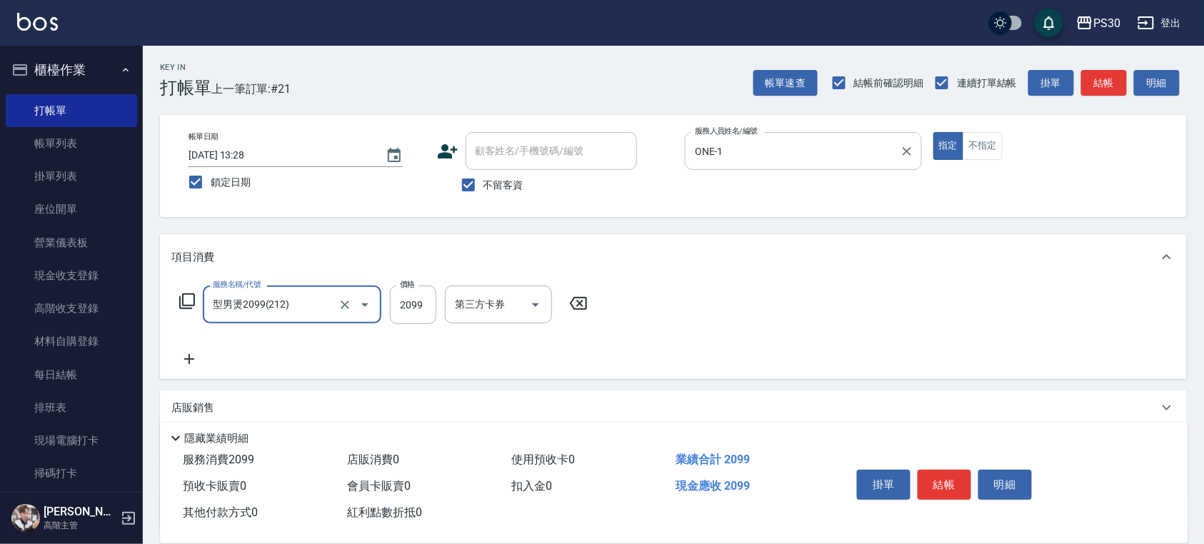
type input "型男燙2099(212)"
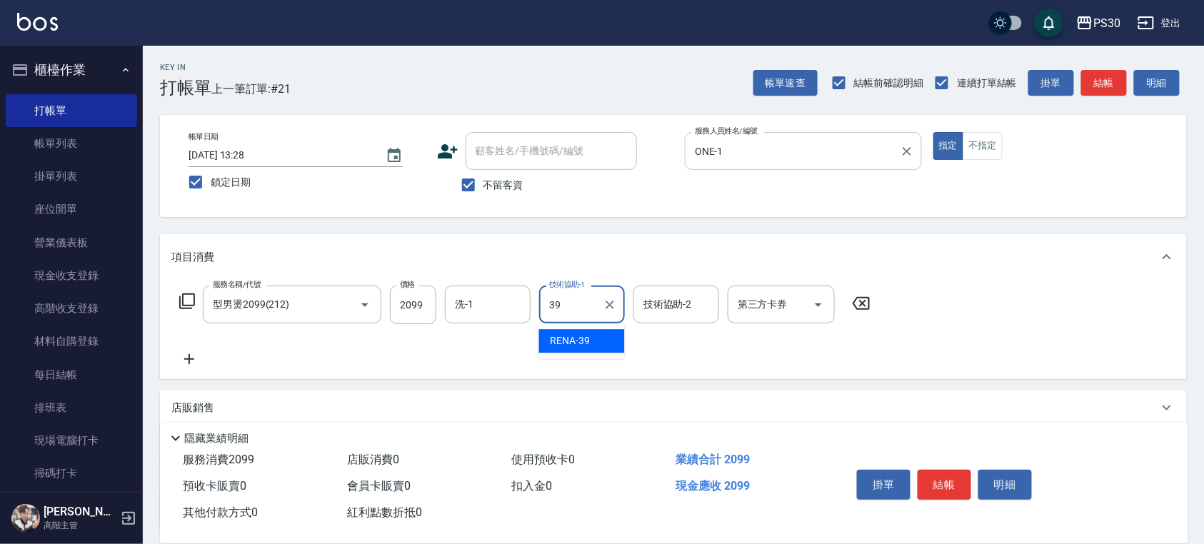
type input "RENA-39"
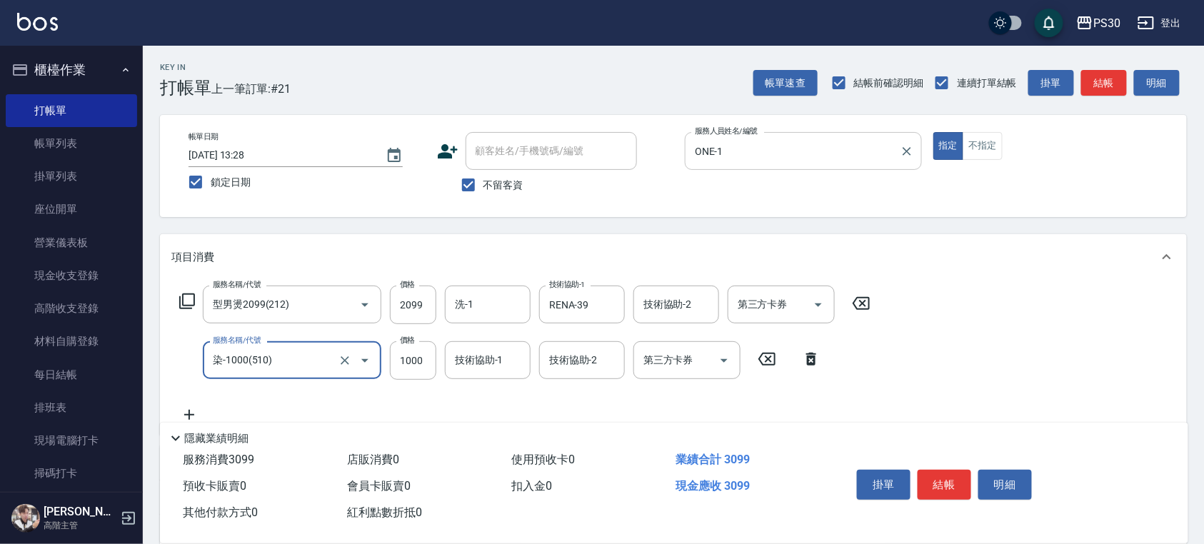
type input "染-1000(510)"
type input "999"
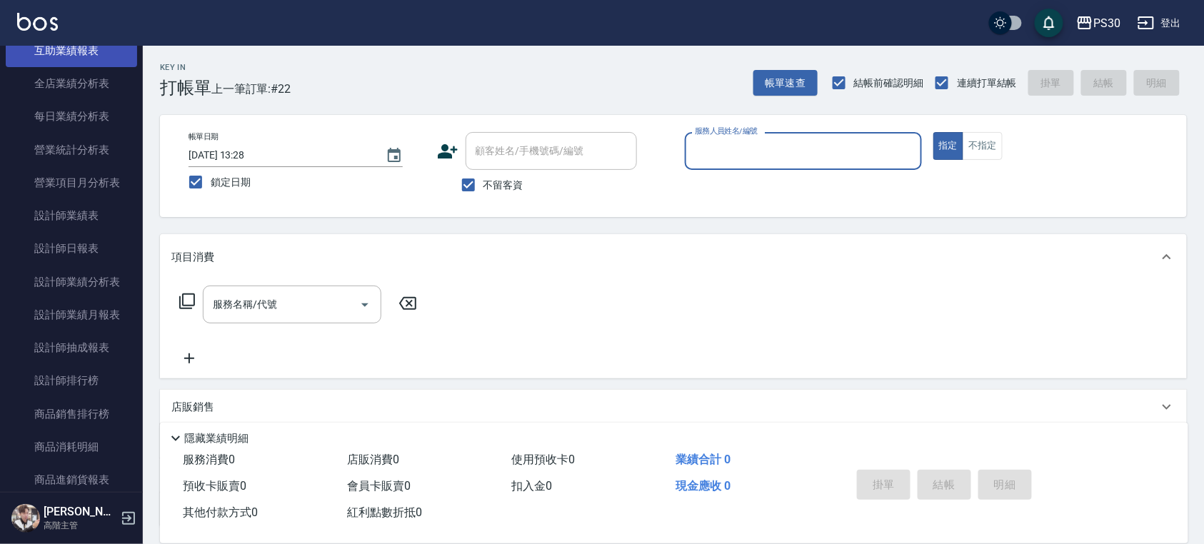
scroll to position [857, 0]
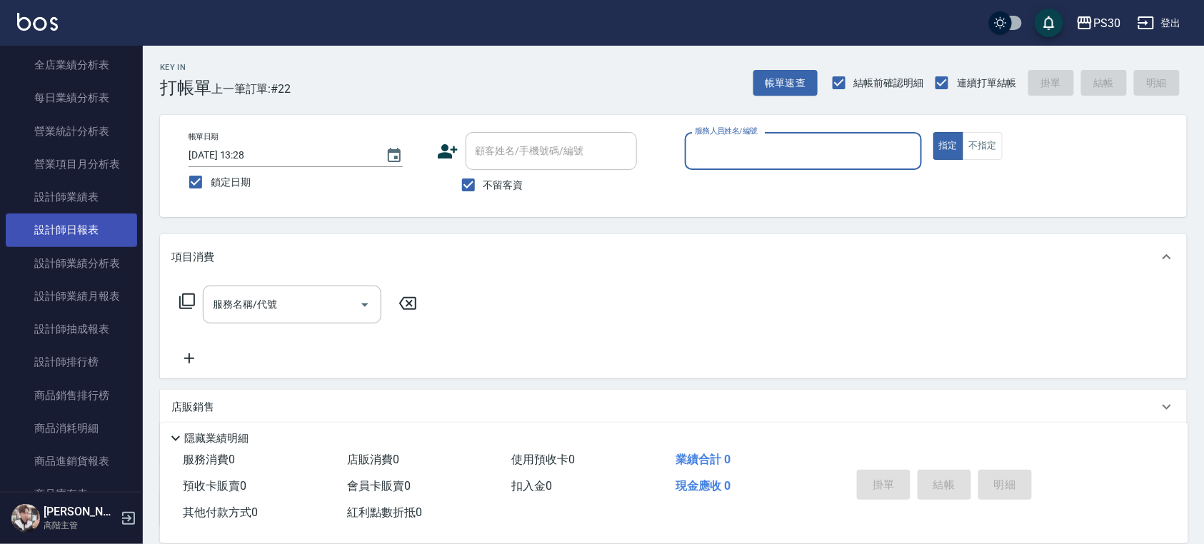
click at [109, 237] on link "設計師日報表" at bounding box center [71, 229] width 131 height 33
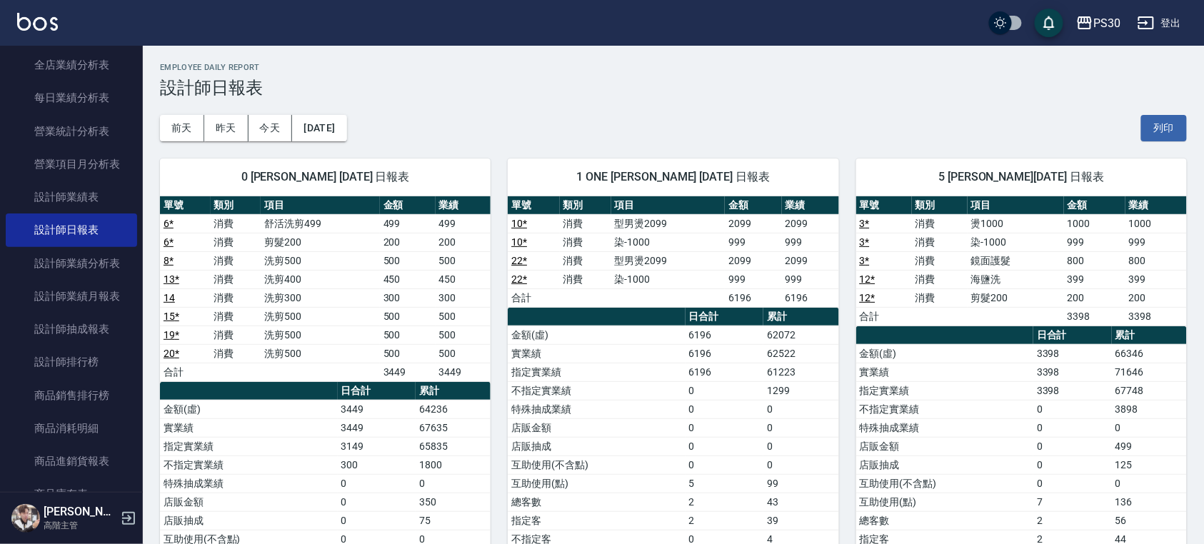
click at [684, 157] on div "1 ONE [PERSON_NAME] [DATE] 日報表 單號 類別 項目 金額 業績 10 * 消費 型男燙2099 2099 2099 10 * 消費…" at bounding box center [664, 418] width 348 height 555
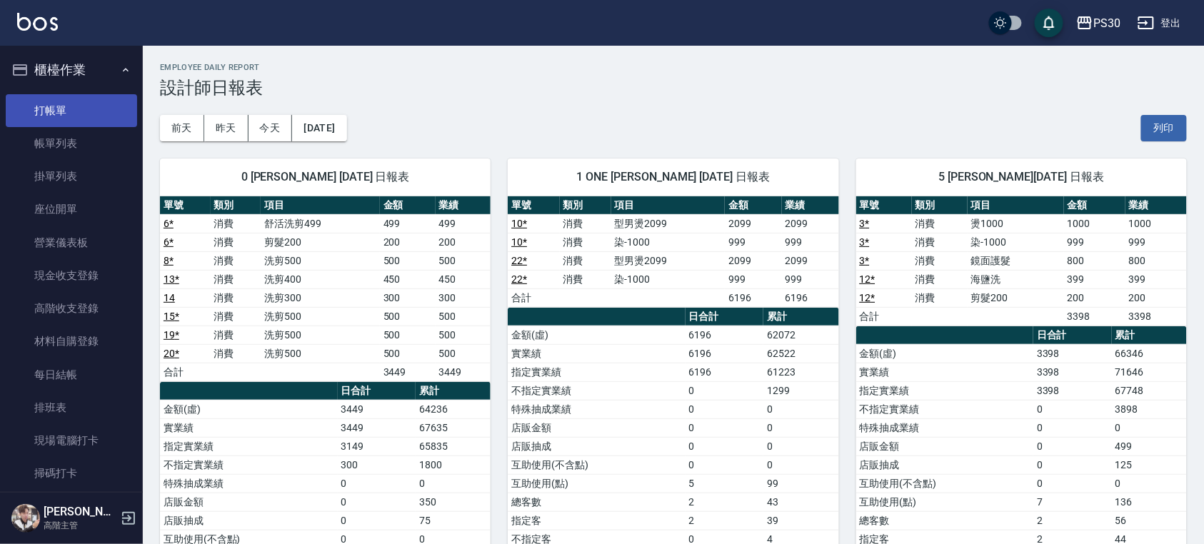
click at [75, 115] on link "打帳單" at bounding box center [71, 110] width 131 height 33
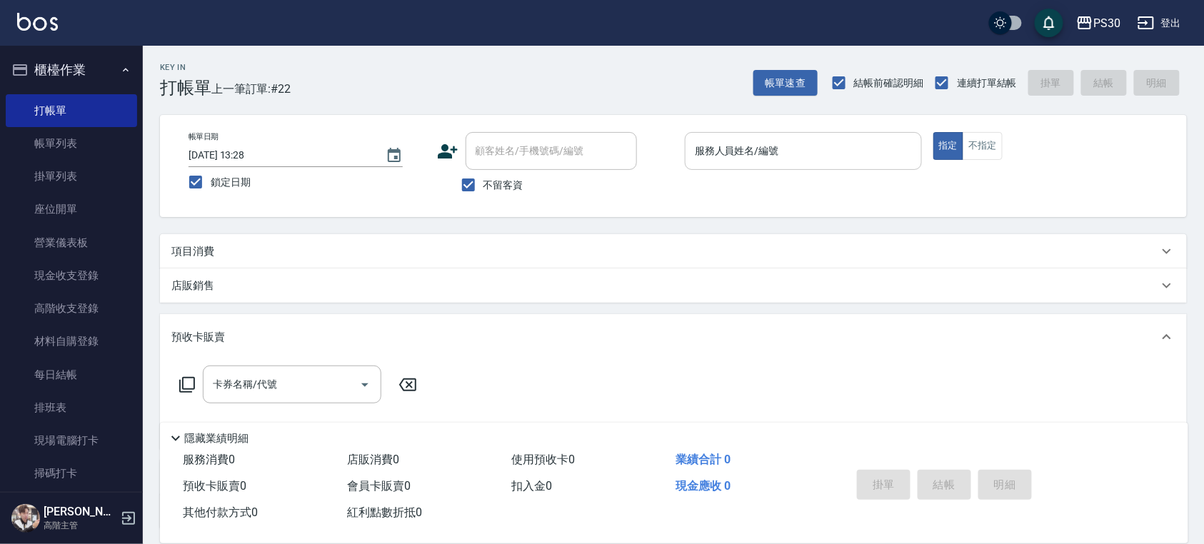
click at [727, 141] on input "服務人員姓名/編號" at bounding box center [803, 150] width 224 height 25
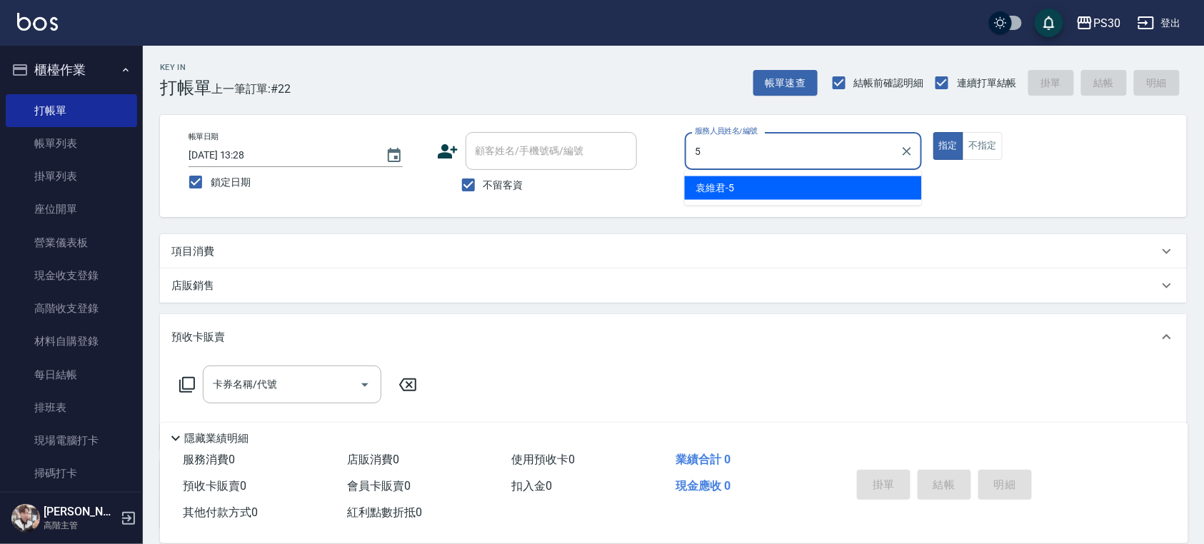
type input "[PERSON_NAME]-5"
type button "true"
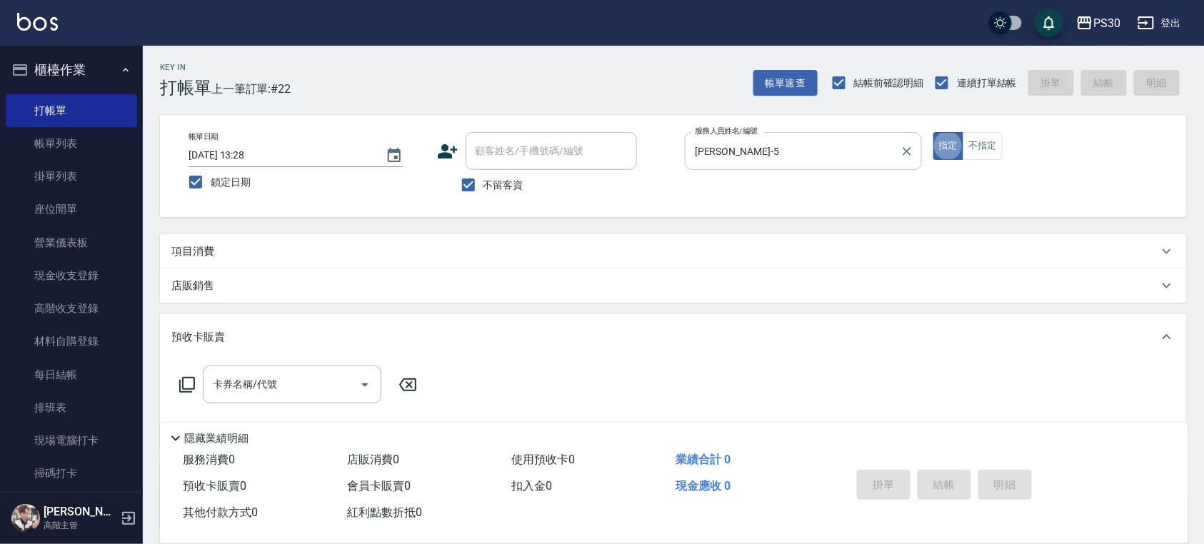
click at [933, 132] on button "指定" at bounding box center [948, 146] width 31 height 28
click at [237, 254] on div "項目消費" at bounding box center [664, 251] width 987 height 15
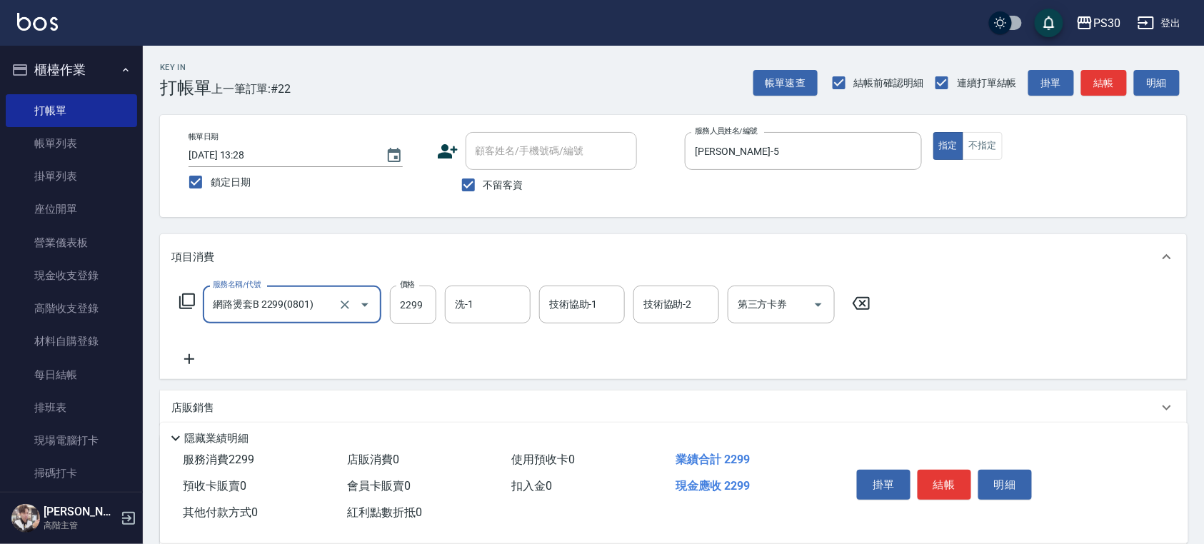
type input "網路燙套B 2299(0801)"
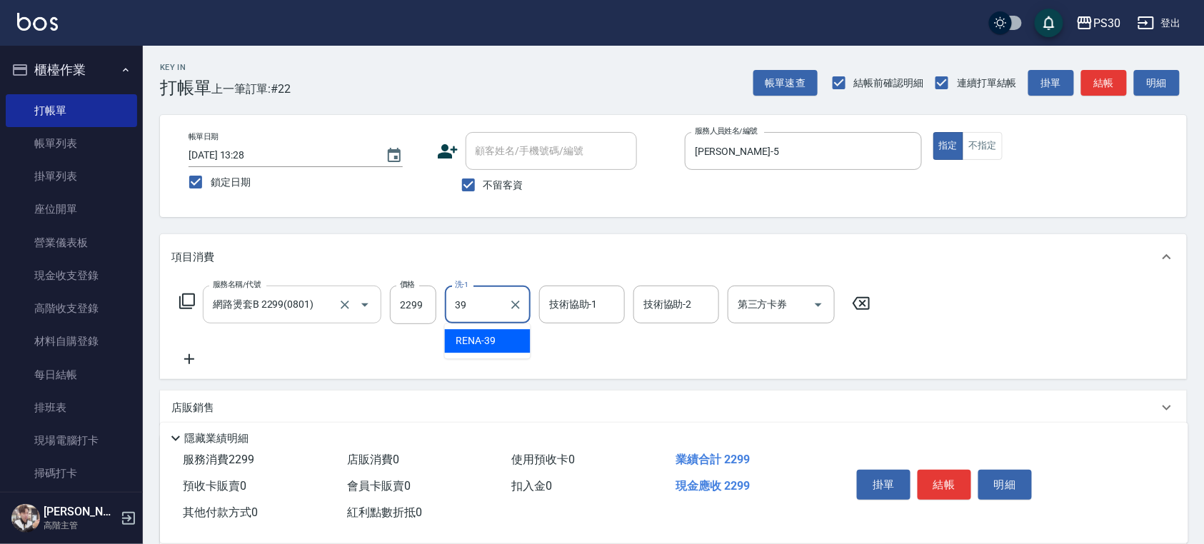
type input "RENA-39"
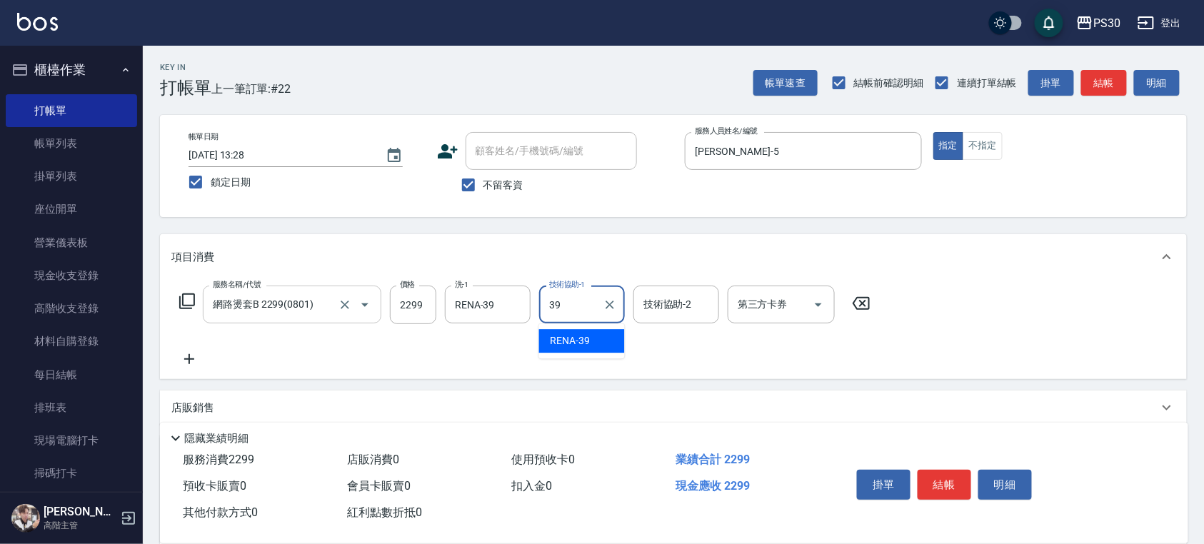
type input "RENA-39"
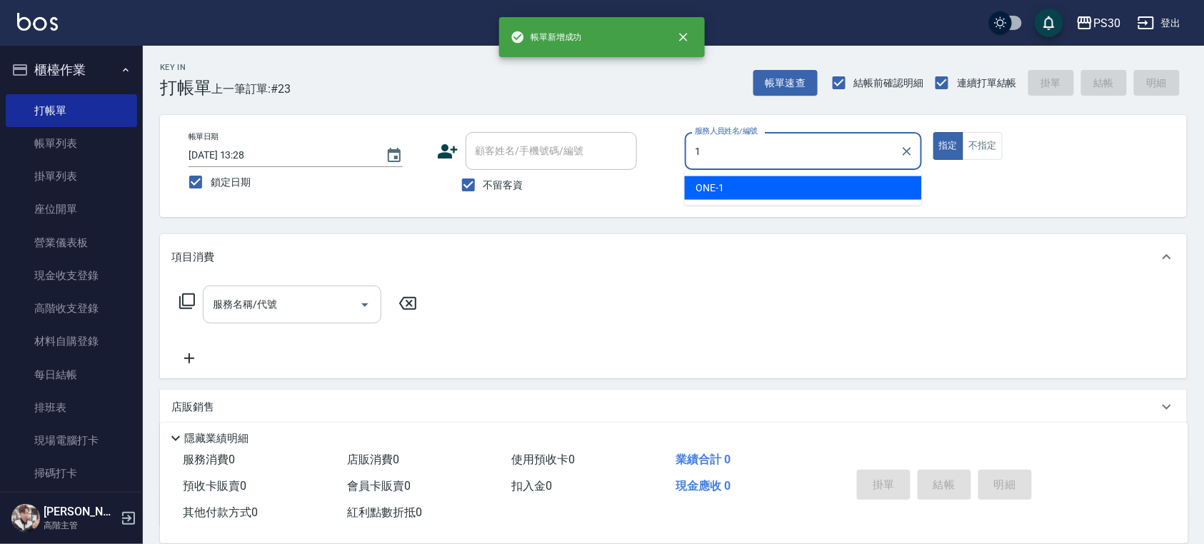
type input "ONE-1"
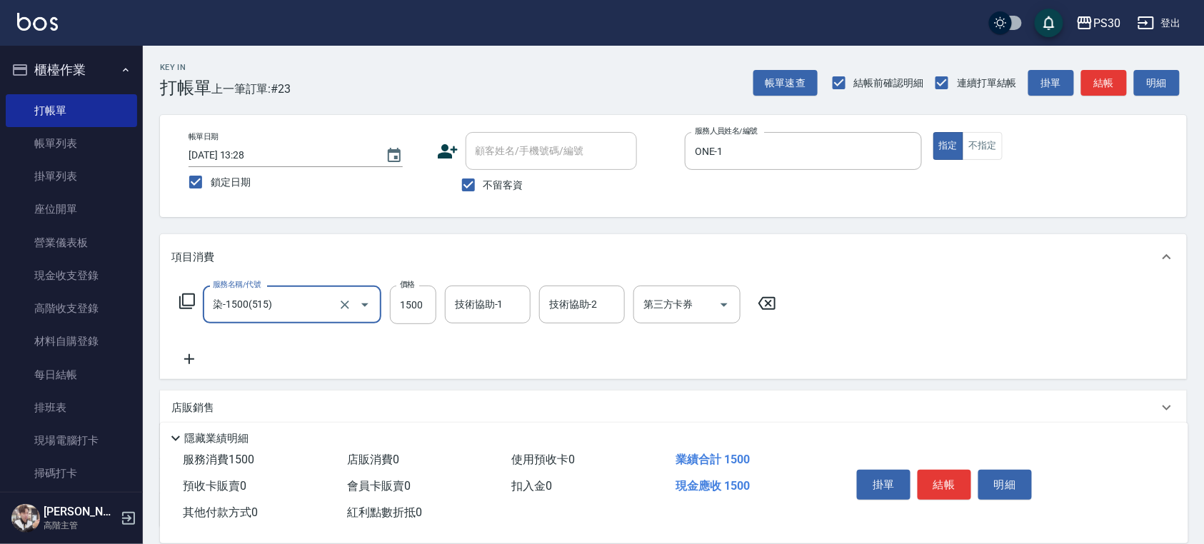
type input "染-1500(515)"
type input "3"
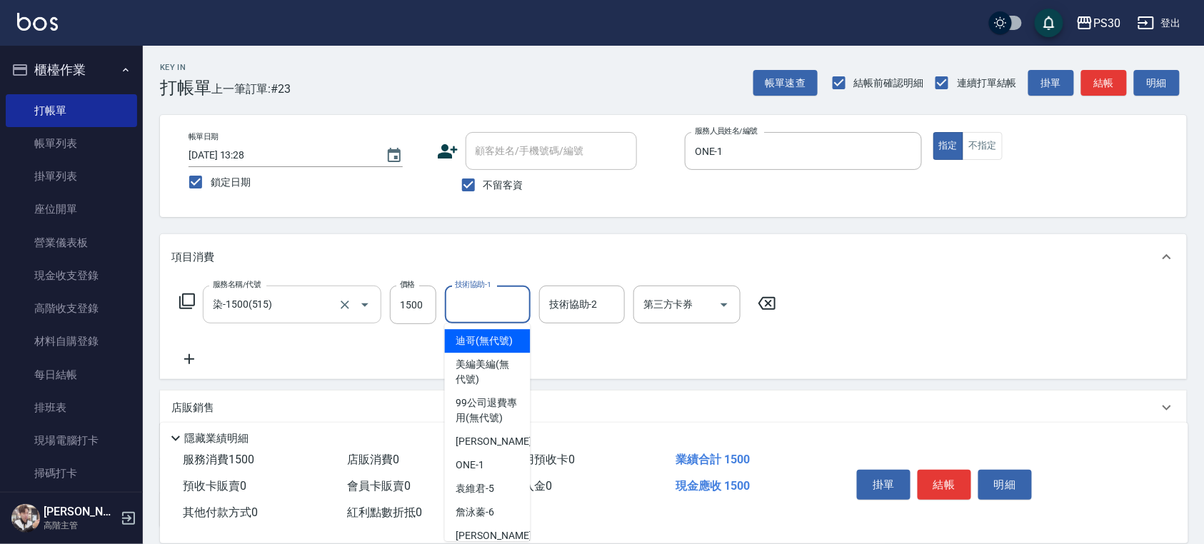
click at [267, 292] on input "染-1500(515)" at bounding box center [272, 304] width 126 height 25
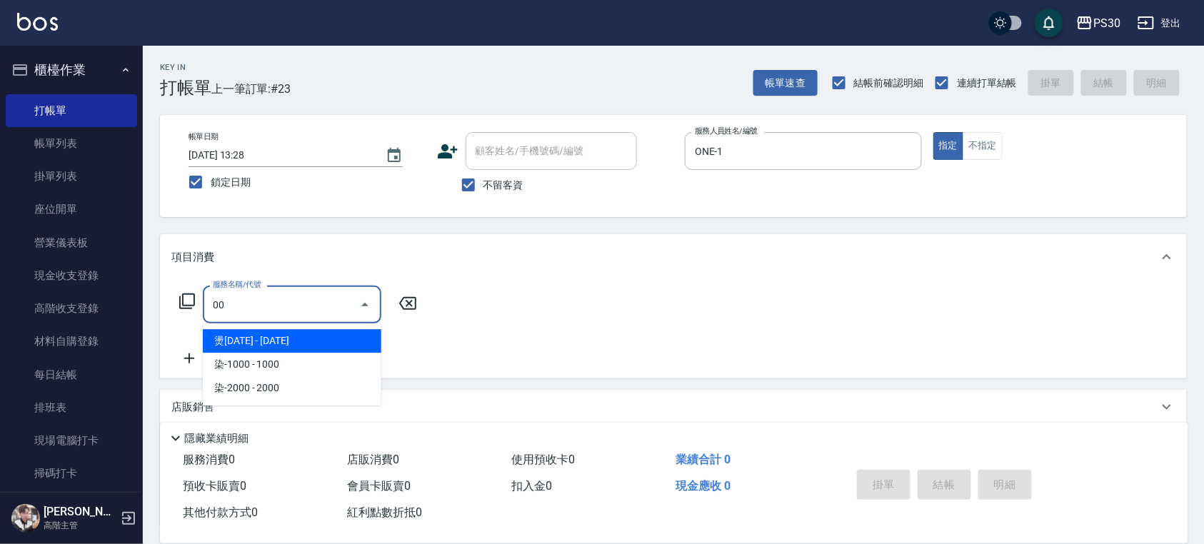
type input "0"
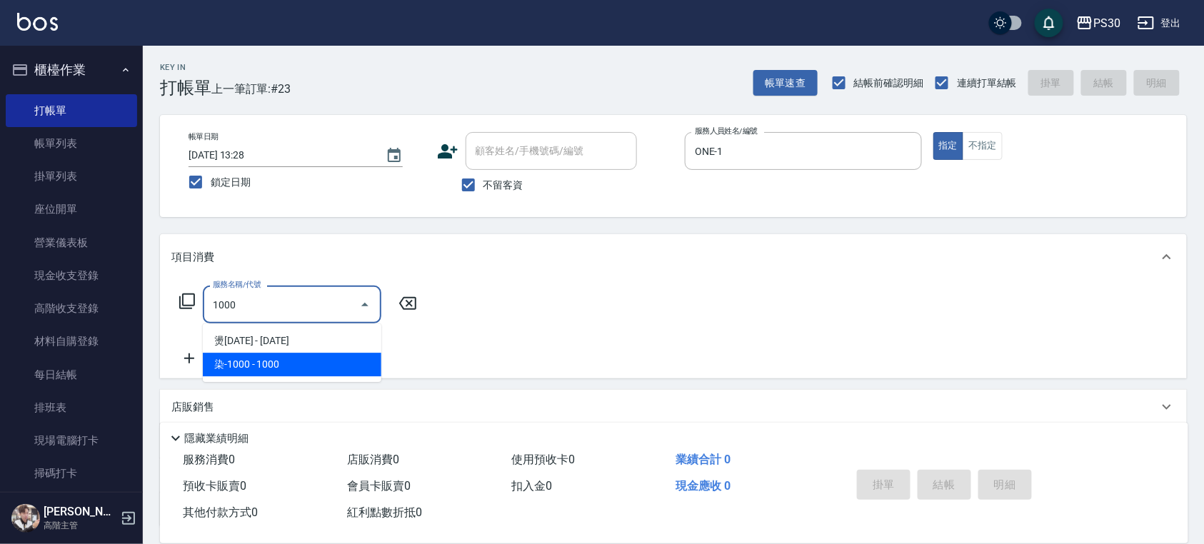
type input "染-1000(510)"
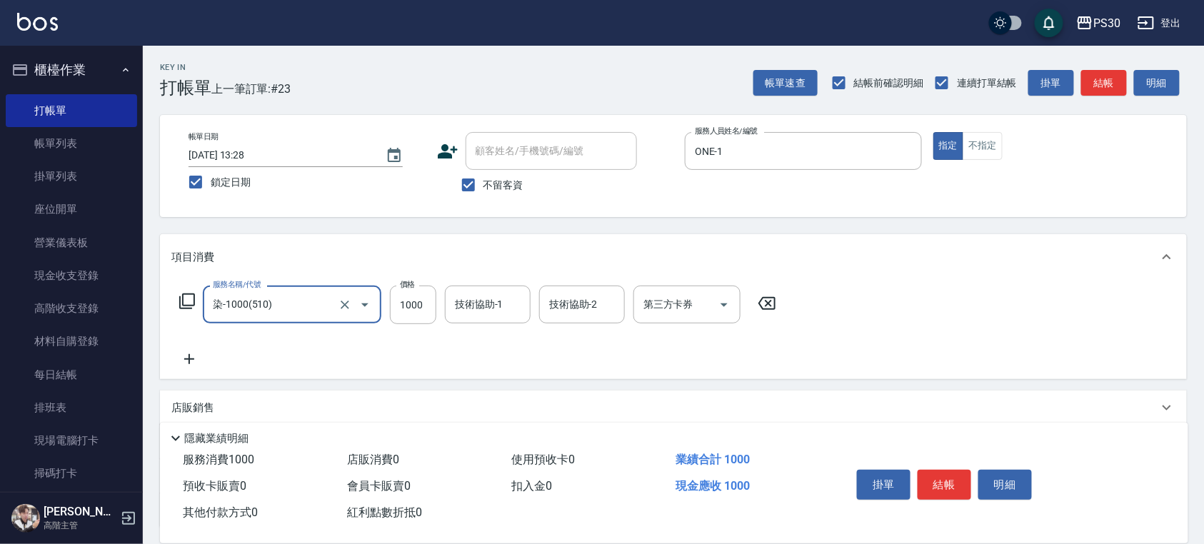
click at [297, 314] on input "染-1000(510)" at bounding box center [272, 304] width 126 height 25
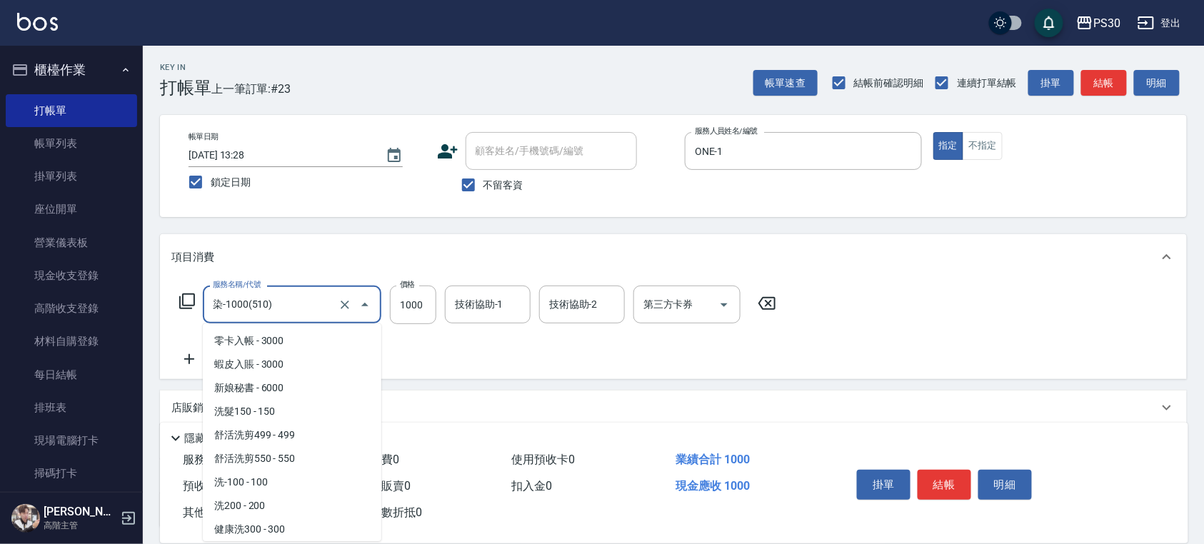
scroll to position [683, 0]
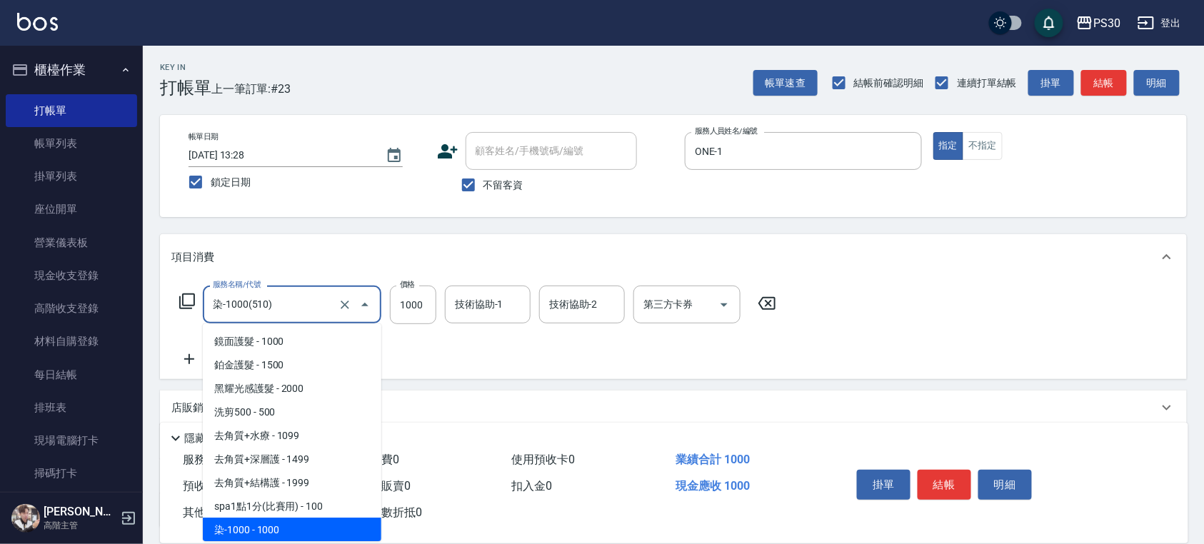
click at [297, 314] on input "染-1000(510)" at bounding box center [272, 304] width 126 height 25
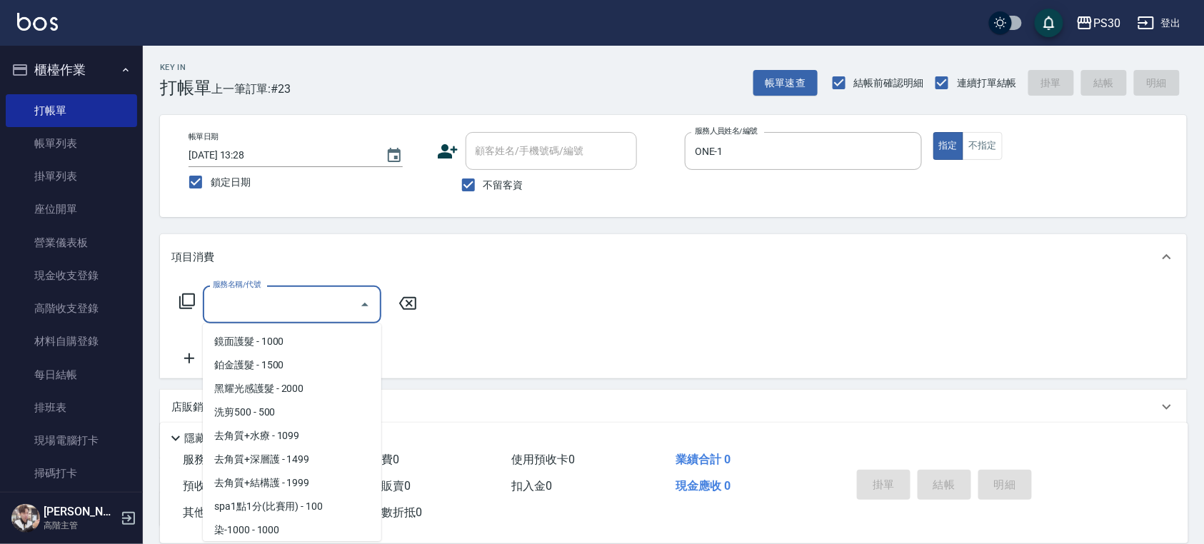
scroll to position [0, 0]
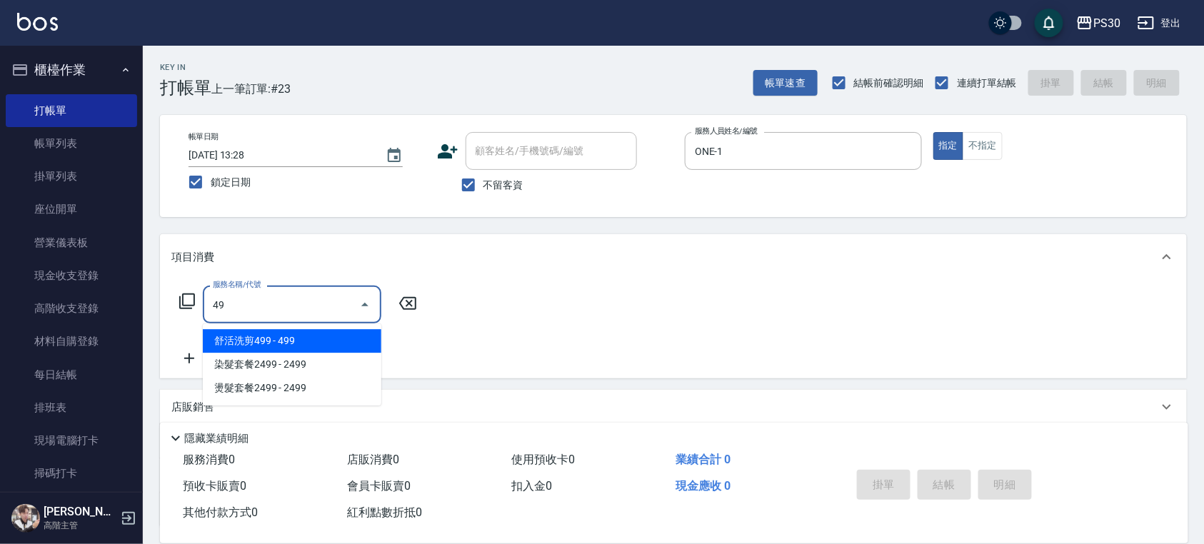
type input "4"
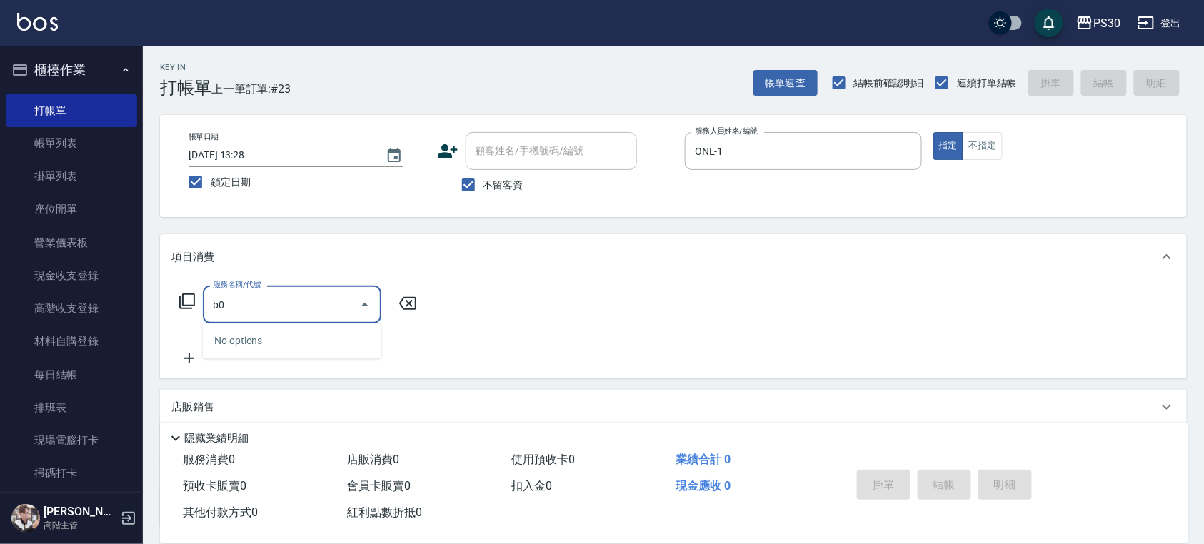
type input "b"
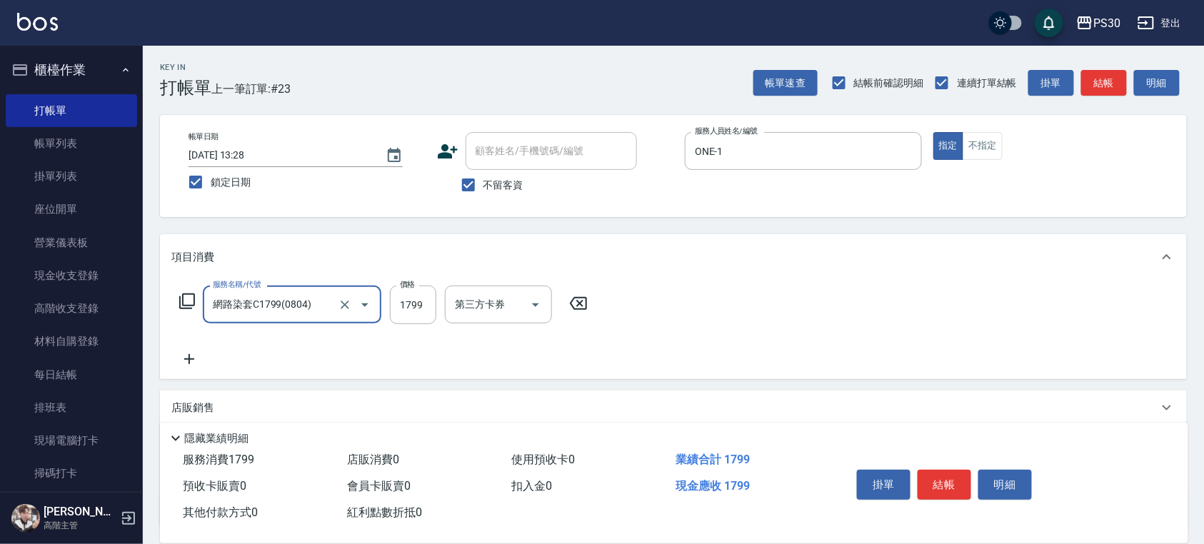
type input "網路染套C1799(0804)"
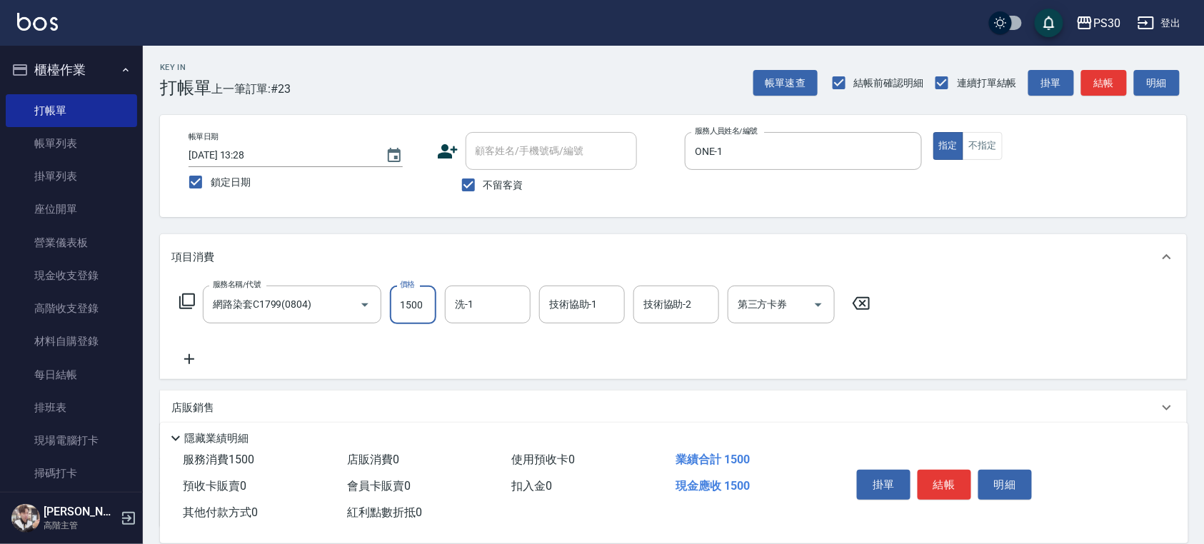
type input "1500"
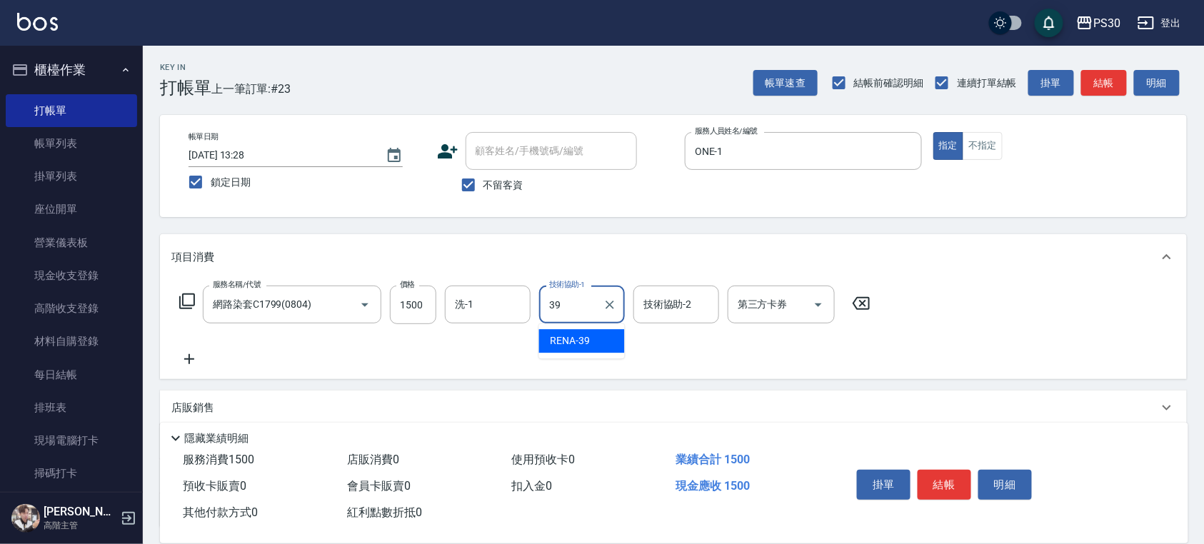
type input "RENA-39"
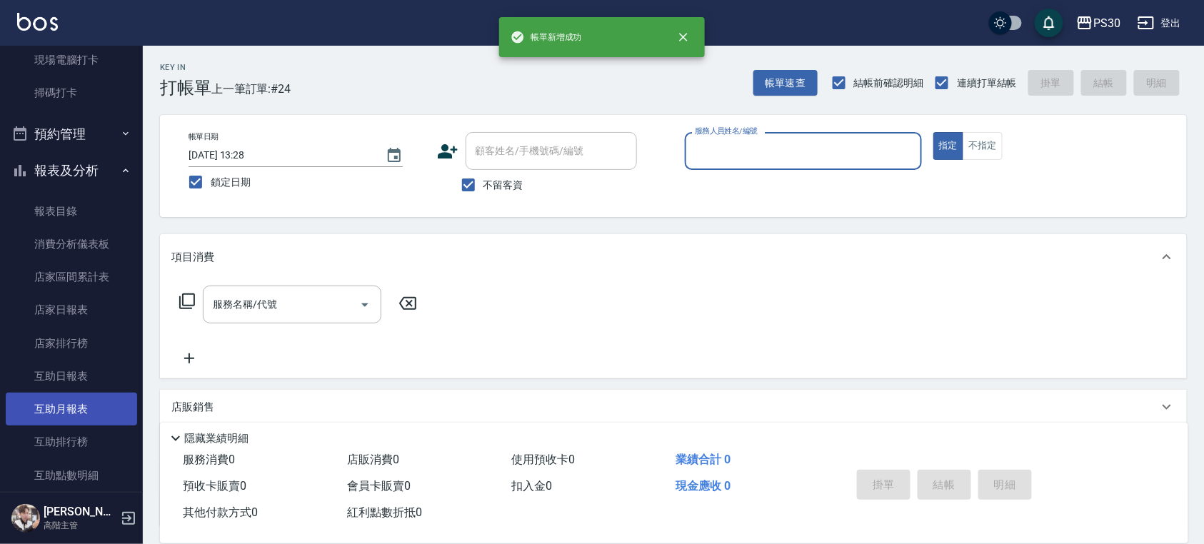
scroll to position [475, 0]
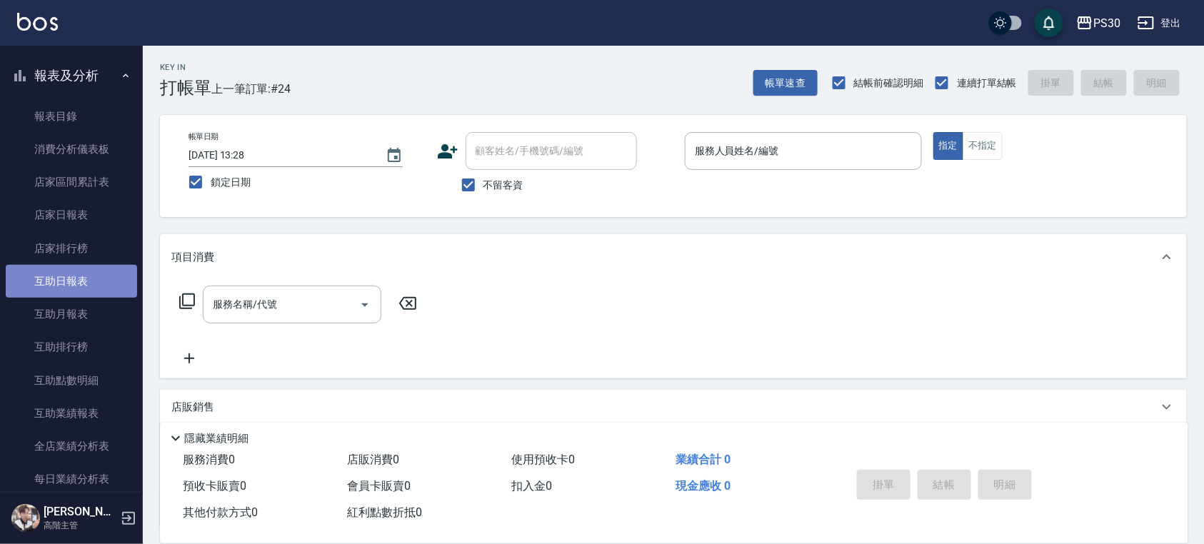
click at [86, 295] on link "互助日報表" at bounding box center [71, 281] width 131 height 33
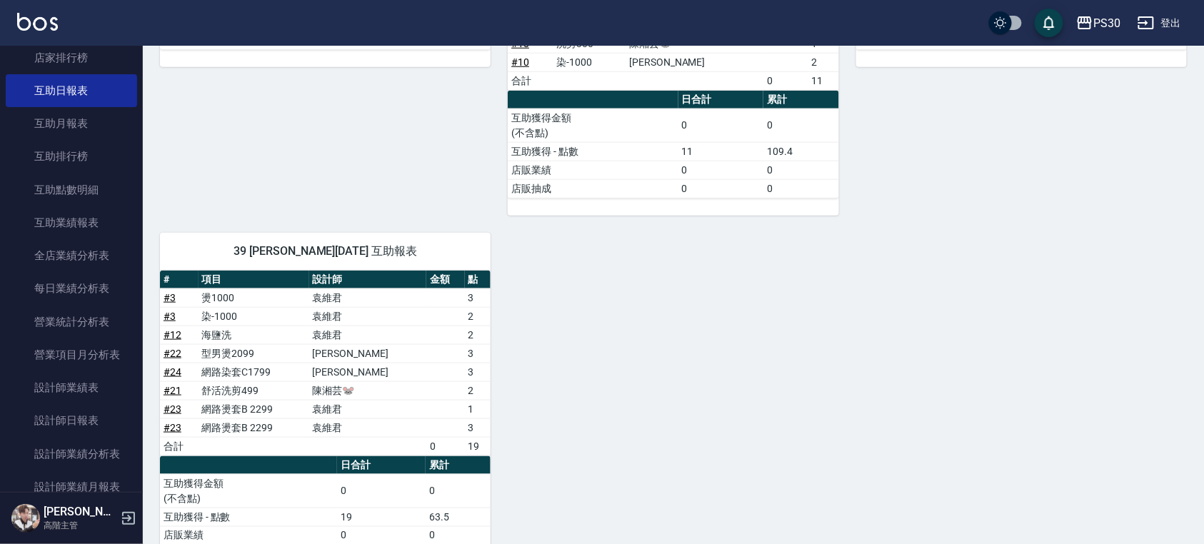
scroll to position [761, 0]
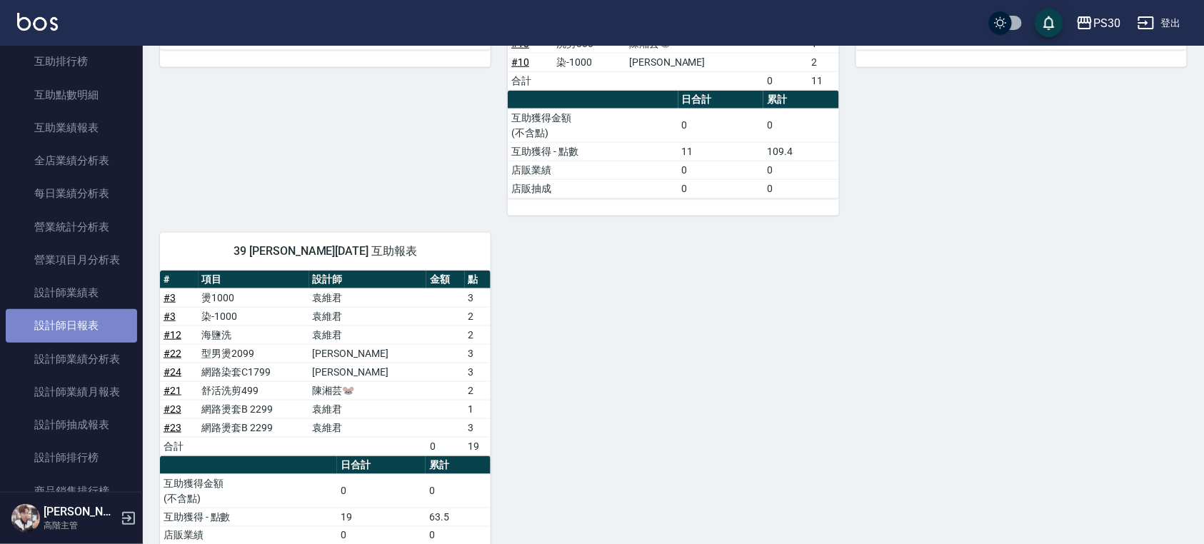
click at [81, 327] on link "設計師日報表" at bounding box center [71, 325] width 131 height 33
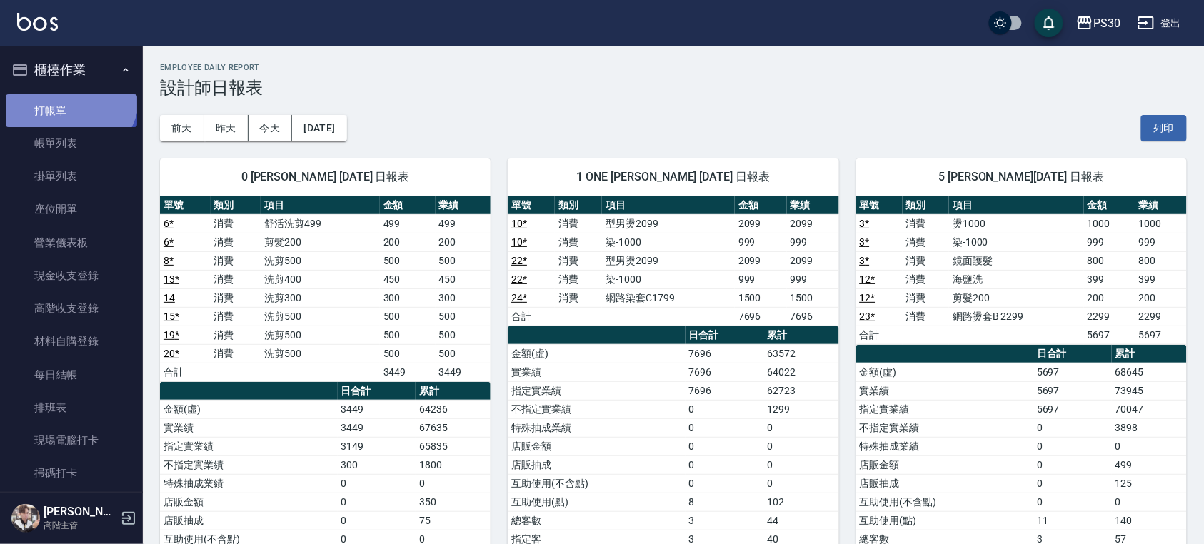
click at [67, 95] on link "打帳單" at bounding box center [71, 110] width 131 height 33
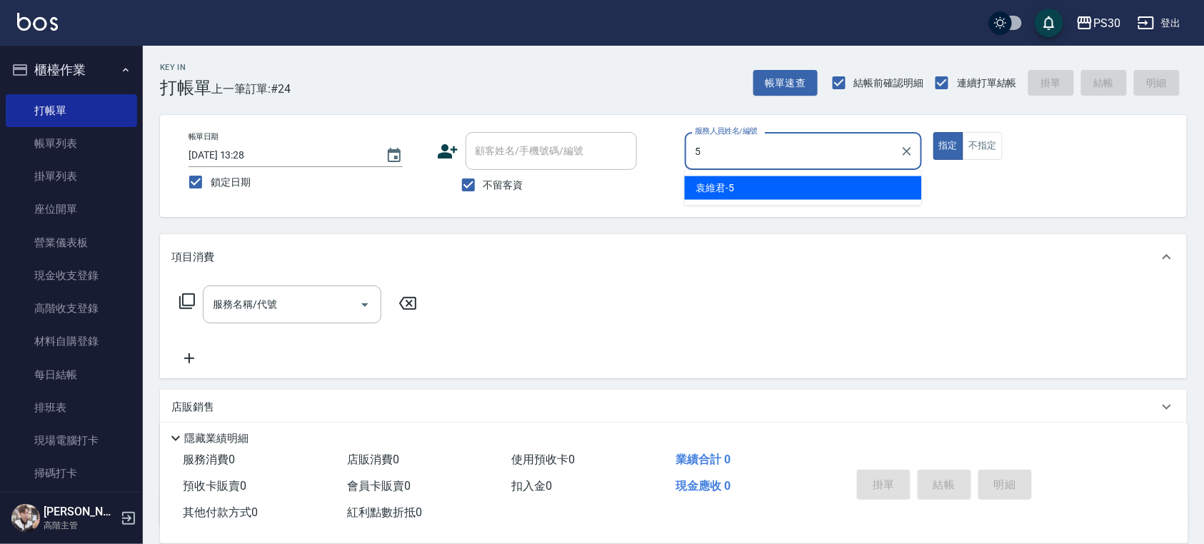
type input "[PERSON_NAME]-5"
type button "true"
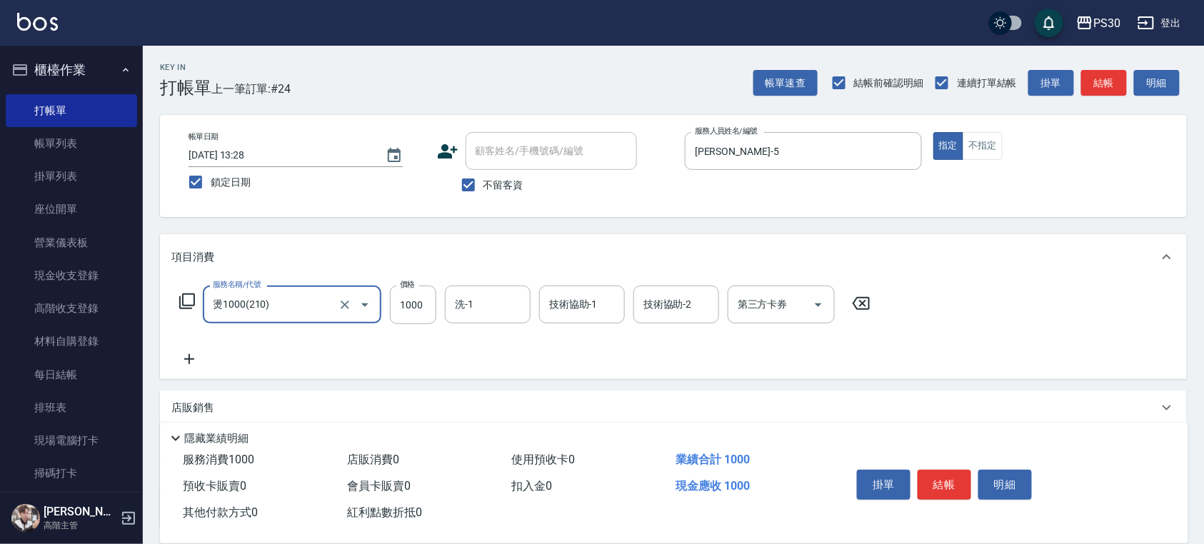
type input "燙1000(210)"
type input "1999"
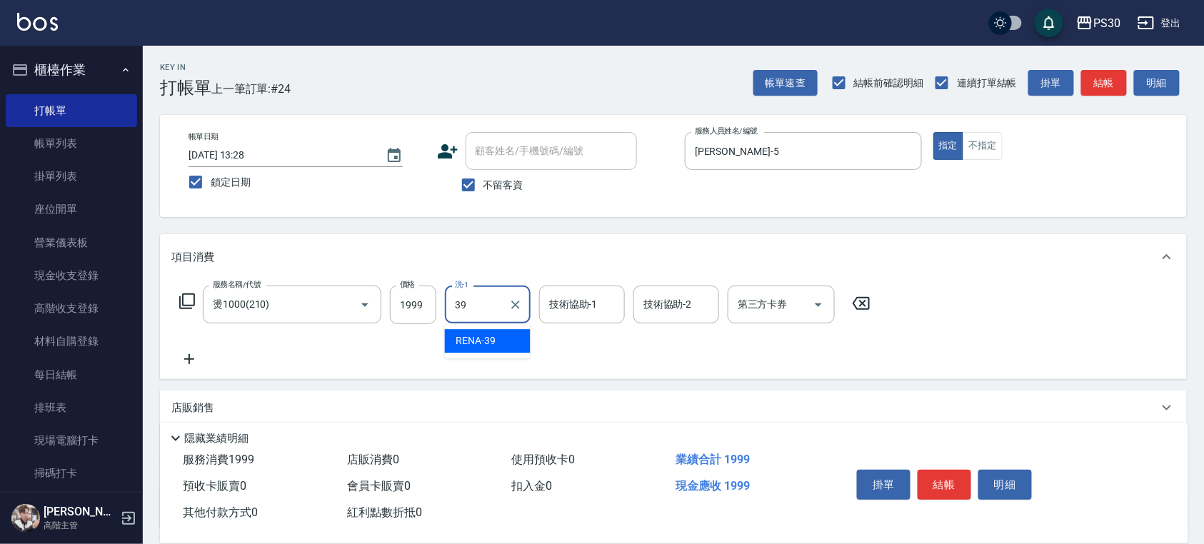
type input "RENA-39"
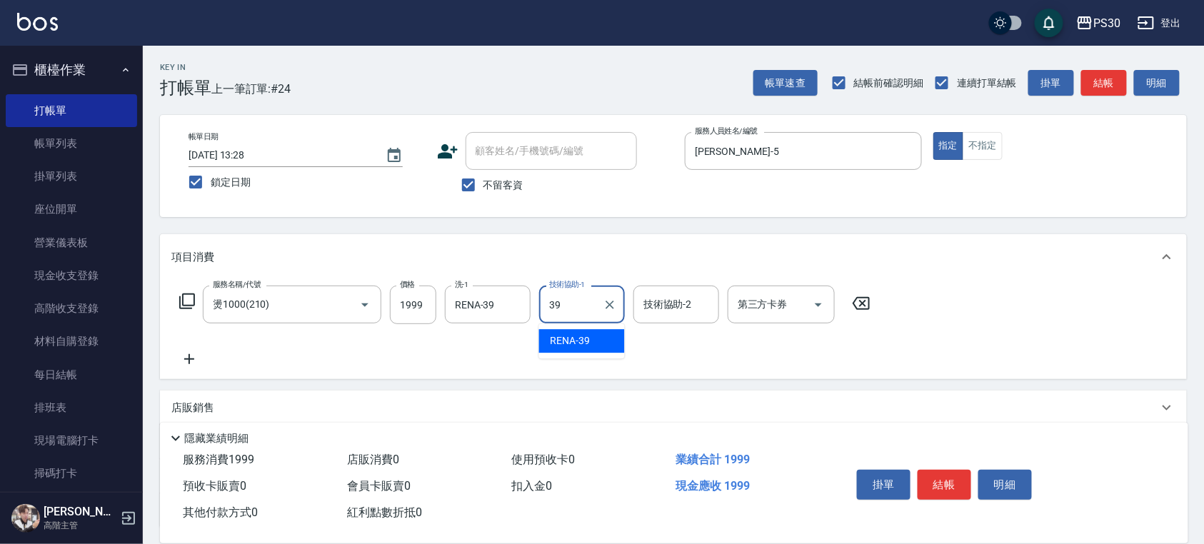
type input "RENA-39"
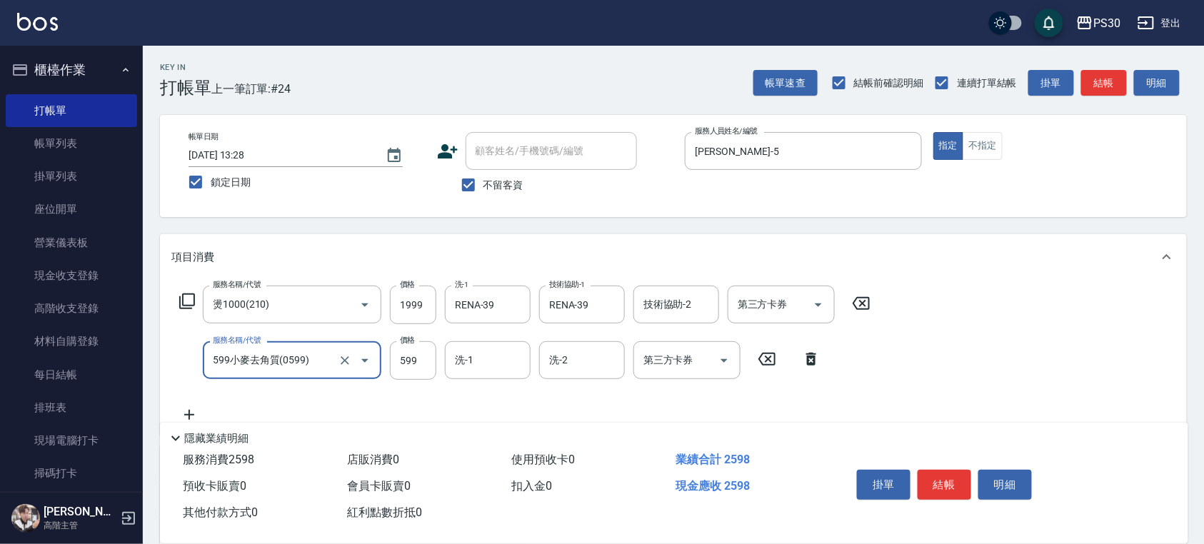
type input "599小麥去角質(0599)"
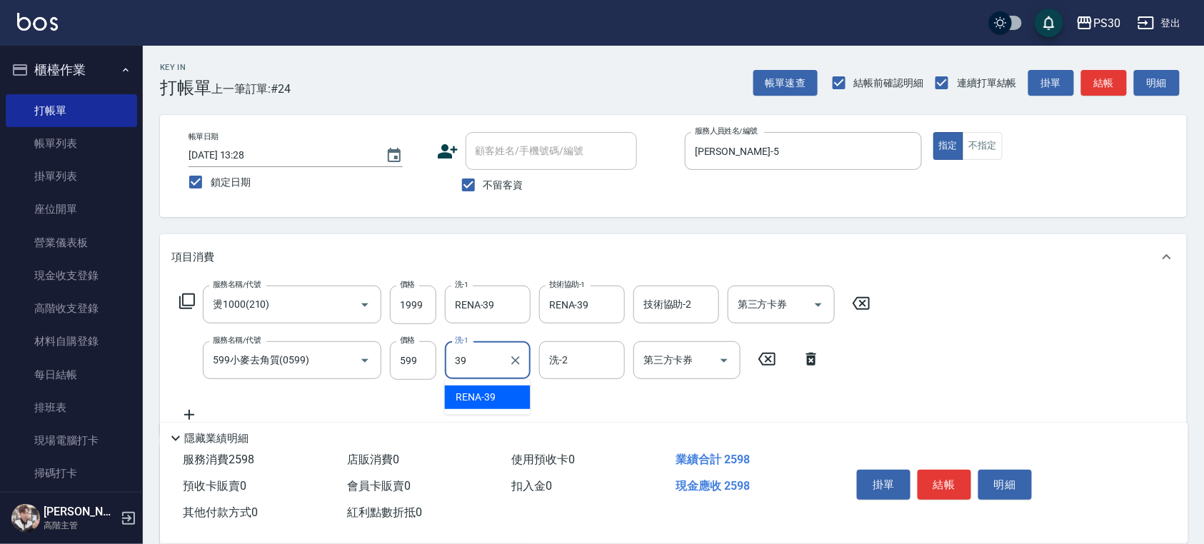
type input "RENA-39"
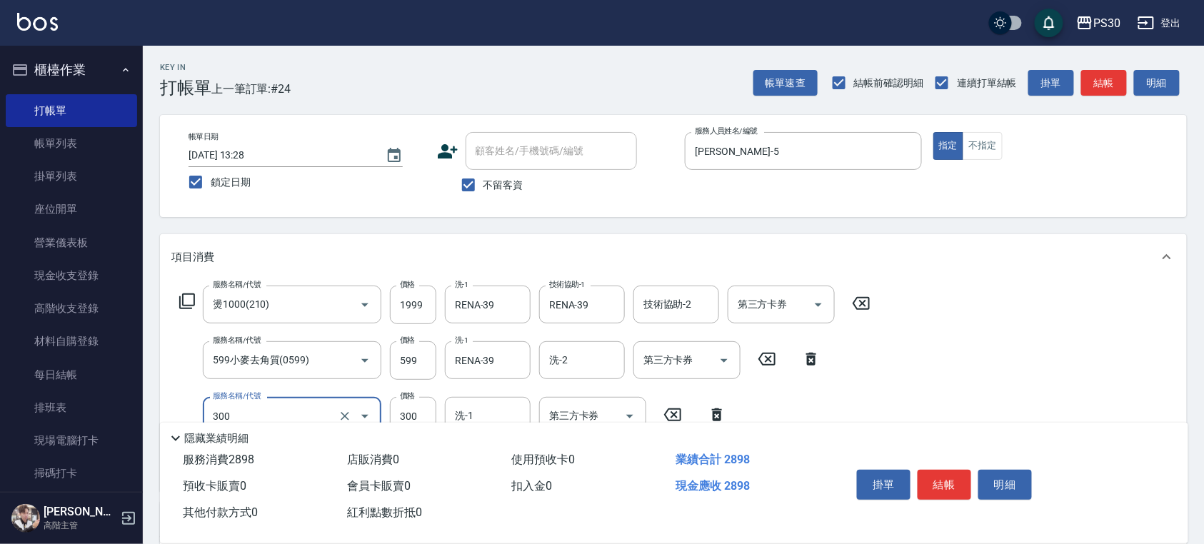
type input "洗剪300(300)"
type input "稘稘-23"
click at [949, 472] on button "結帳" at bounding box center [944, 485] width 54 height 30
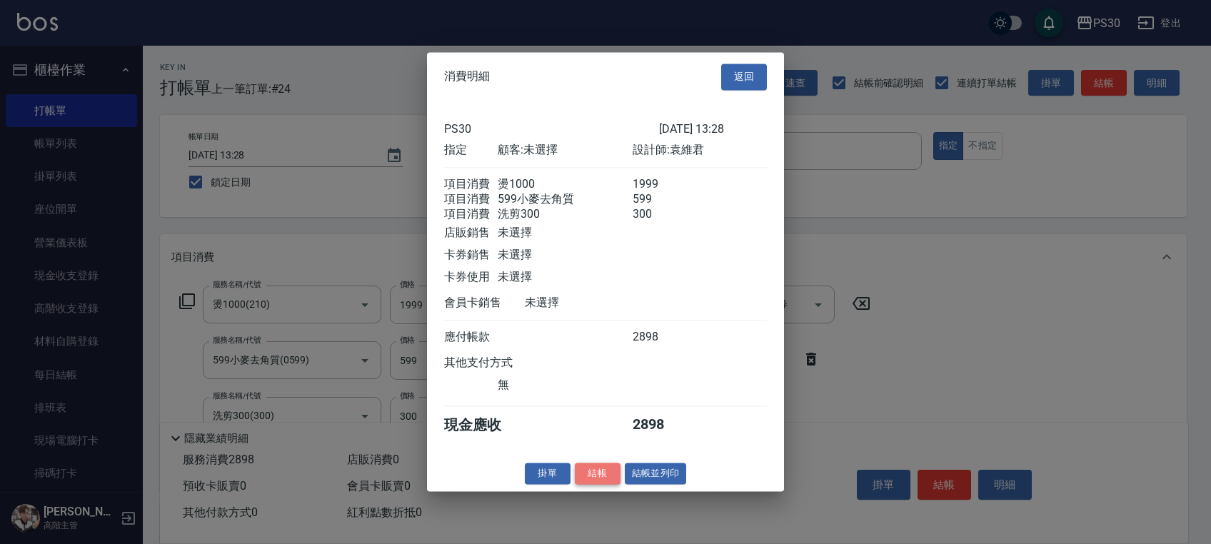
click at [604, 469] on button "結帳" at bounding box center [598, 474] width 46 height 22
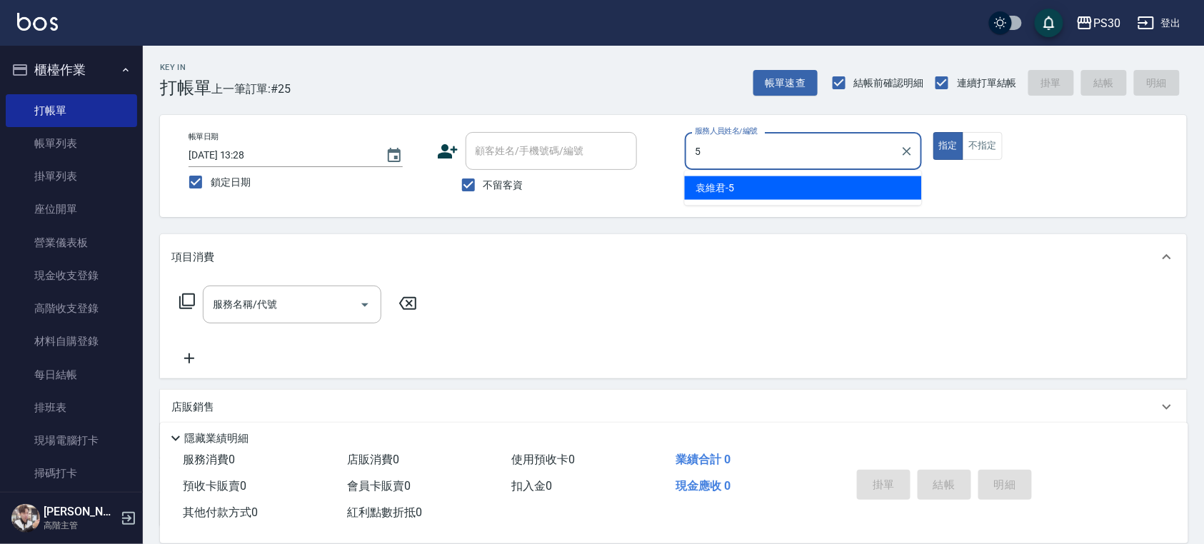
type input "[PERSON_NAME]-5"
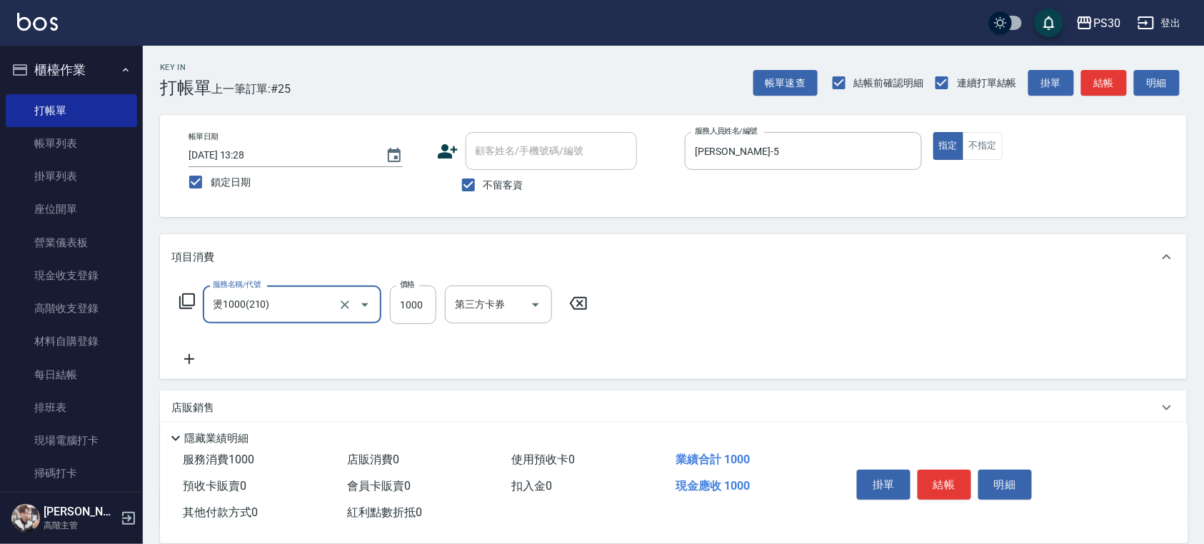
type input "燙1000(210)"
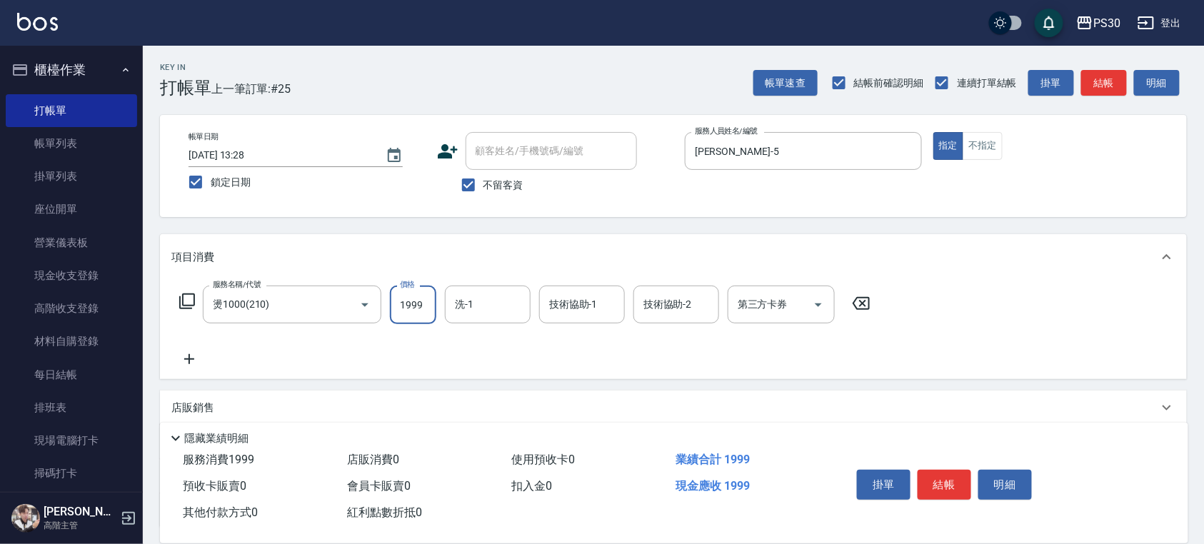
type input "1999"
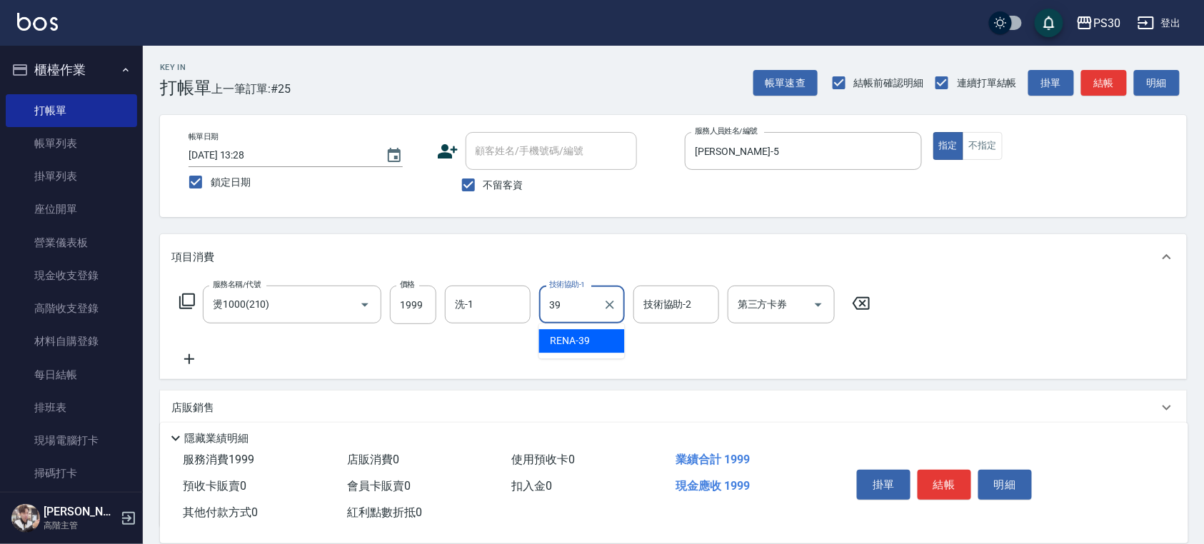
type input "RENA-39"
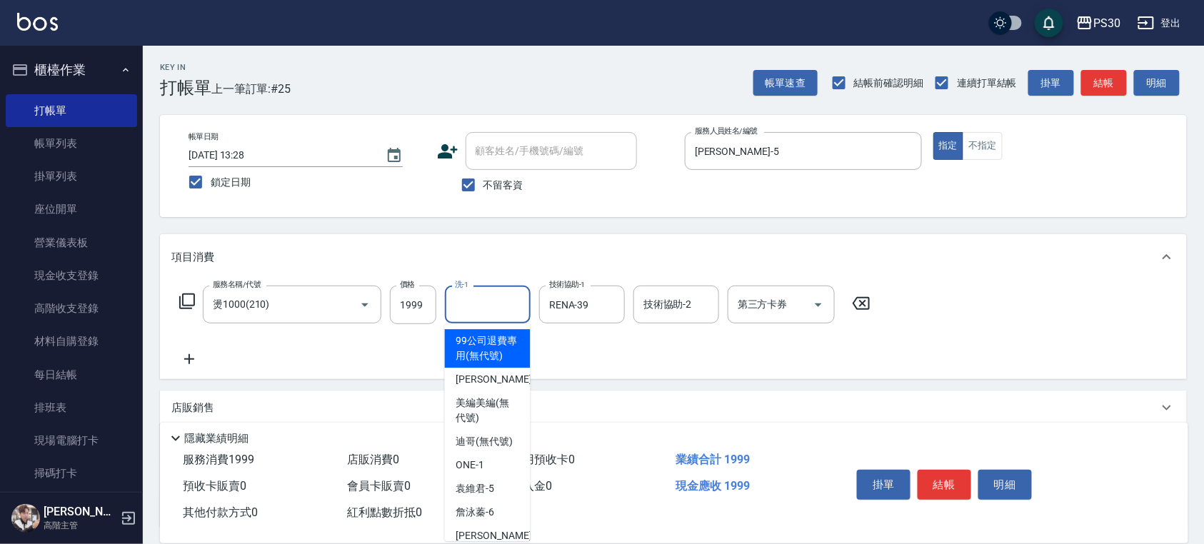
click at [467, 309] on input "洗-1" at bounding box center [487, 304] width 73 height 25
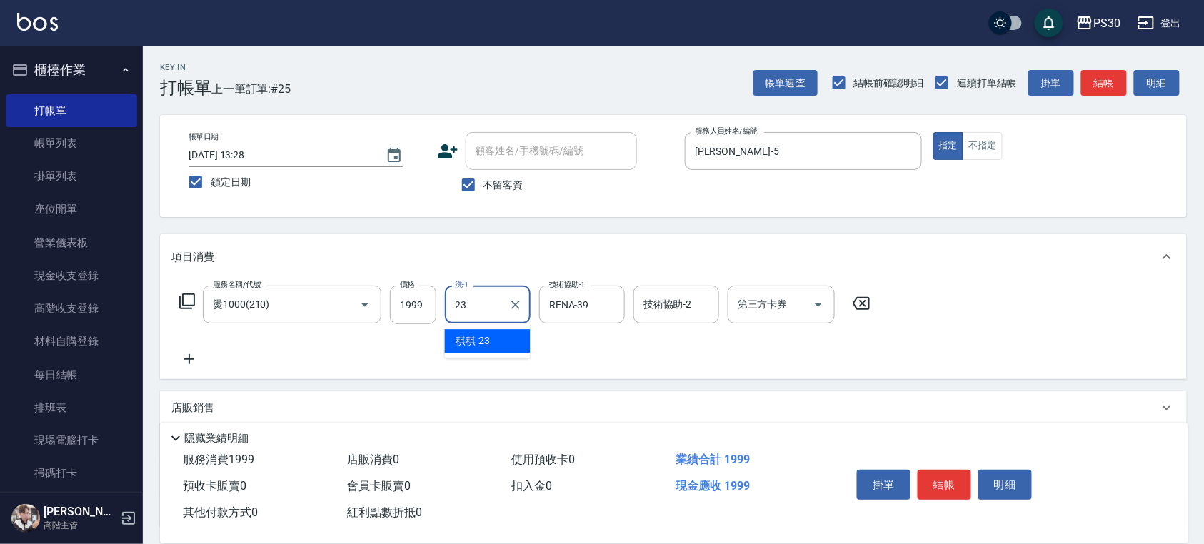
type input "稘稘-23"
click at [943, 483] on button "結帳" at bounding box center [944, 485] width 54 height 30
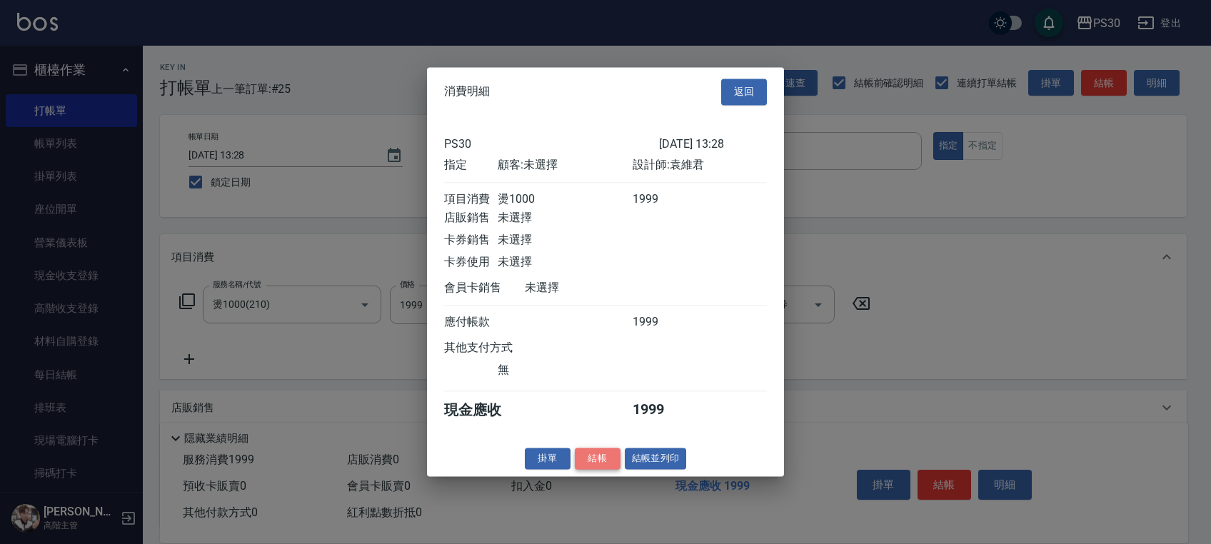
click at [598, 464] on button "結帳" at bounding box center [598, 459] width 46 height 22
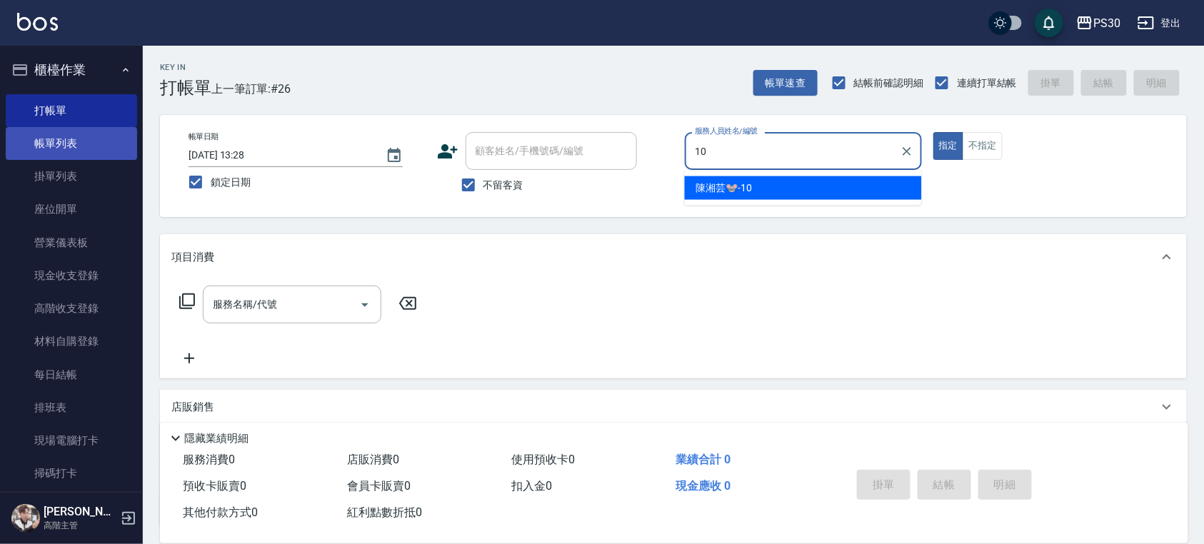
type input "[PERSON_NAME]🐭-10"
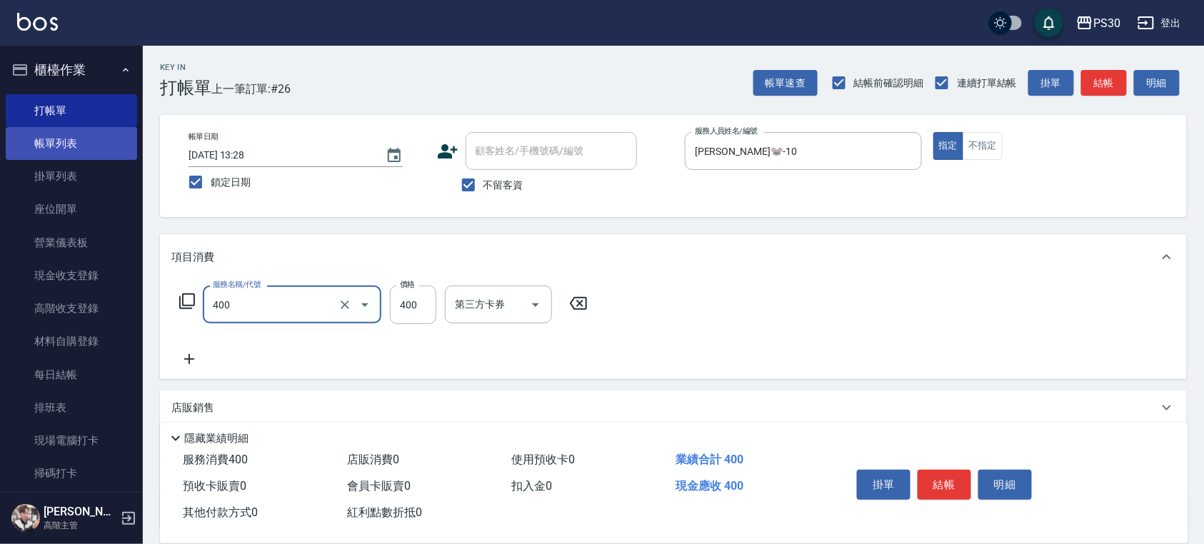
type input "洗剪400(400)"
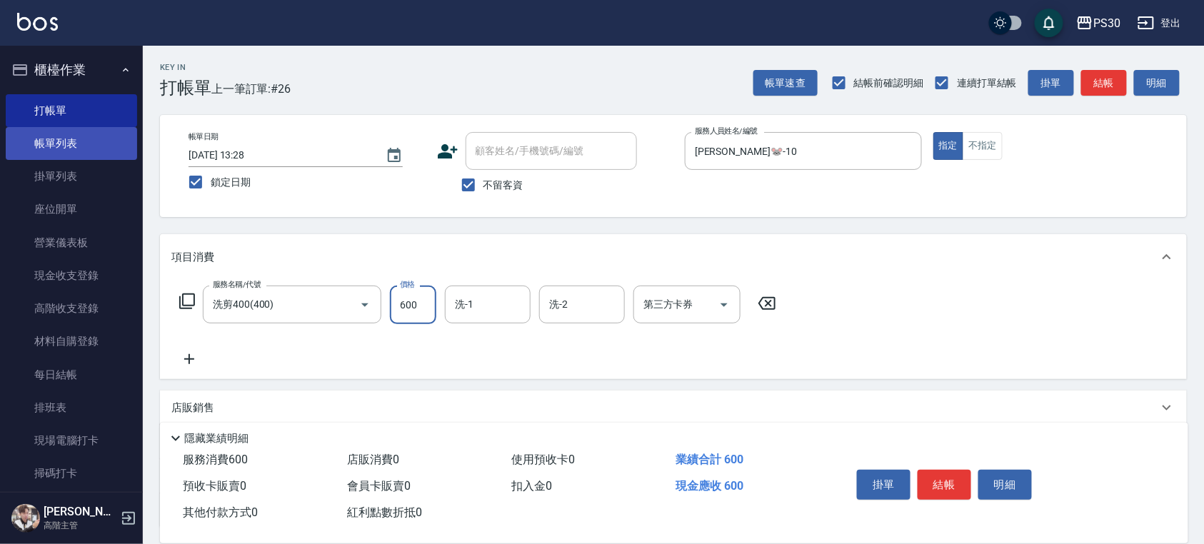
type input "600"
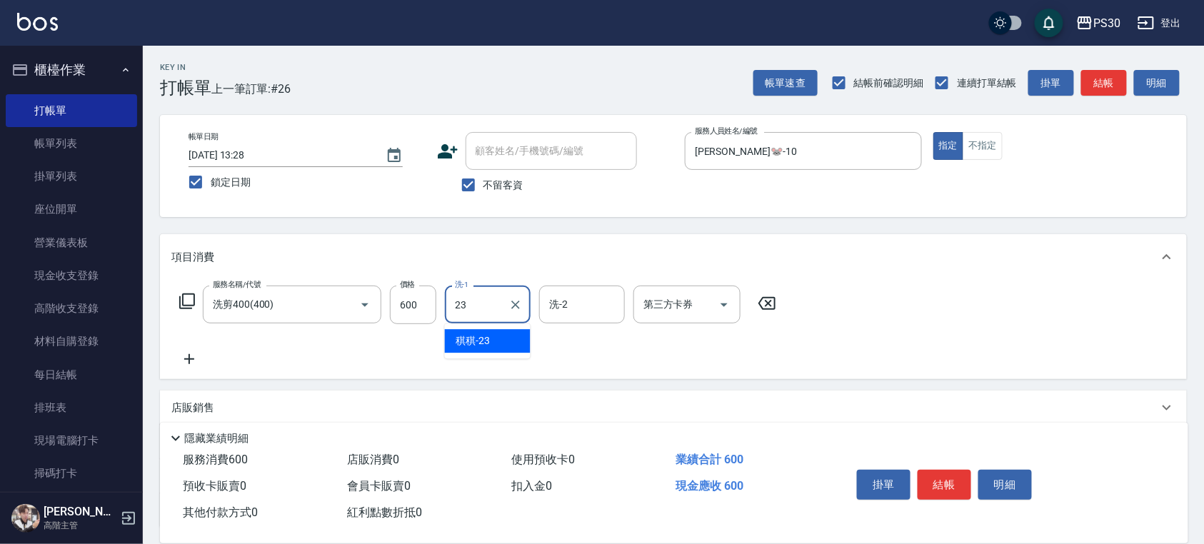
type input "稘稘-23"
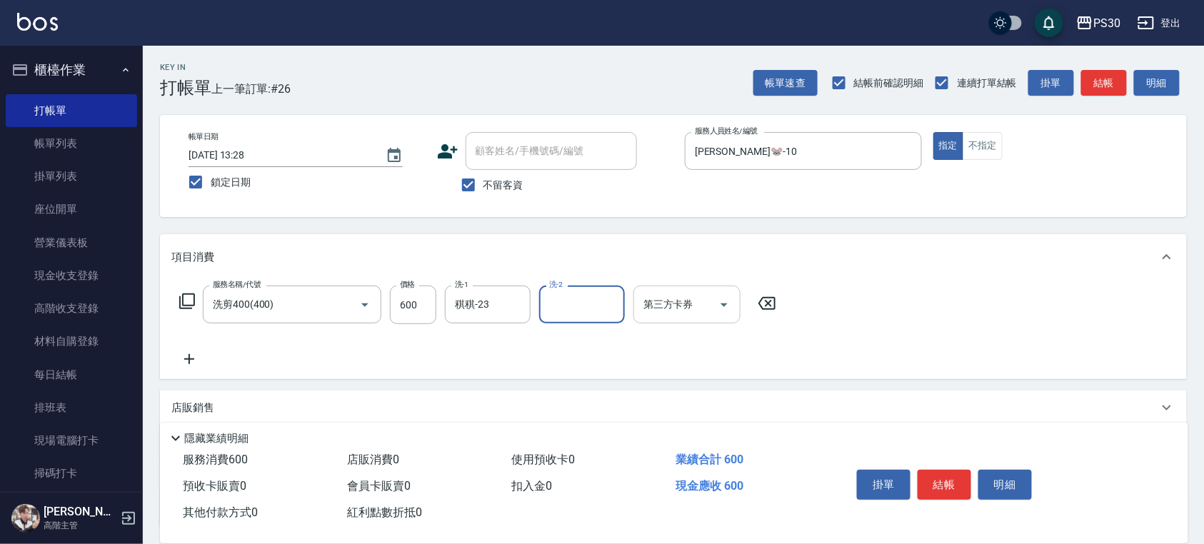
click at [723, 303] on icon "Open" at bounding box center [723, 304] width 17 height 17
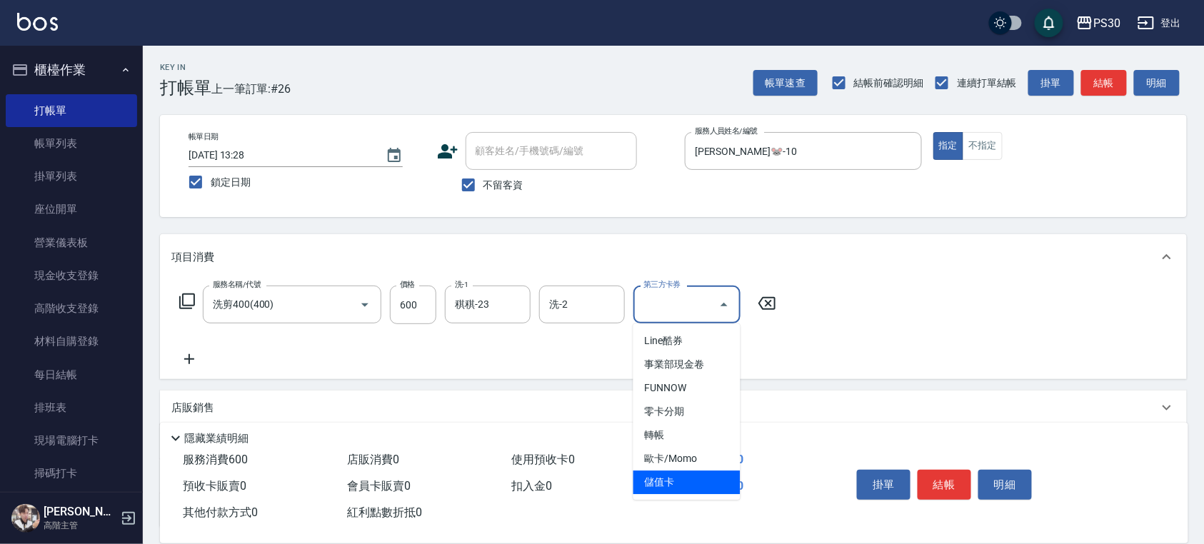
click at [668, 493] on span "儲值卡" at bounding box center [686, 482] width 107 height 24
type input "儲值卡"
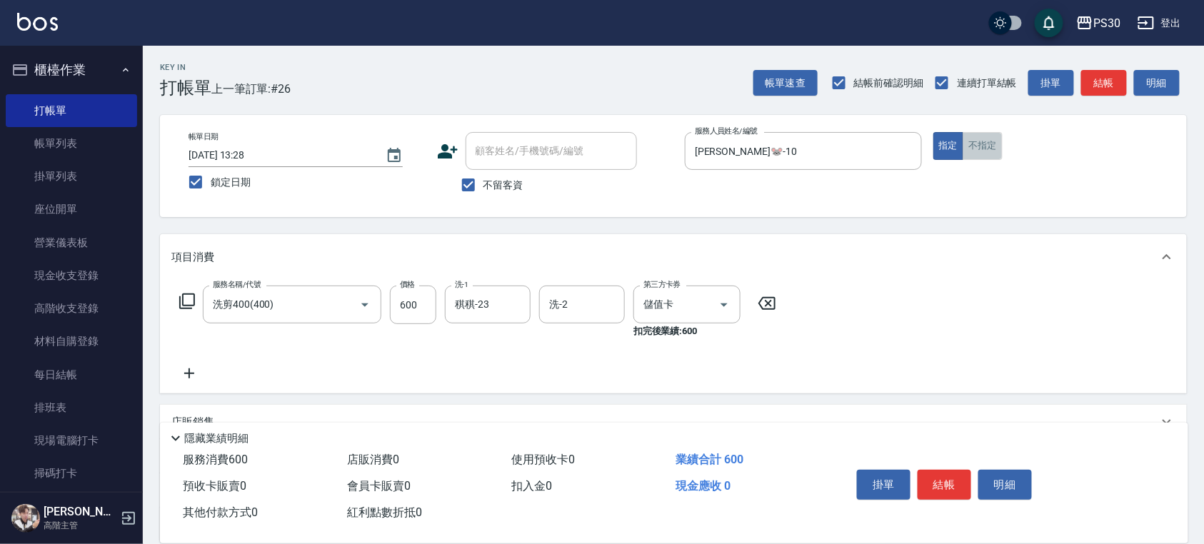
click at [977, 146] on button "不指定" at bounding box center [982, 146] width 40 height 28
click at [942, 483] on button "結帳" at bounding box center [944, 485] width 54 height 30
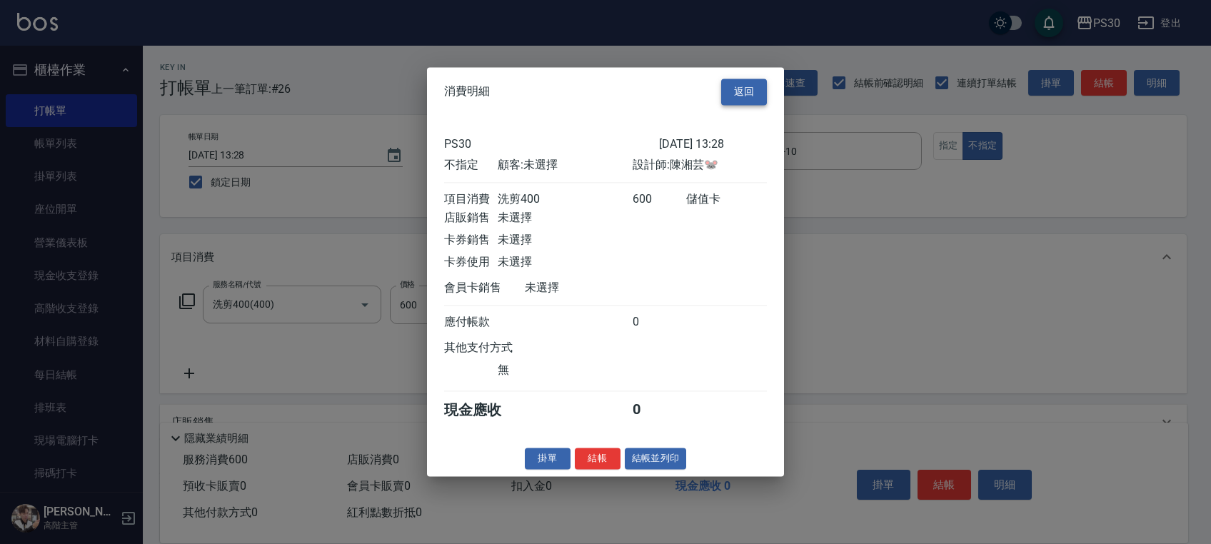
click at [764, 90] on button "返回" at bounding box center [744, 92] width 46 height 26
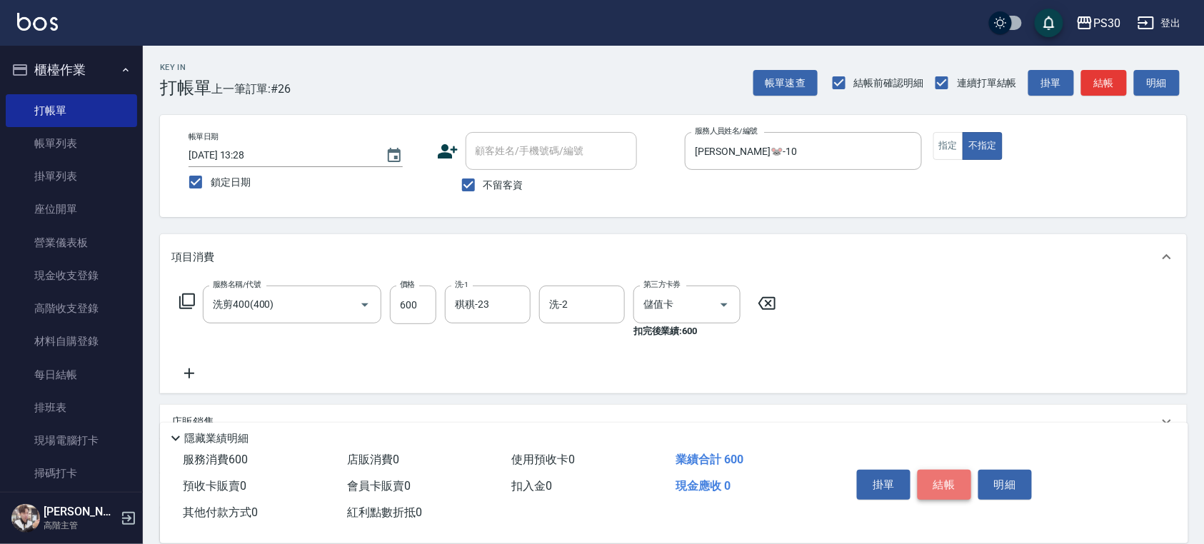
click at [941, 475] on button "結帳" at bounding box center [944, 485] width 54 height 30
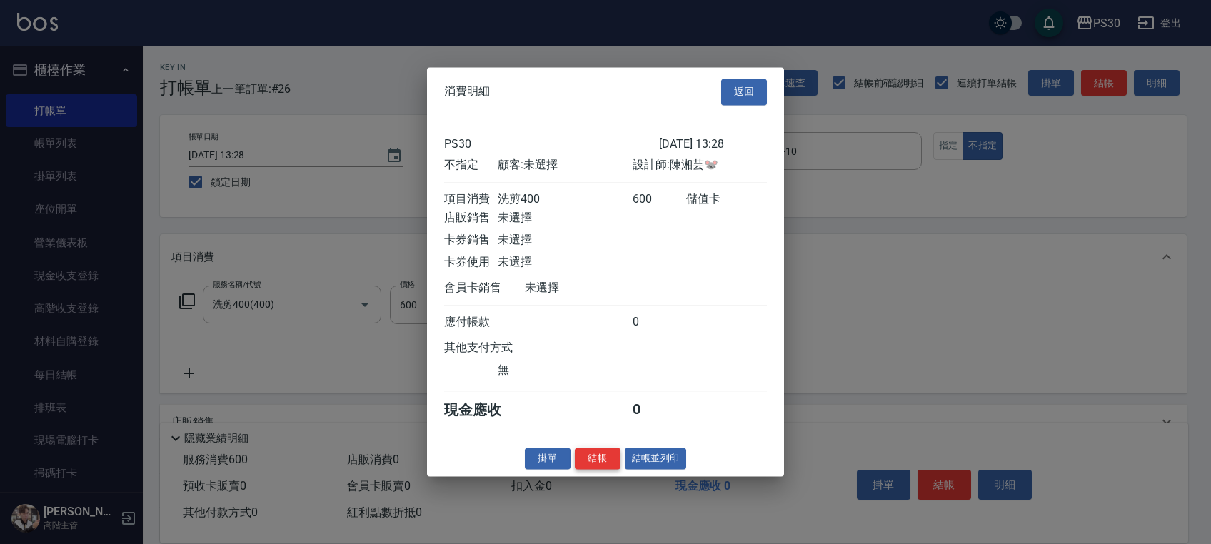
click at [603, 463] on button "結帳" at bounding box center [598, 459] width 46 height 22
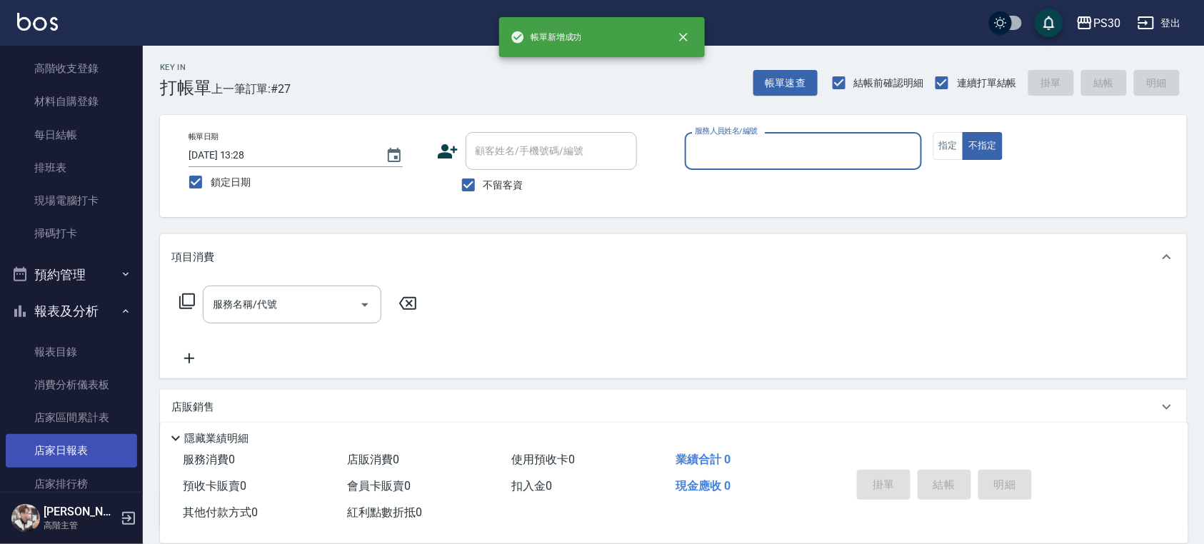
scroll to position [381, 0]
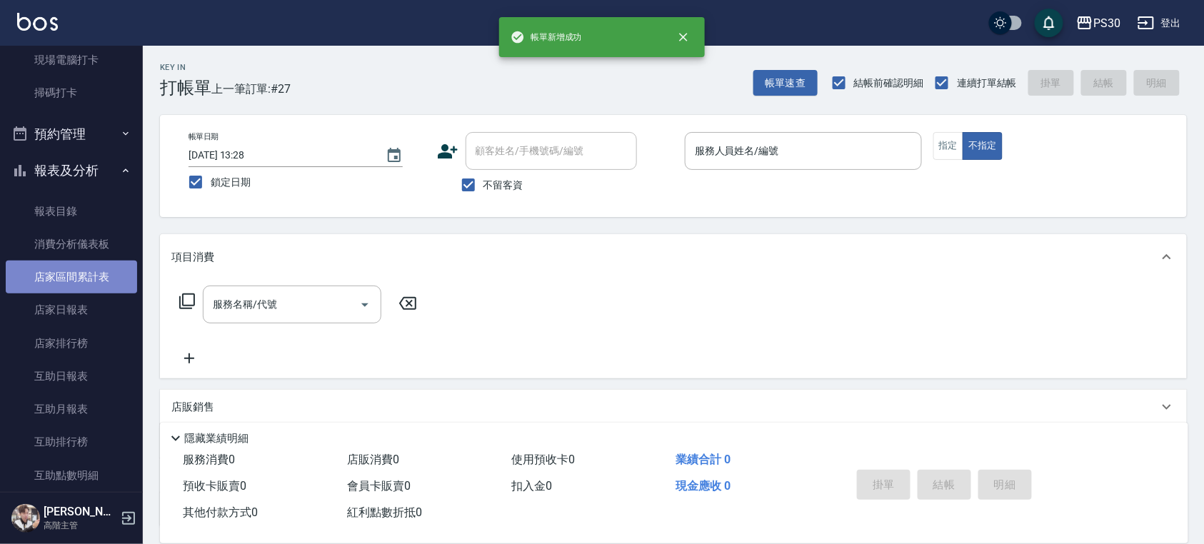
click at [89, 290] on link "店家區間累計表" at bounding box center [71, 277] width 131 height 33
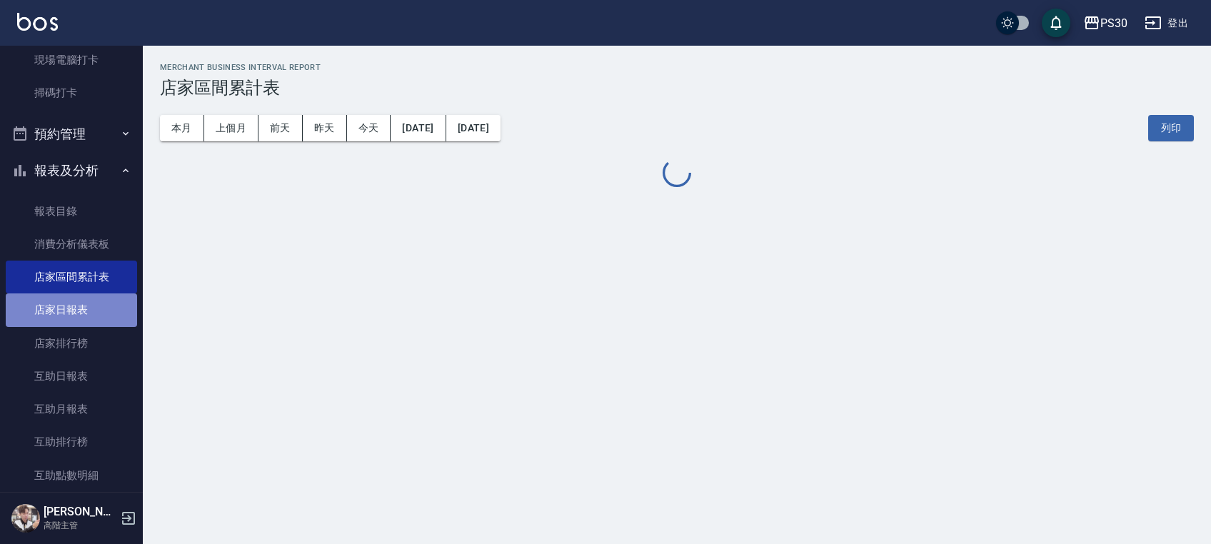
click at [87, 311] on link "店家日報表" at bounding box center [71, 309] width 131 height 33
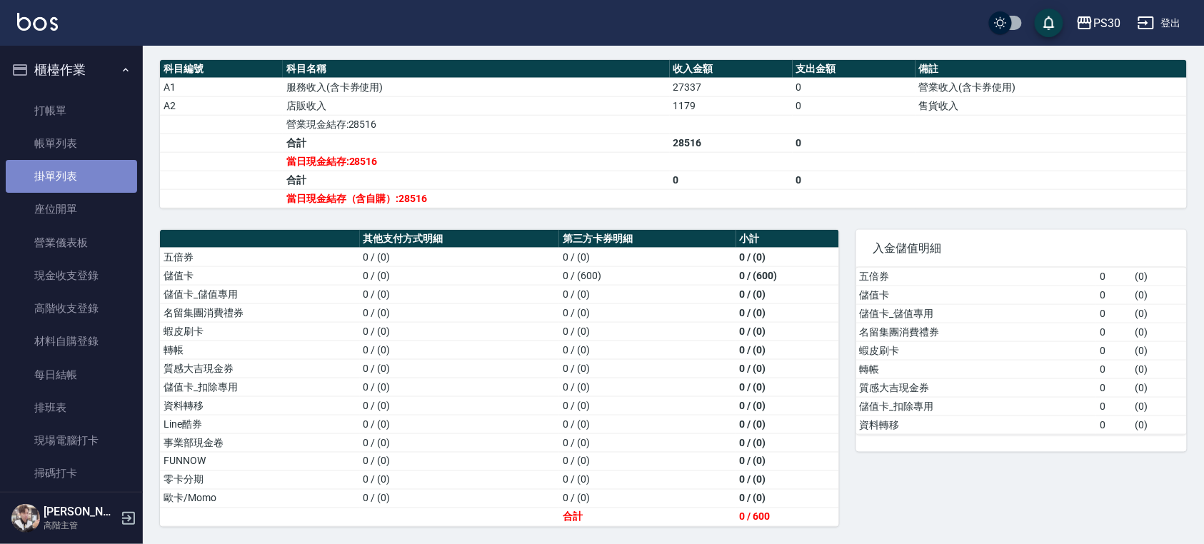
click at [107, 170] on link "掛單列表" at bounding box center [71, 176] width 131 height 33
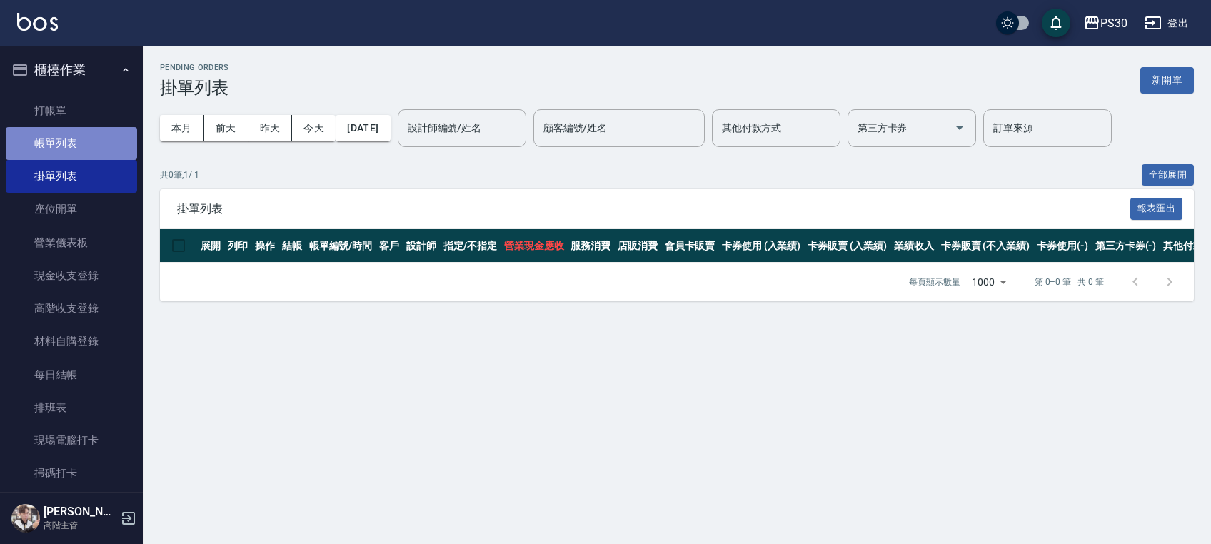
click at [106, 143] on link "帳單列表" at bounding box center [71, 143] width 131 height 33
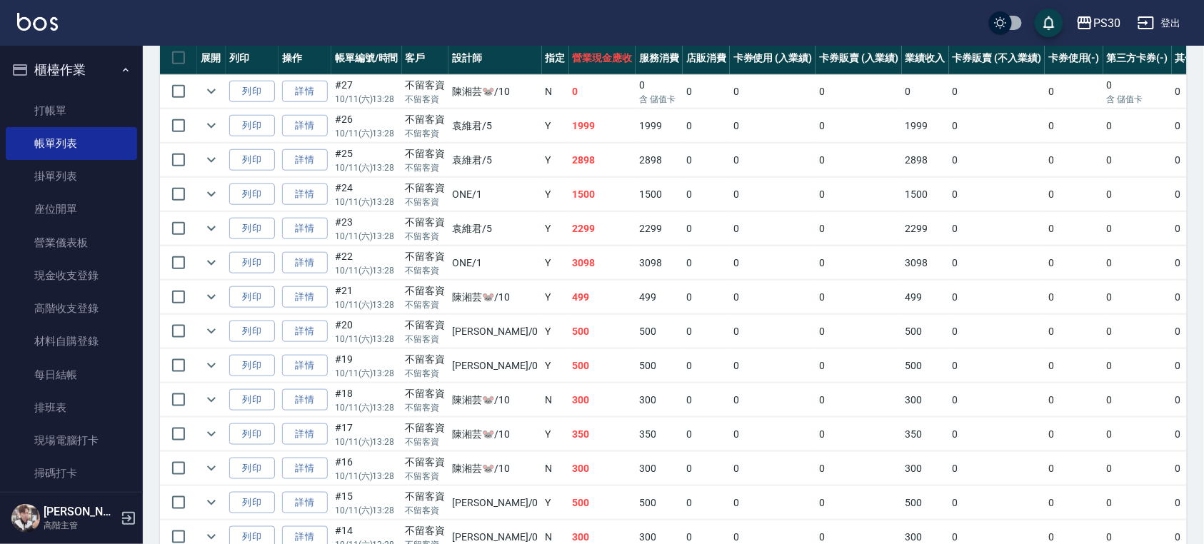
scroll to position [323, 0]
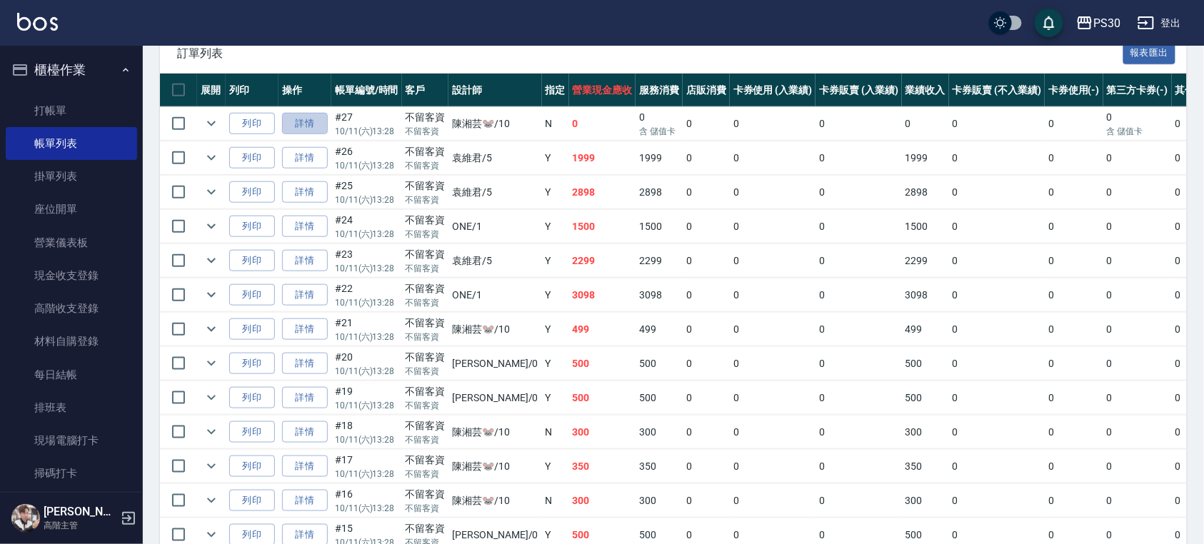
click at [315, 117] on link "詳情" at bounding box center [305, 124] width 46 height 22
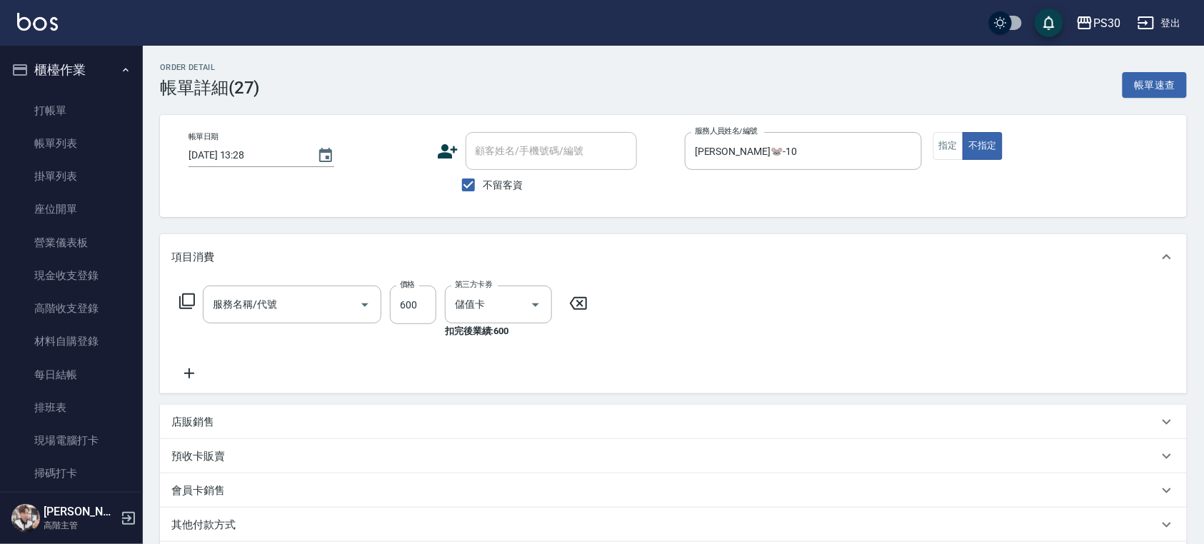
type input "[DATE] 13:28"
checkbox input "true"
type input "[PERSON_NAME]🐭-10"
type input "洗剪400(400)"
click at [697, 307] on icon "Clear" at bounding box center [704, 305] width 14 height 14
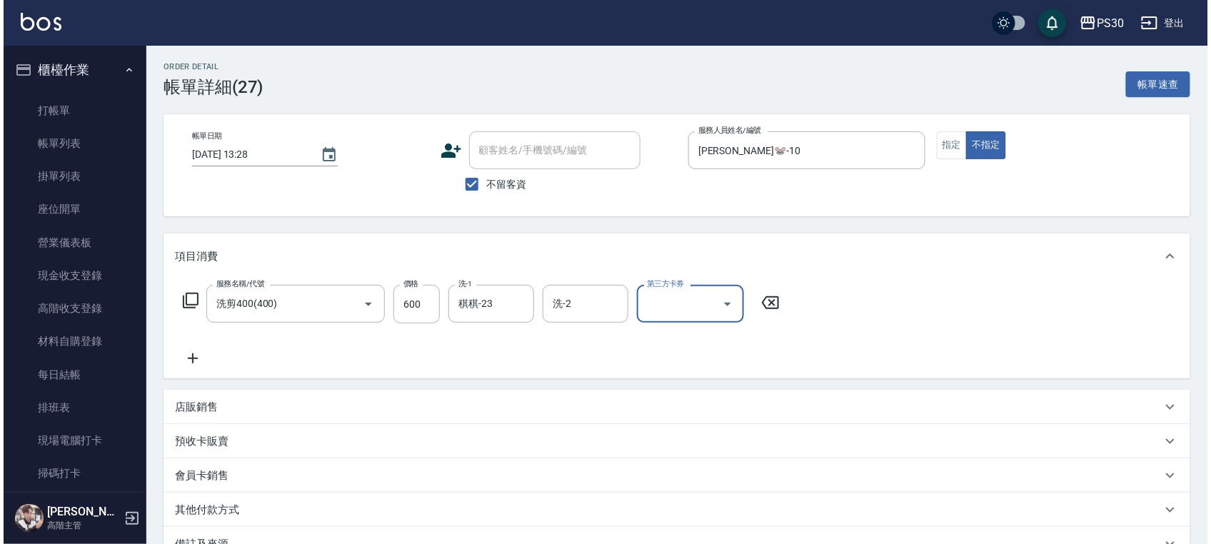
scroll to position [168, 0]
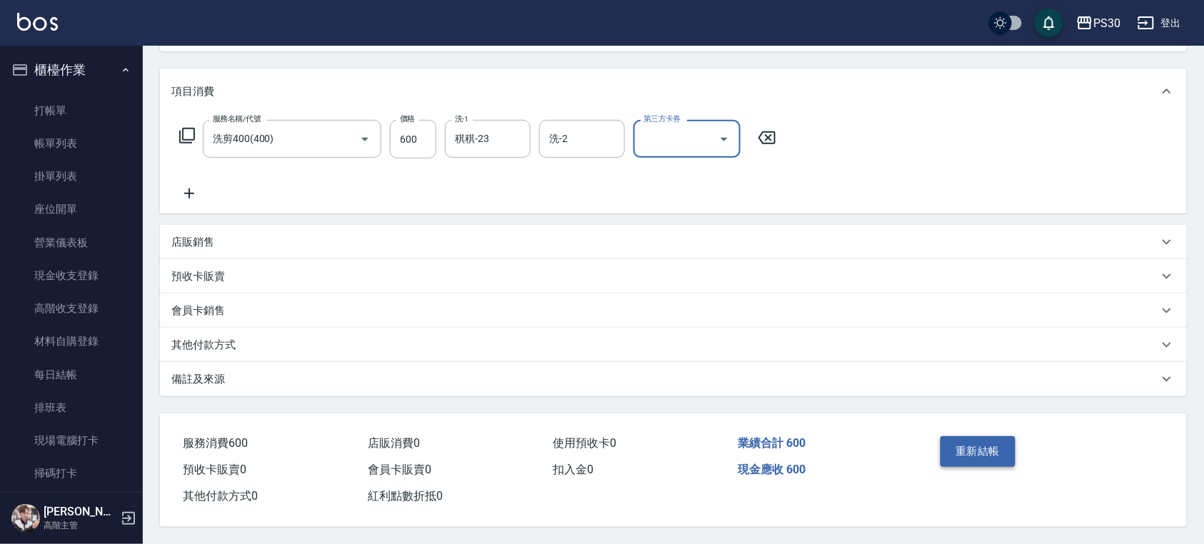
click at [979, 444] on button "重新結帳" at bounding box center [978, 451] width 76 height 30
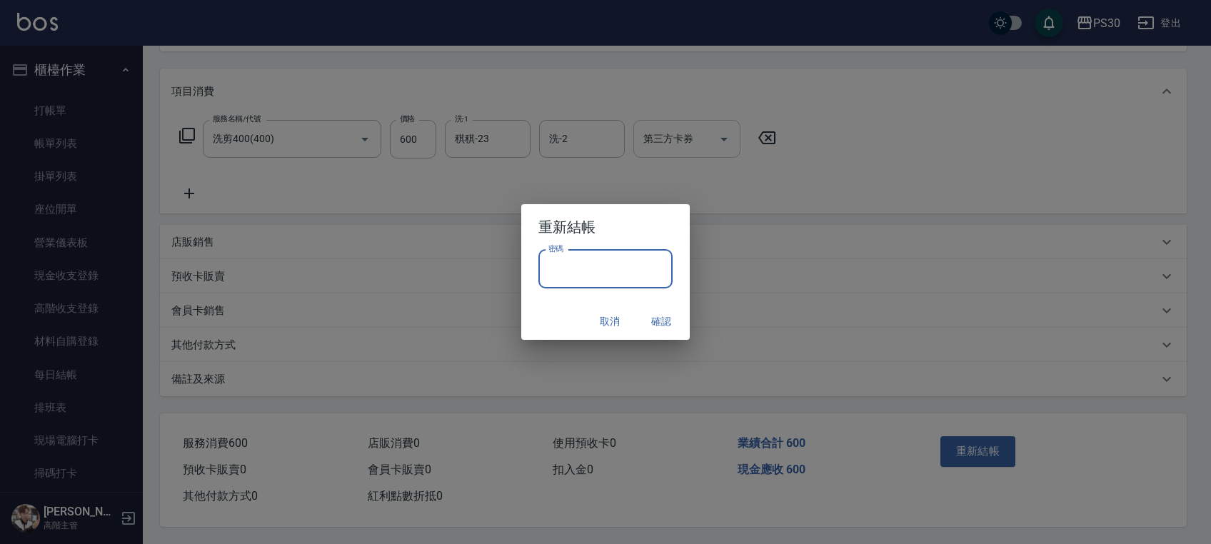
click at [635, 272] on input "密碼" at bounding box center [605, 269] width 134 height 39
paste input "*******"
type input "*******"
click at [662, 326] on button "確認" at bounding box center [661, 321] width 46 height 26
click at [658, 318] on div "取消 確認" at bounding box center [605, 322] width 168 height 38
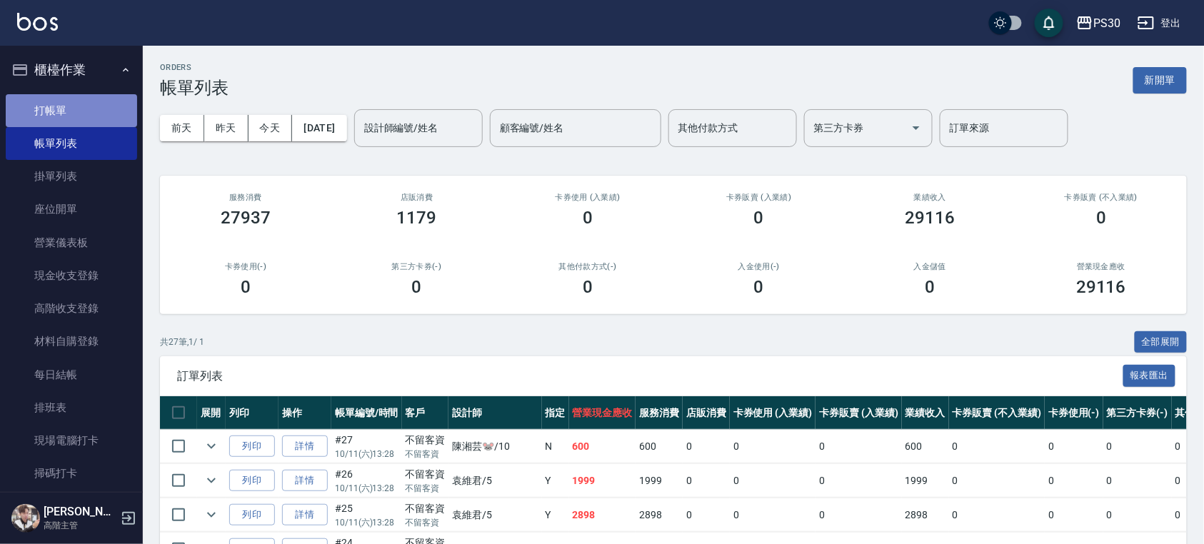
click at [93, 104] on link "打帳單" at bounding box center [71, 110] width 131 height 33
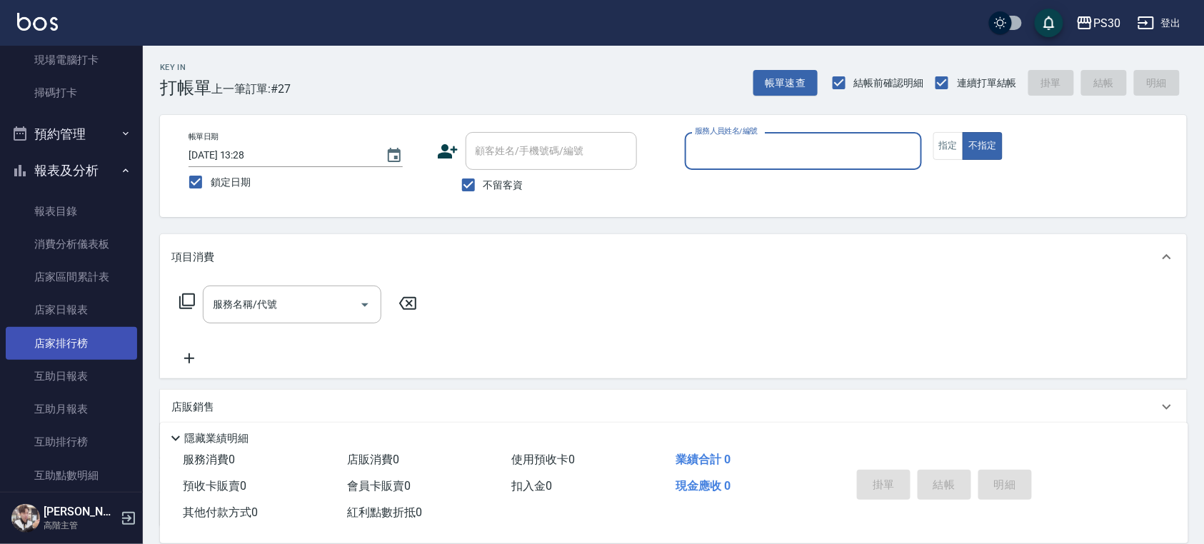
scroll to position [761, 0]
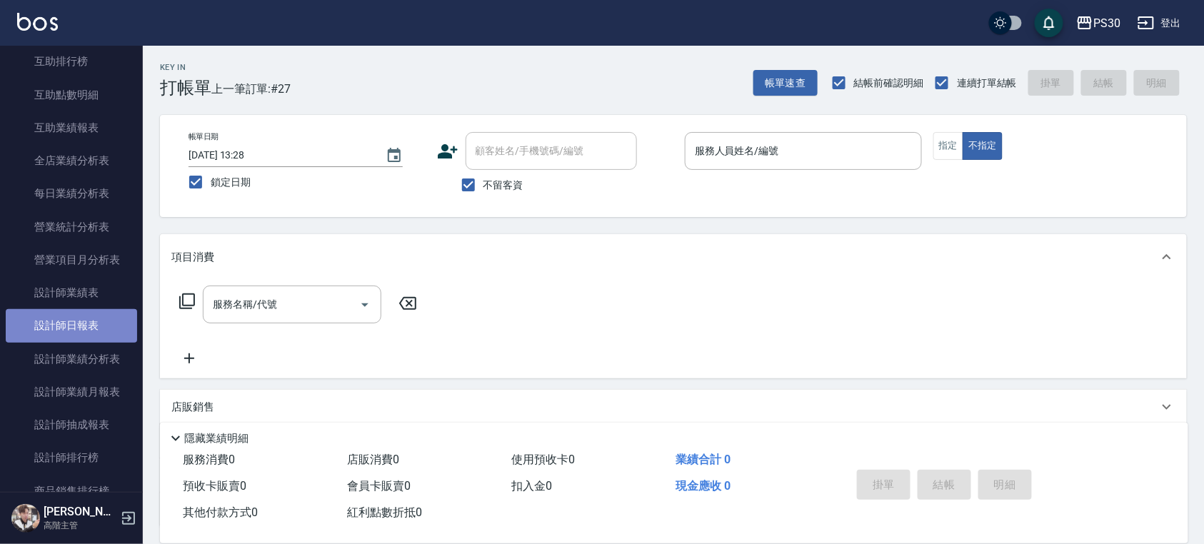
click at [91, 334] on link "設計師日報表" at bounding box center [71, 325] width 131 height 33
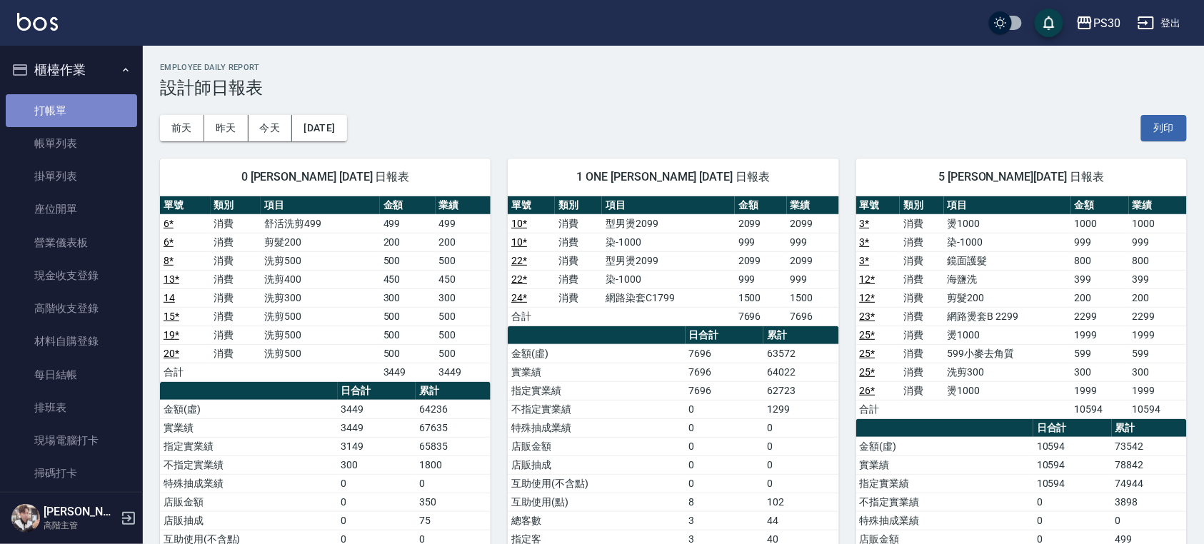
click at [80, 94] on link "打帳單" at bounding box center [71, 110] width 131 height 33
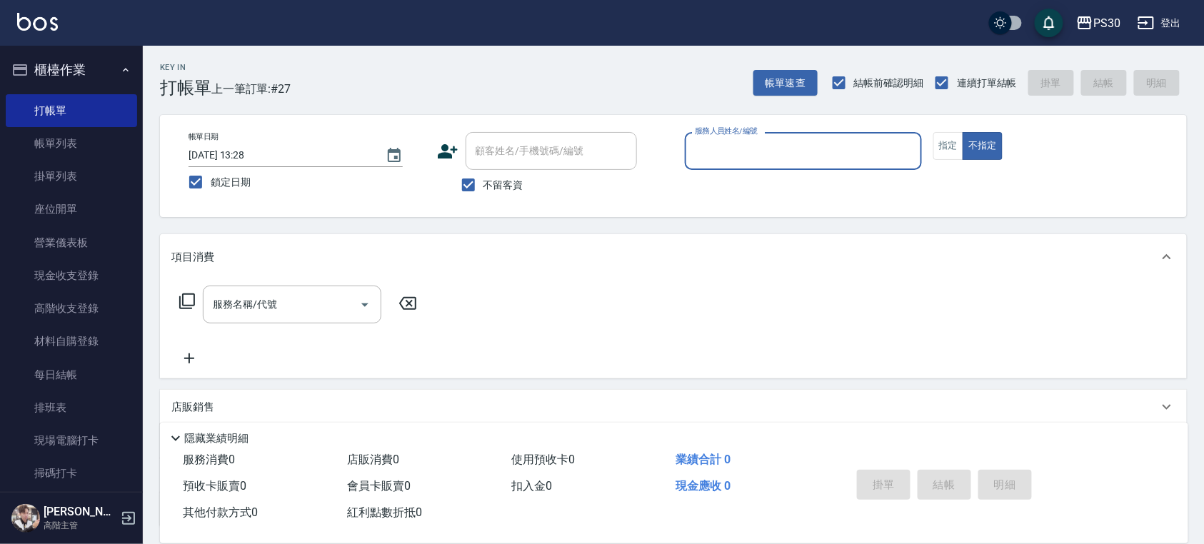
click at [489, 186] on span "不留客資" at bounding box center [503, 185] width 40 height 15
click at [483, 186] on input "不留客資" at bounding box center [468, 185] width 30 height 30
checkbox input "false"
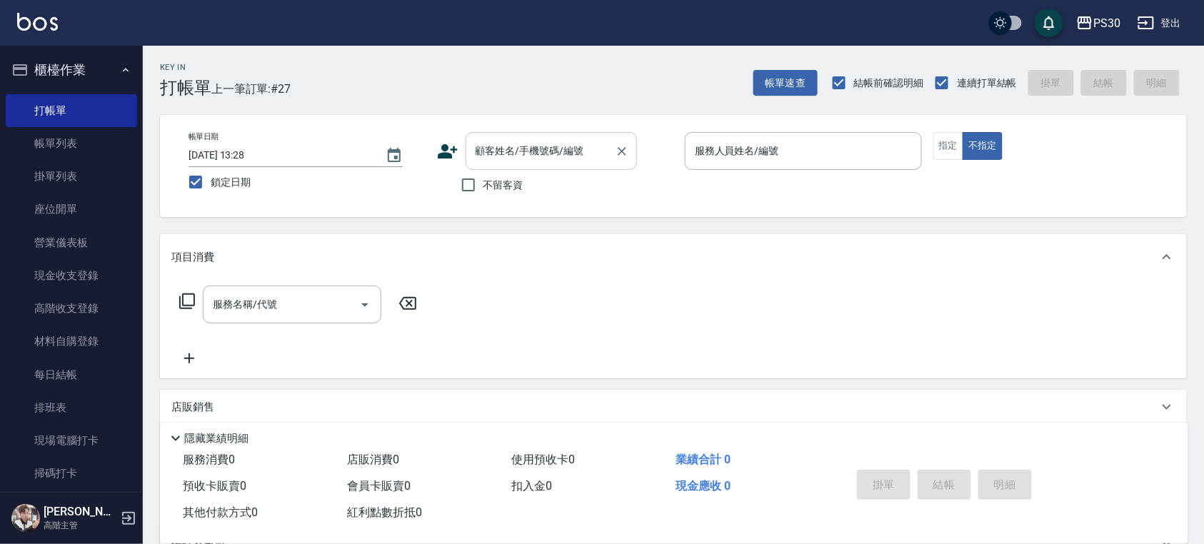
click at [497, 138] on div "顧客姓名/手機號碼/編號 顧客姓名/手機號碼/編號" at bounding box center [550, 151] width 171 height 38
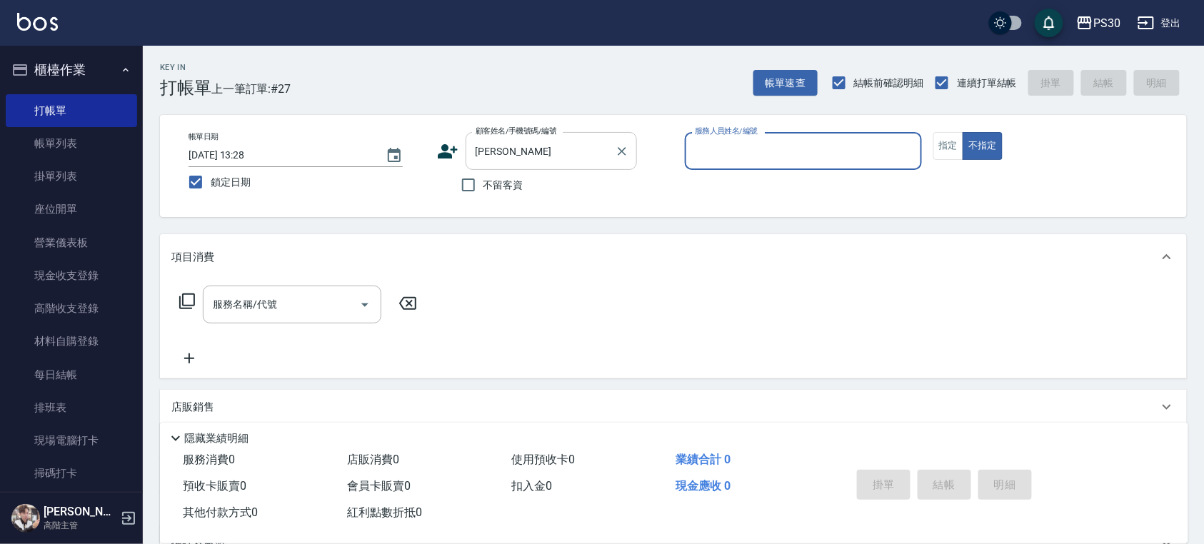
click at [534, 138] on input "[PERSON_NAME]" at bounding box center [540, 150] width 137 height 25
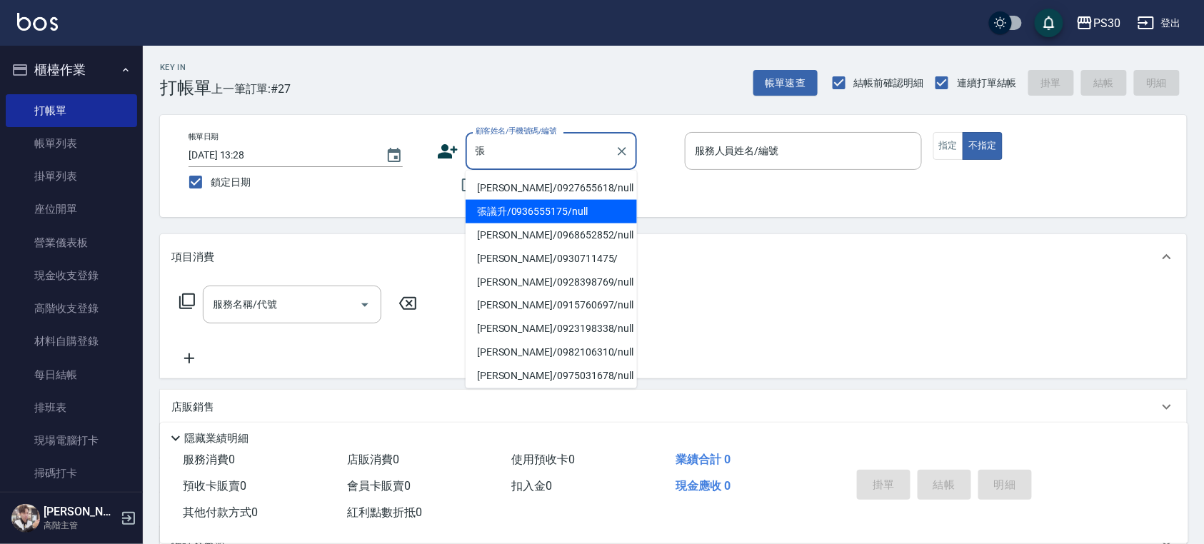
click at [550, 204] on li "張議升/0936555175/null" at bounding box center [550, 212] width 171 height 24
type input "張議升/0936555175/null"
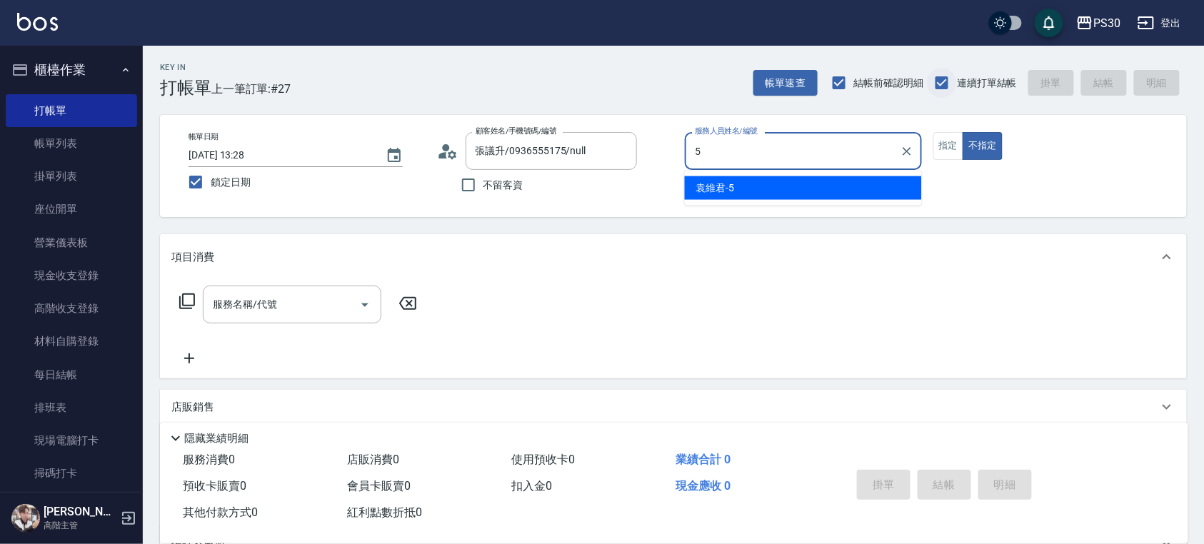
type input "[PERSON_NAME]-5"
type button "false"
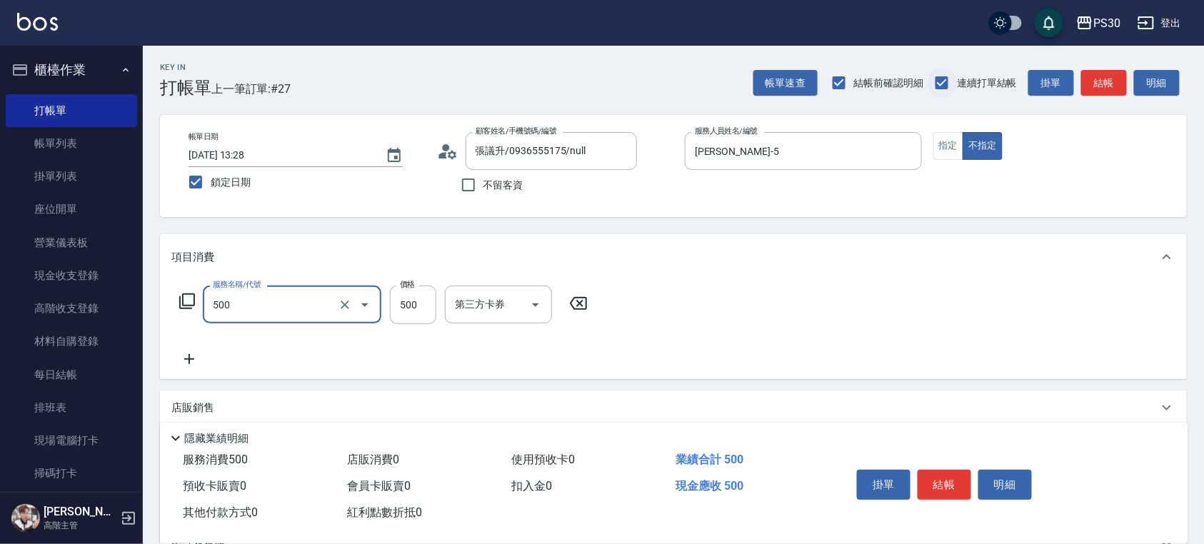
type input "洗剪500(500)"
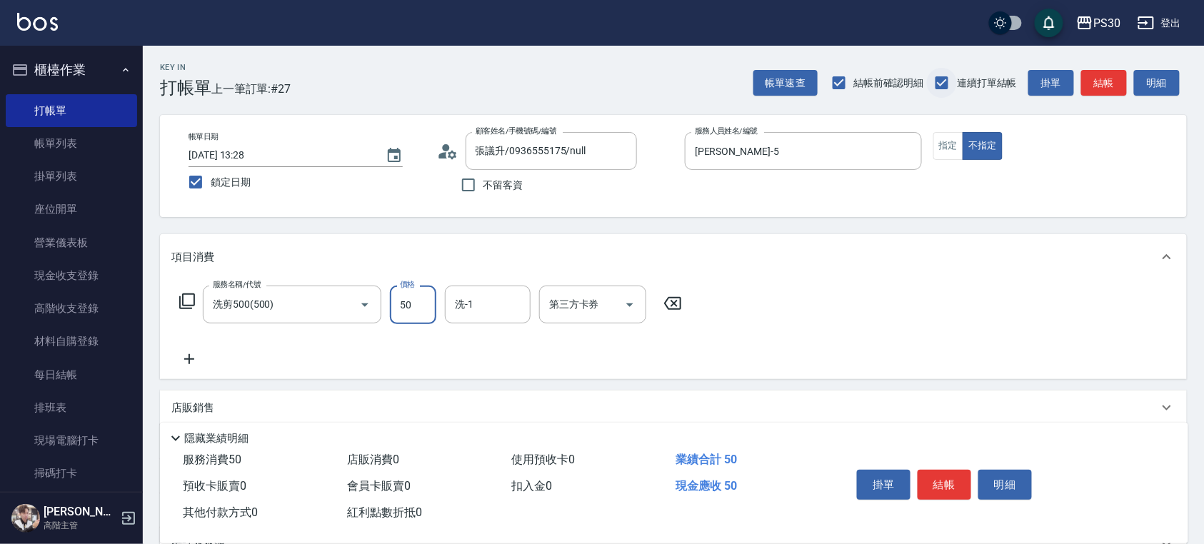
type input "500"
type input "稘稘-23"
click at [511, 303] on icon "Clear" at bounding box center [515, 305] width 14 height 14
click at [629, 297] on icon "Open" at bounding box center [629, 304] width 17 height 17
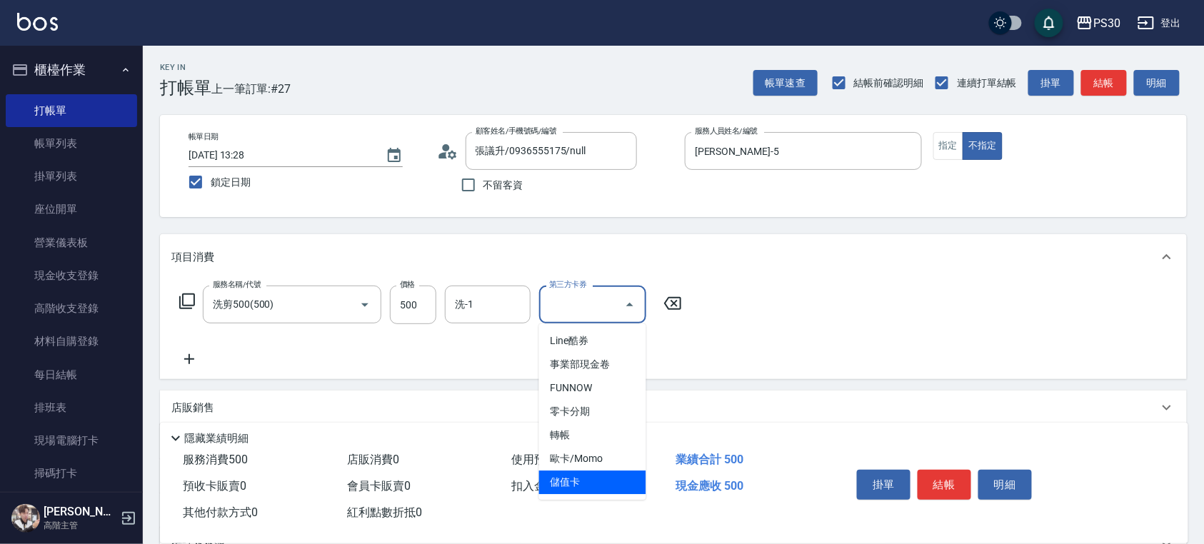
click at [558, 474] on span "儲值卡" at bounding box center [592, 482] width 107 height 24
type input "儲值卡"
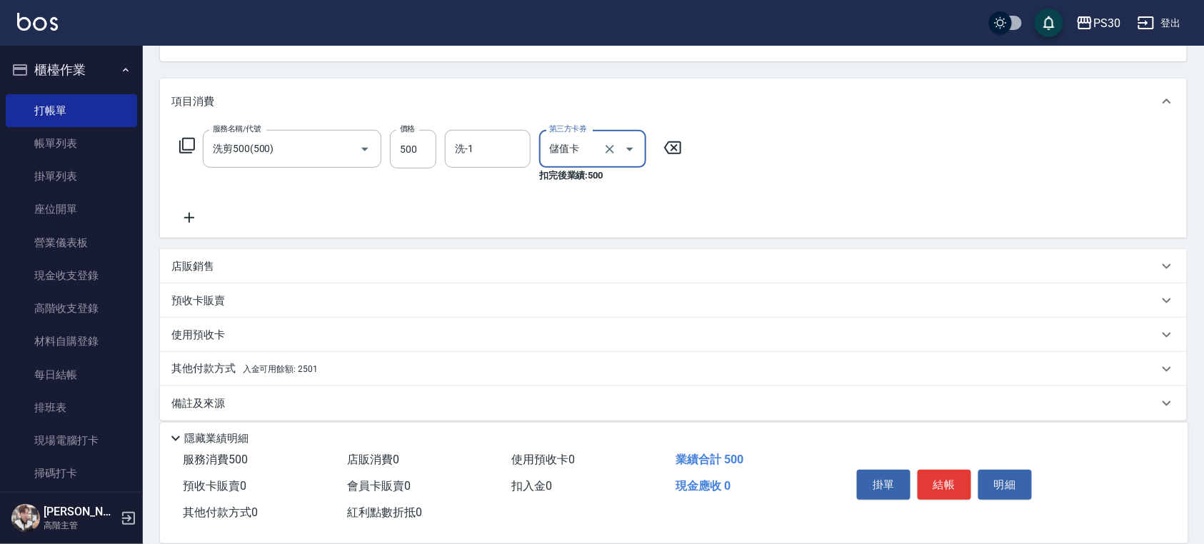
scroll to position [166, 0]
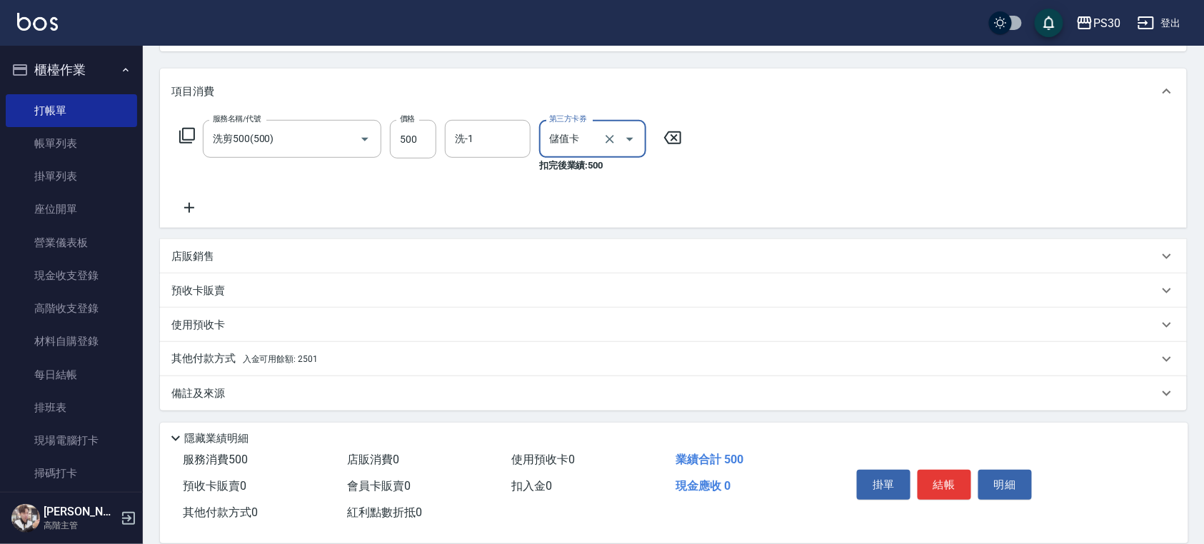
click at [400, 366] on div "其他付款方式 入金可用餘額: 2501" at bounding box center [664, 359] width 987 height 16
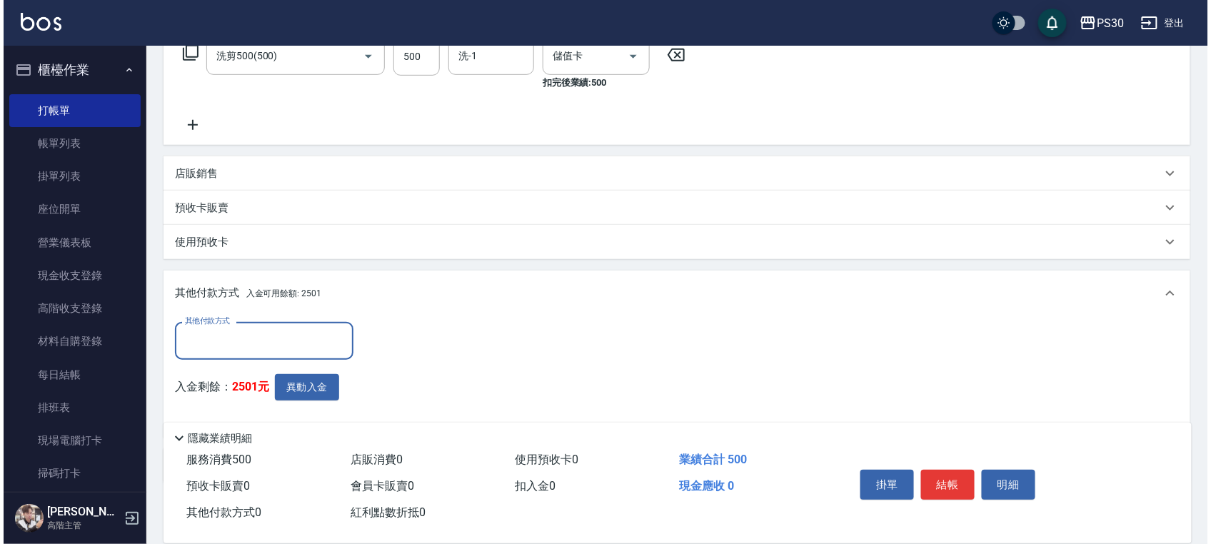
scroll to position [321, 0]
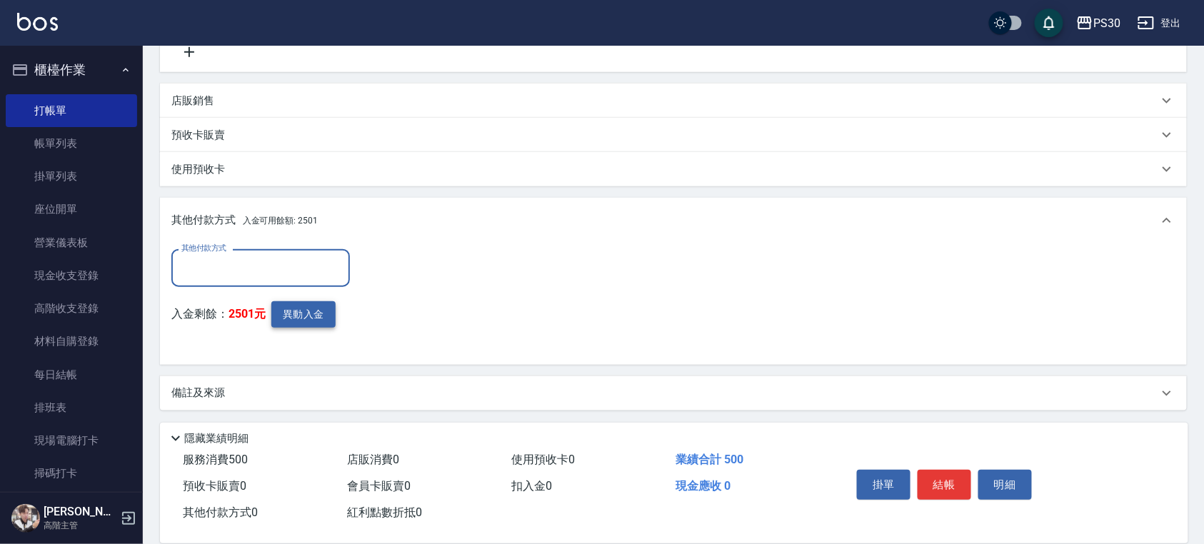
click at [312, 308] on button "異動入金" at bounding box center [303, 314] width 64 height 26
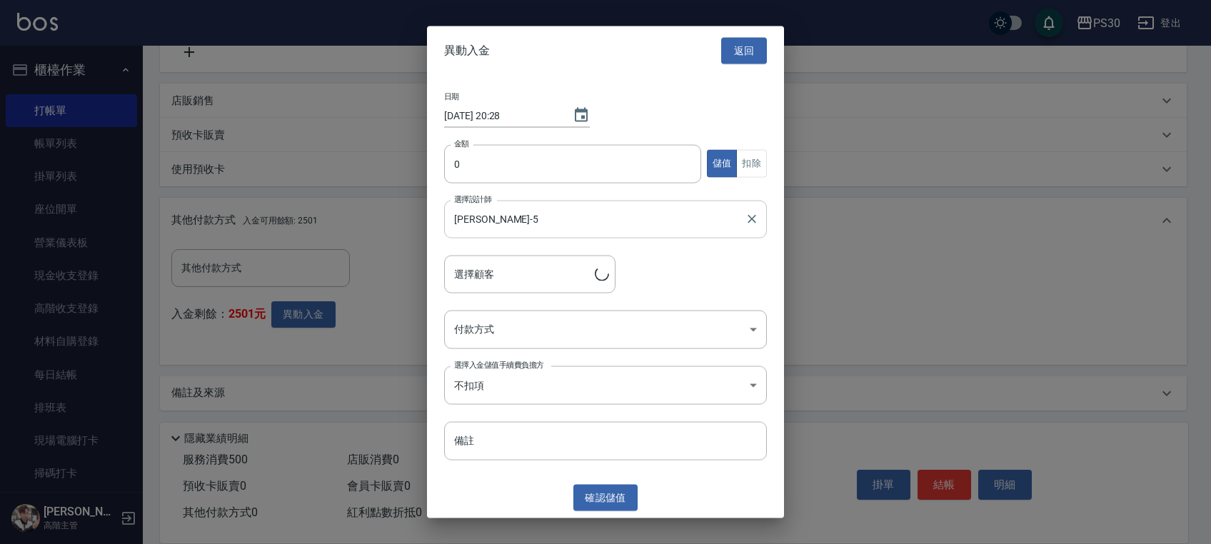
type input "張議升/0936555175"
click at [532, 138] on div "日期 [DATE] 20:28 金額 0 金額 儲值 扣除 選擇設計師 [PERSON_NAME]-5 選擇設計師 選擇顧客 張議升/0936555175 選…" at bounding box center [605, 276] width 357 height 403
click at [532, 152] on input "0" at bounding box center [572, 163] width 257 height 39
type input "500"
click at [760, 168] on button "扣除" at bounding box center [751, 164] width 31 height 28
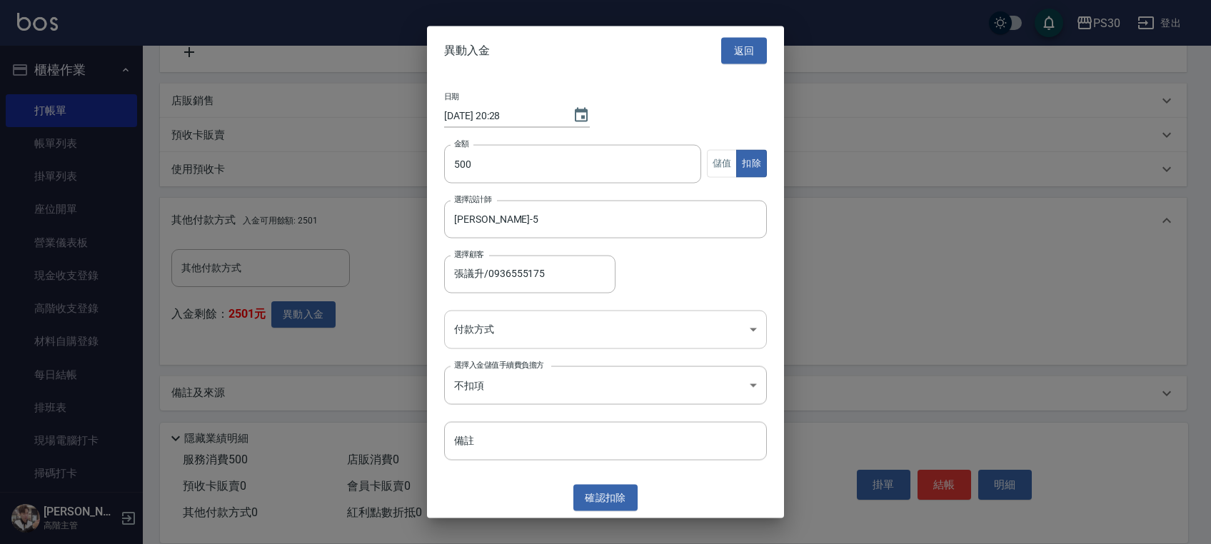
click at [581, 321] on body "PS30 登出 櫃檯作業 打帳單 帳單列表 掛單列表 座位開單 營業儀表板 現金收支登錄 高階收支登錄 材料自購登錄 每日結帳 排班表 現場電腦打卡 掃碼打卡…" at bounding box center [605, 112] width 1211 height 866
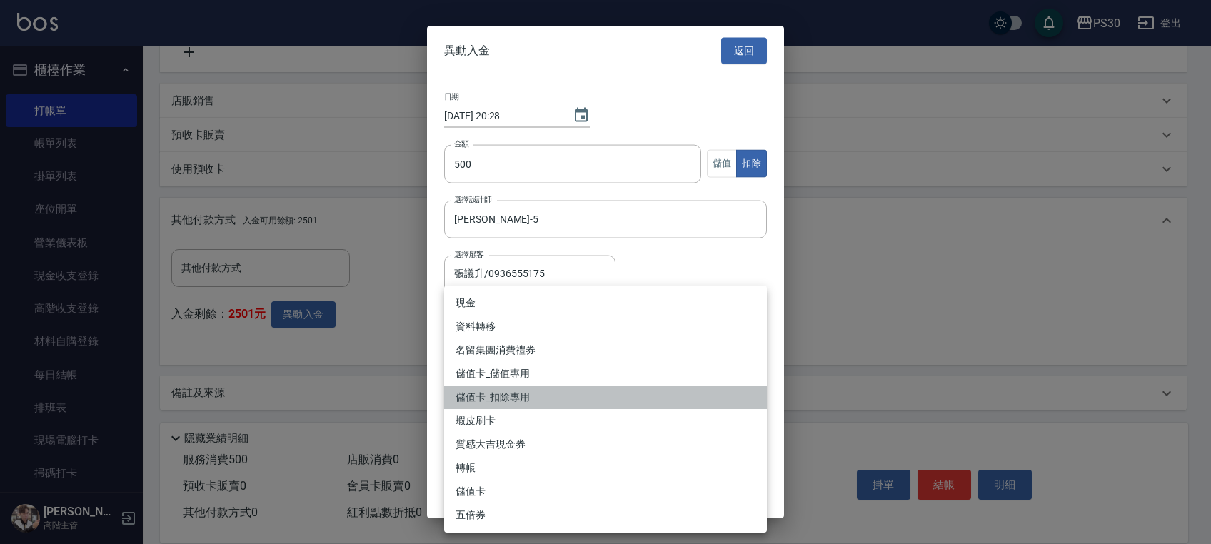
click at [544, 394] on li "儲值卡_扣除專用" at bounding box center [605, 398] width 323 height 24
type input "儲值卡_扣除專用"
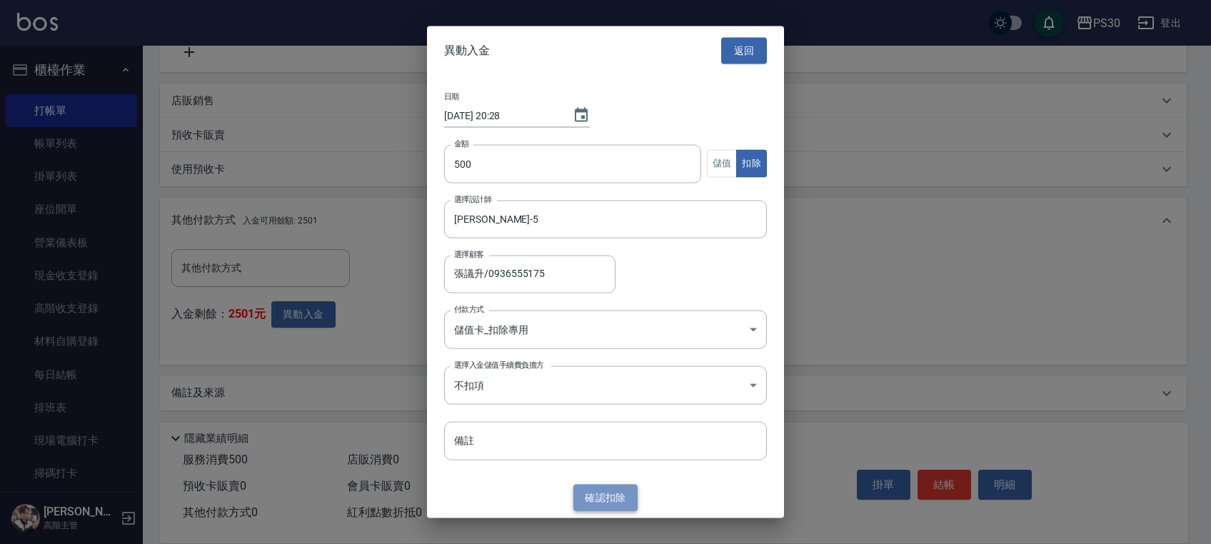
click at [615, 486] on button "確認 扣除" at bounding box center [605, 498] width 64 height 26
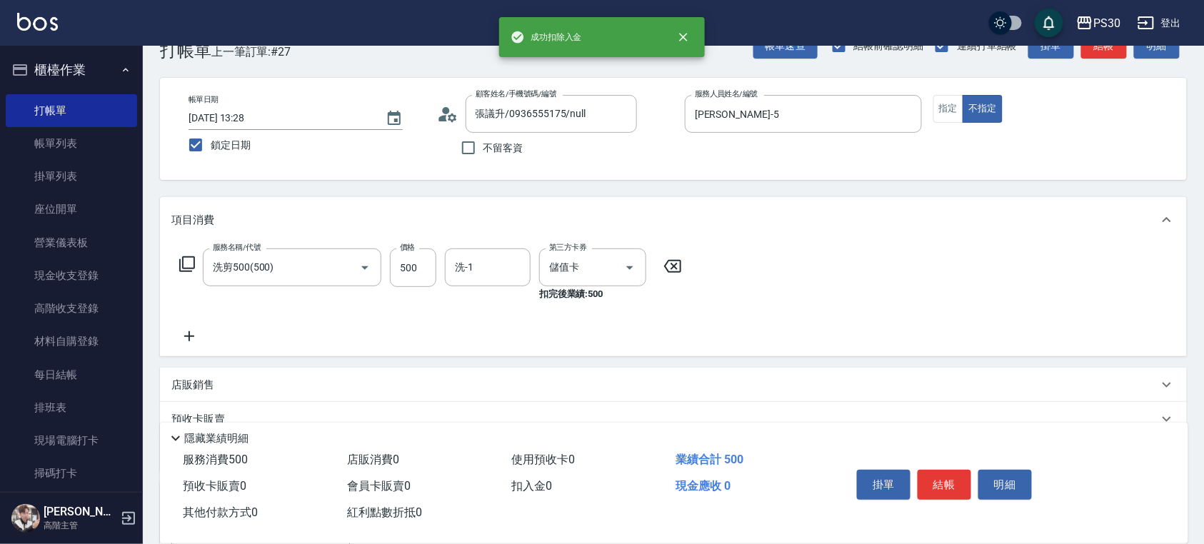
scroll to position [36, 0]
click at [954, 109] on button "指定" at bounding box center [948, 110] width 31 height 28
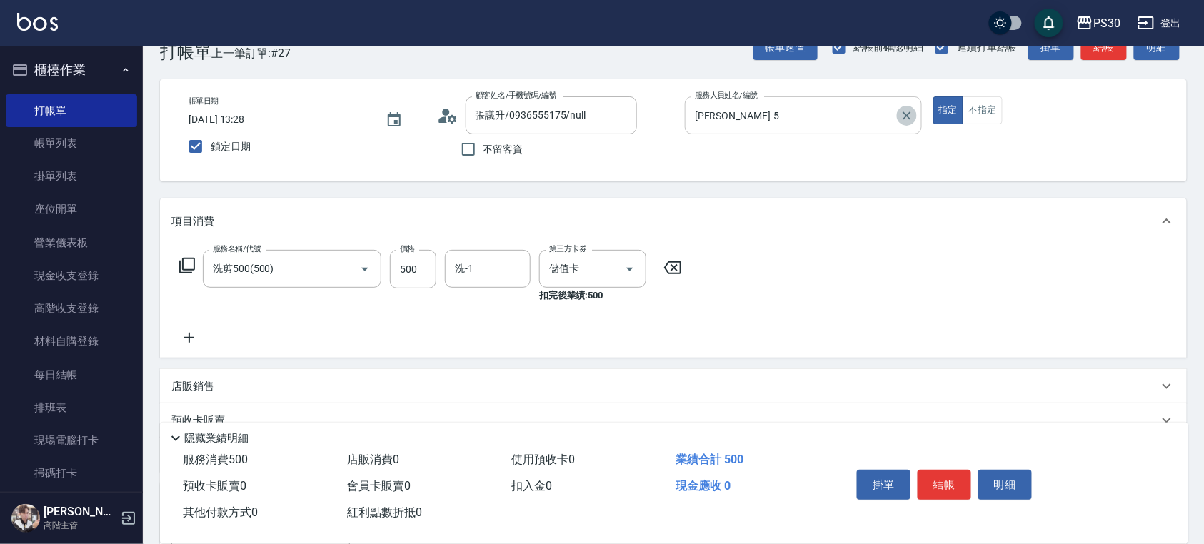
click at [903, 113] on icon "Clear" at bounding box center [907, 116] width 14 height 14
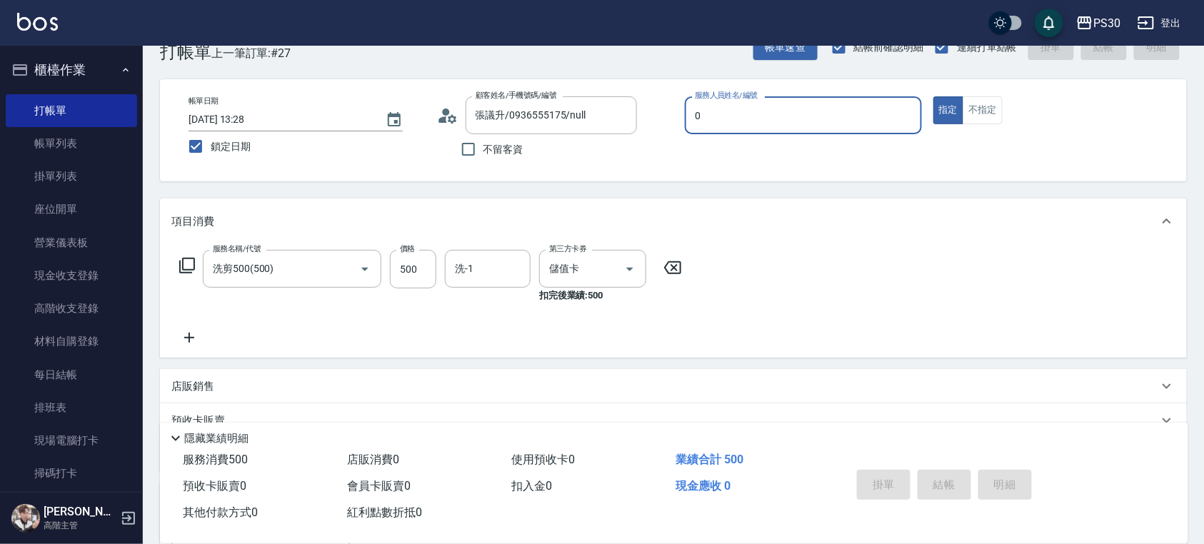
type input "[PERSON_NAME]-0"
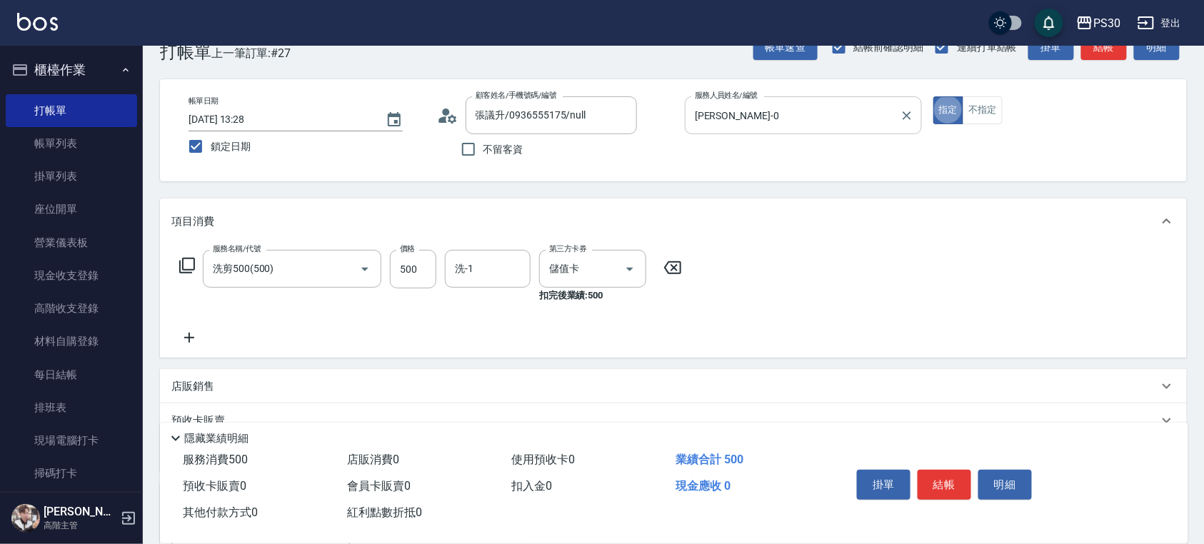
type button "true"
click at [957, 495] on button "結帳" at bounding box center [944, 485] width 54 height 30
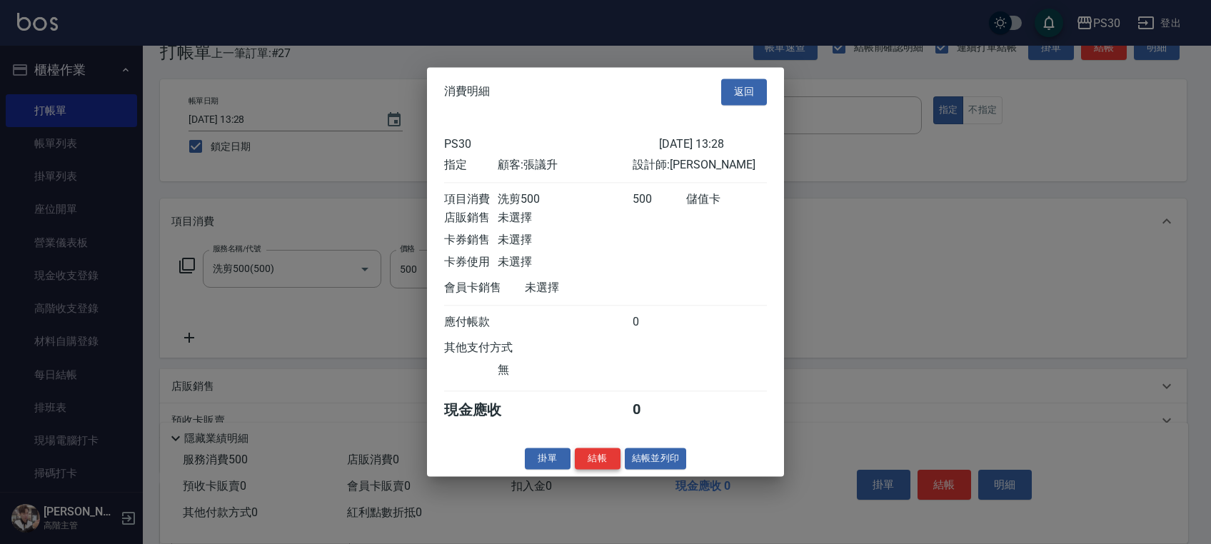
drag, startPoint x: 593, startPoint y: 445, endPoint x: 595, endPoint y: 458, distance: 13.2
click at [594, 452] on div "消費明細 返回 PS30 [DATE] 13:28 指定 顧客: 張議升 設計師: [PERSON_NAME] 項目消費 洗剪500 500 儲值卡 店販銷售…" at bounding box center [605, 271] width 357 height 409
click at [595, 458] on button "結帳" at bounding box center [598, 459] width 46 height 22
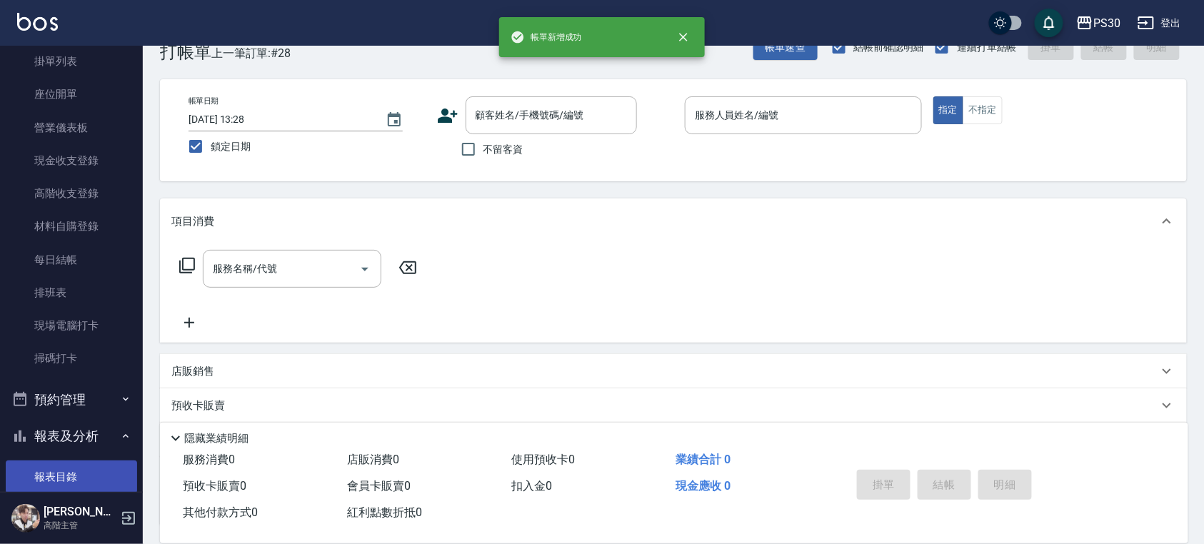
scroll to position [381, 0]
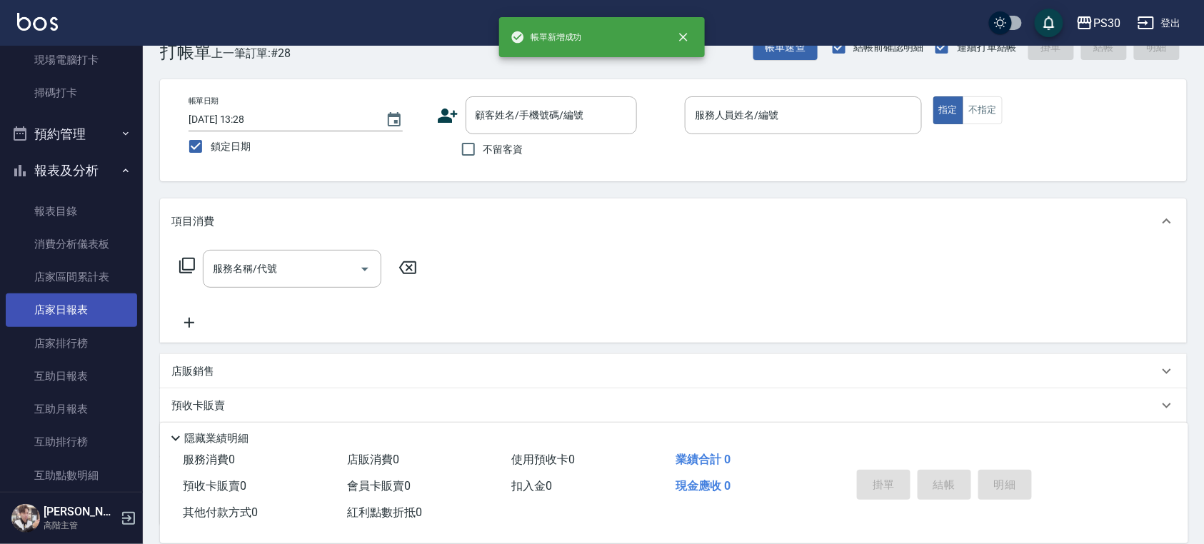
click at [61, 307] on link "店家日報表" at bounding box center [71, 309] width 131 height 33
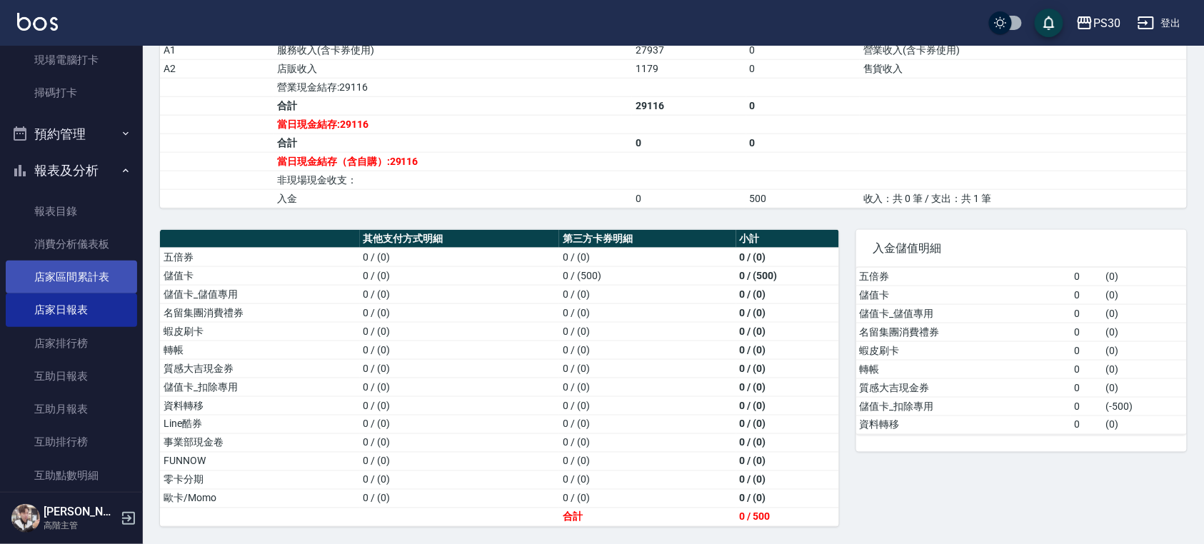
scroll to position [666, 0]
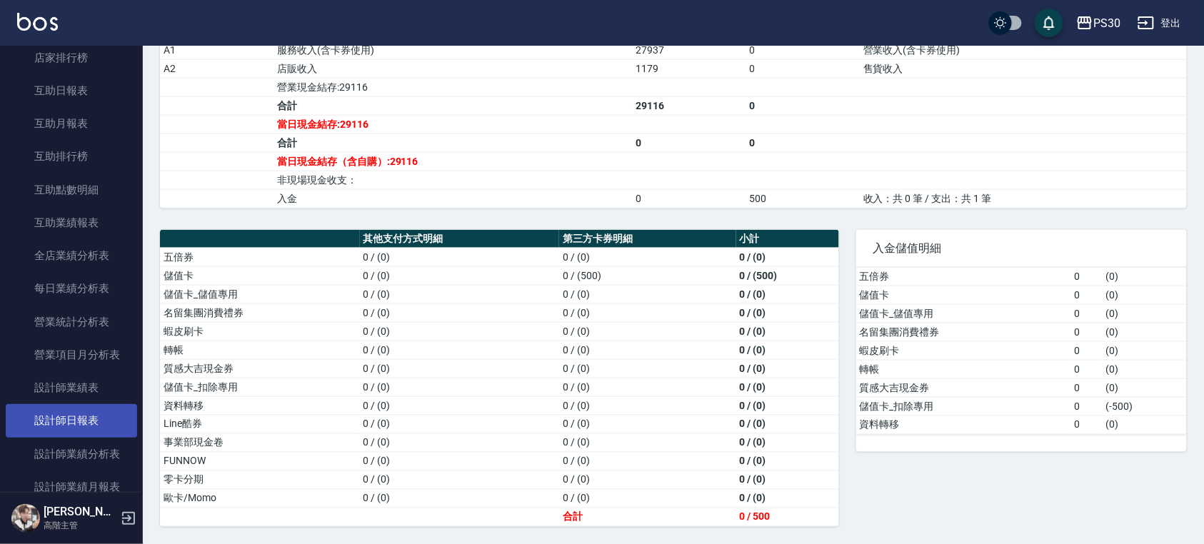
click at [86, 412] on link "設計師日報表" at bounding box center [71, 420] width 131 height 33
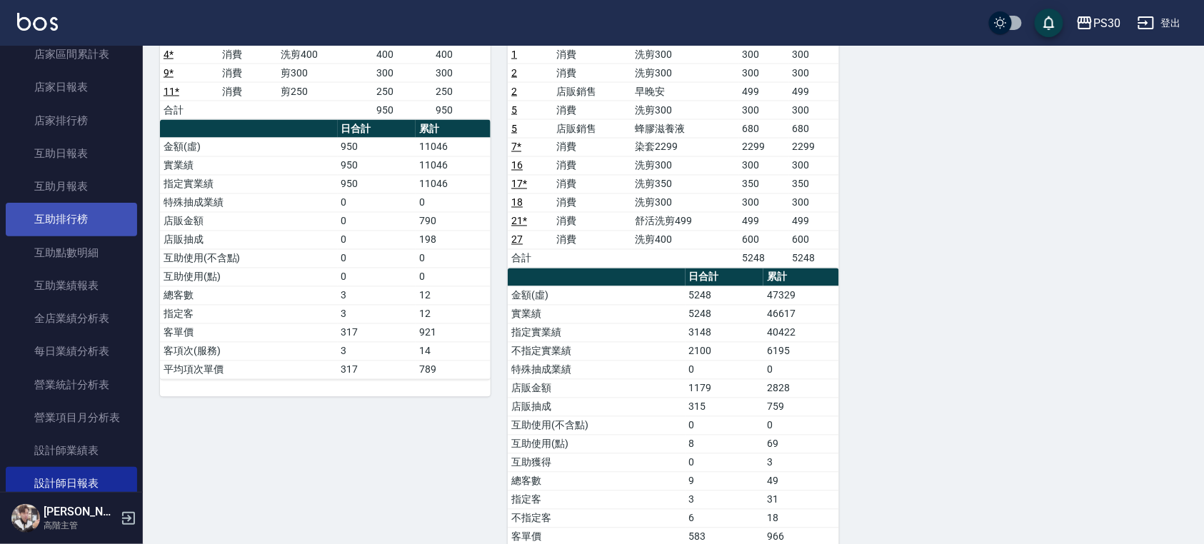
scroll to position [381, 0]
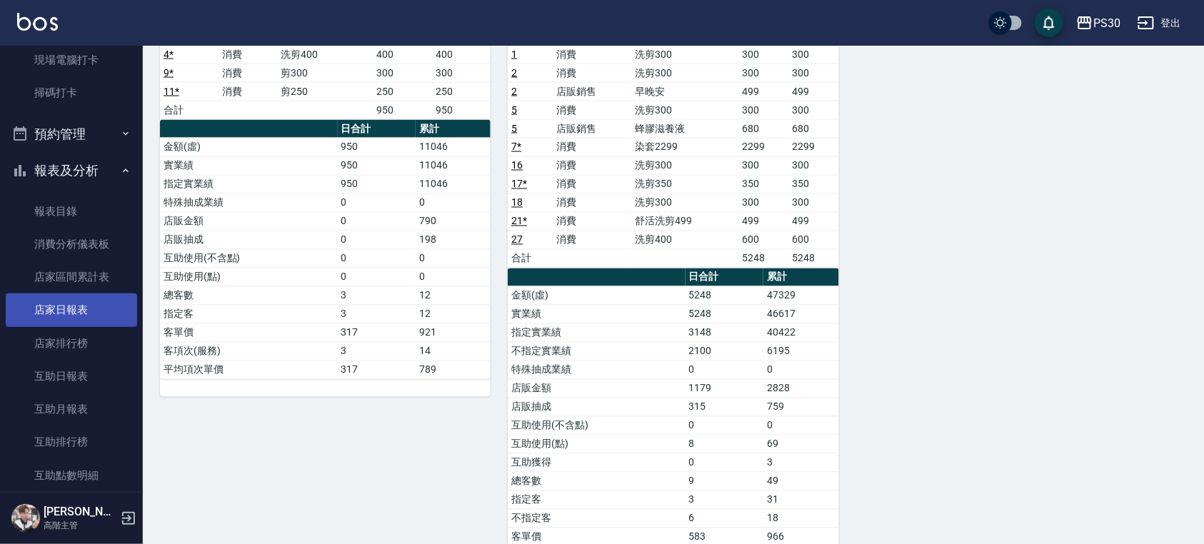
click at [91, 298] on link "店家日報表" at bounding box center [71, 309] width 131 height 33
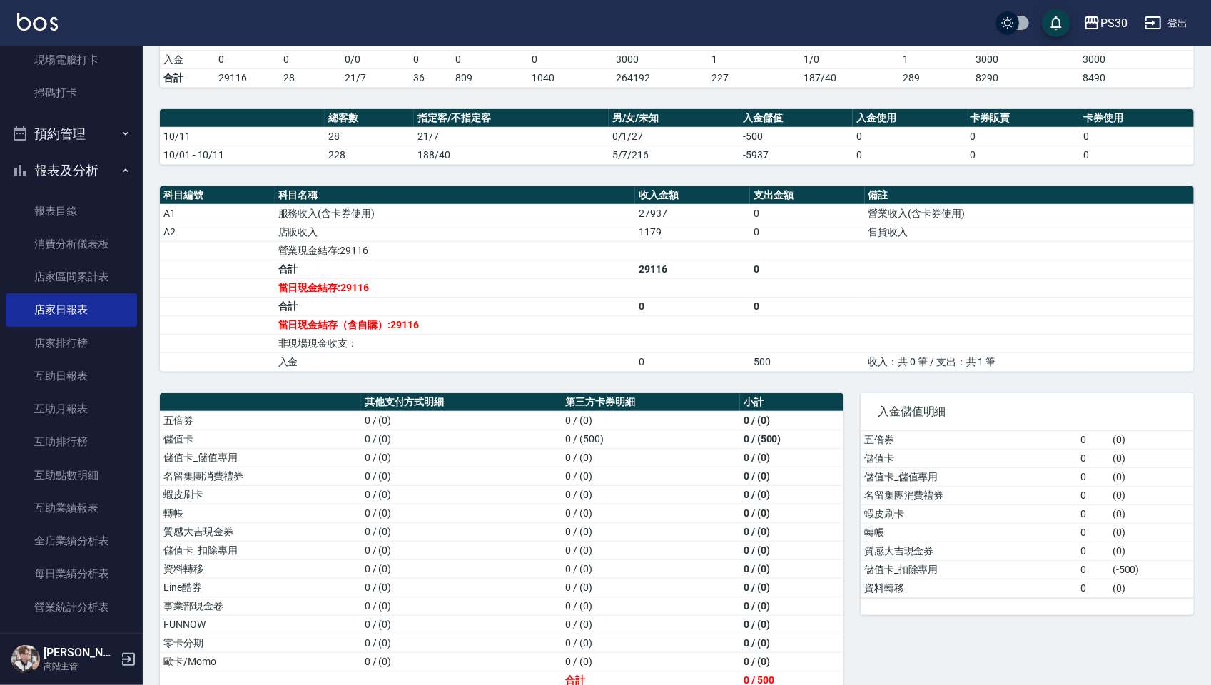
scroll to position [361, 0]
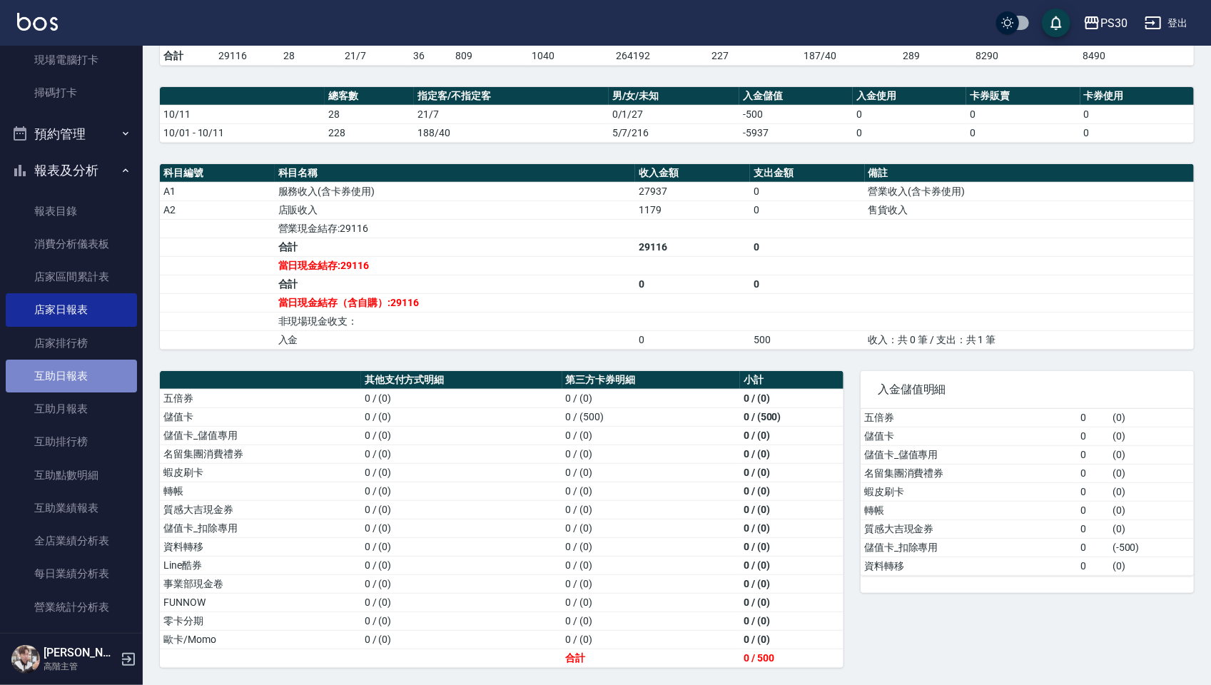
click at [84, 368] on link "互助日報表" at bounding box center [71, 376] width 131 height 33
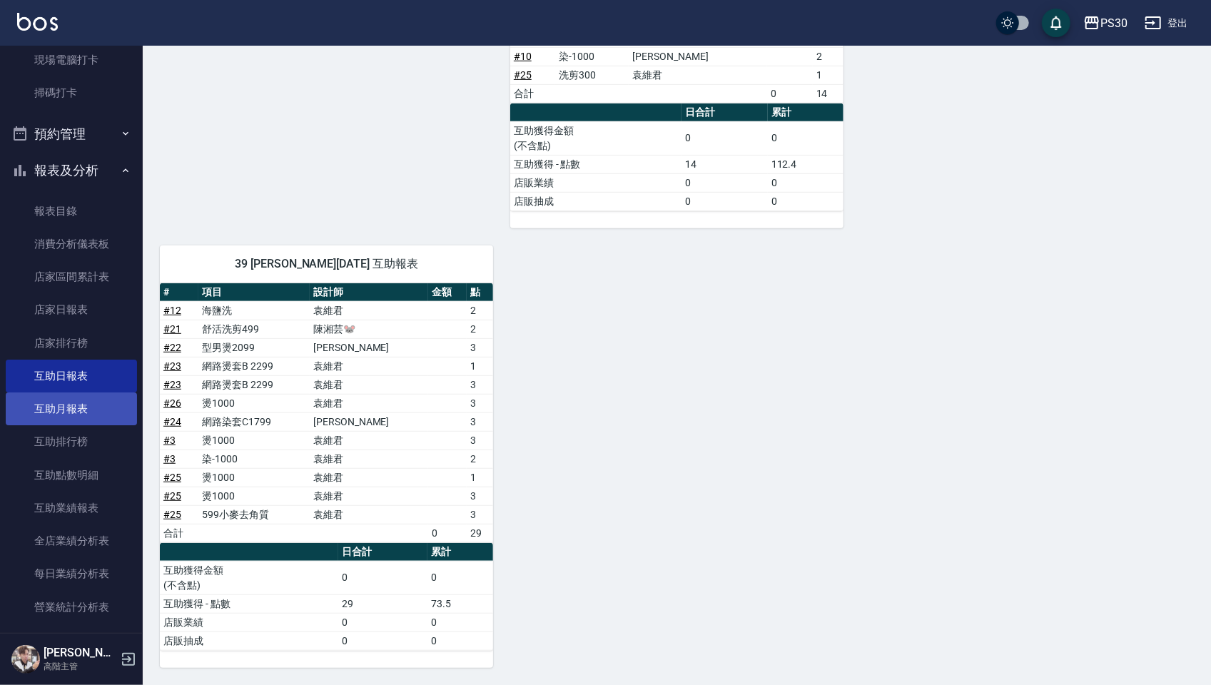
scroll to position [761, 0]
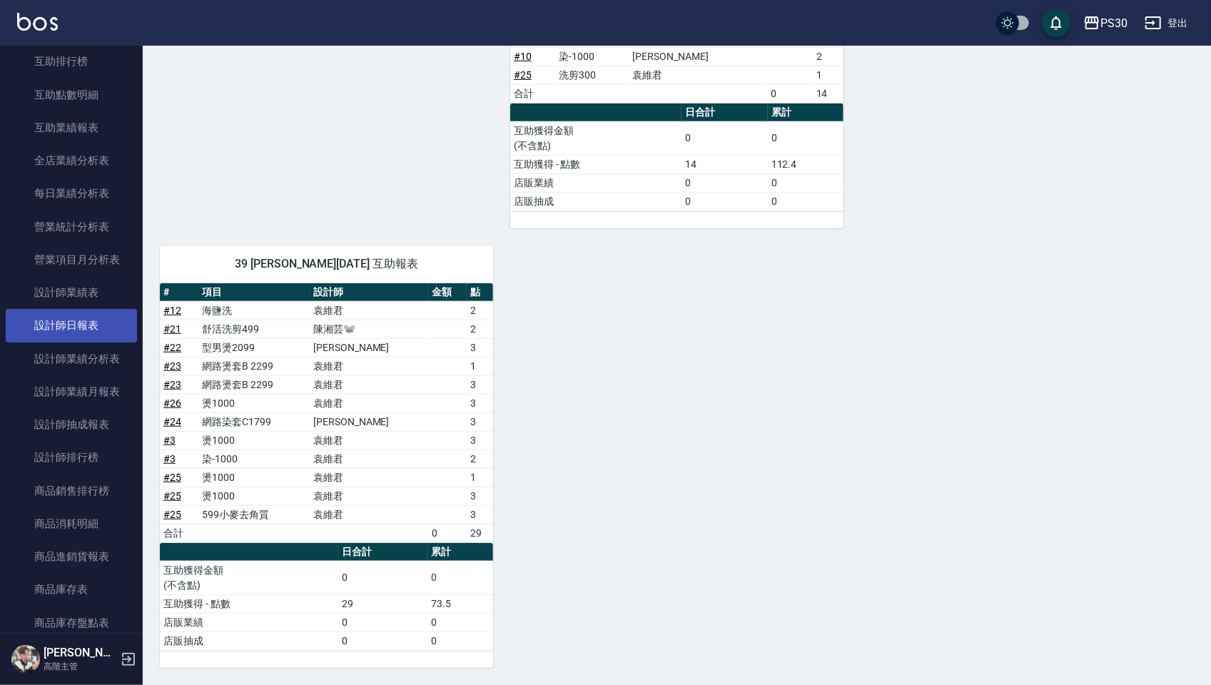
click at [73, 326] on link "設計師日報表" at bounding box center [71, 325] width 131 height 33
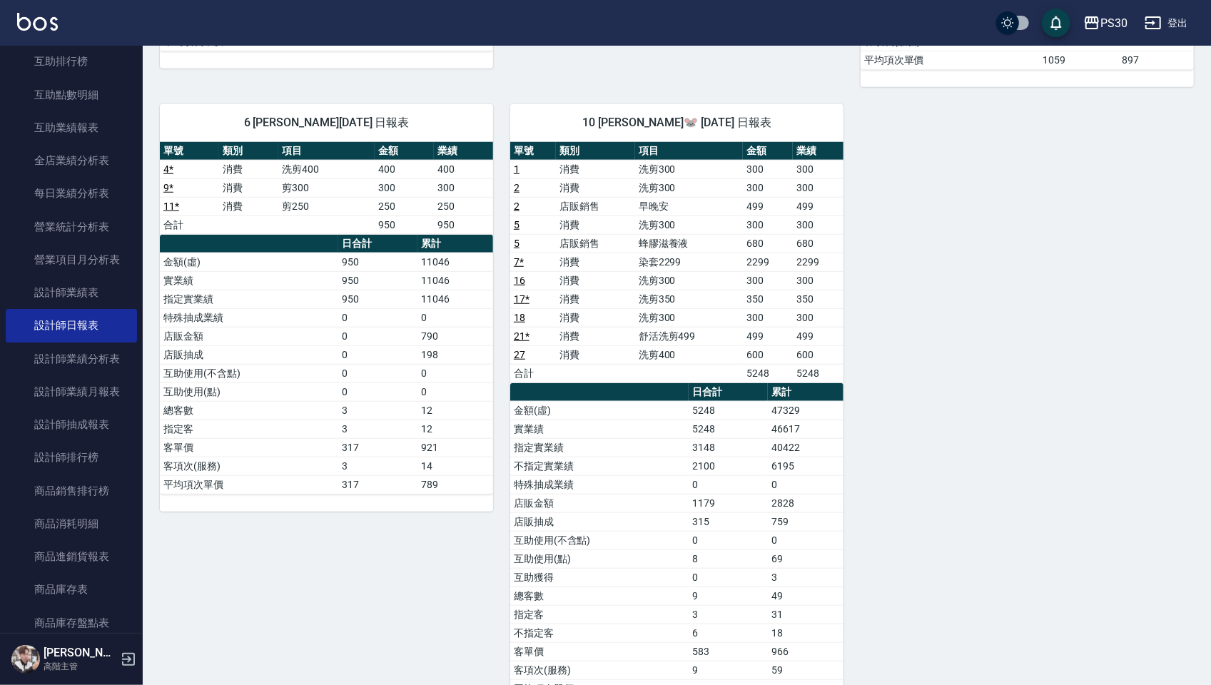
scroll to position [613, 0]
